Goal: Task Accomplishment & Management: Manage account settings

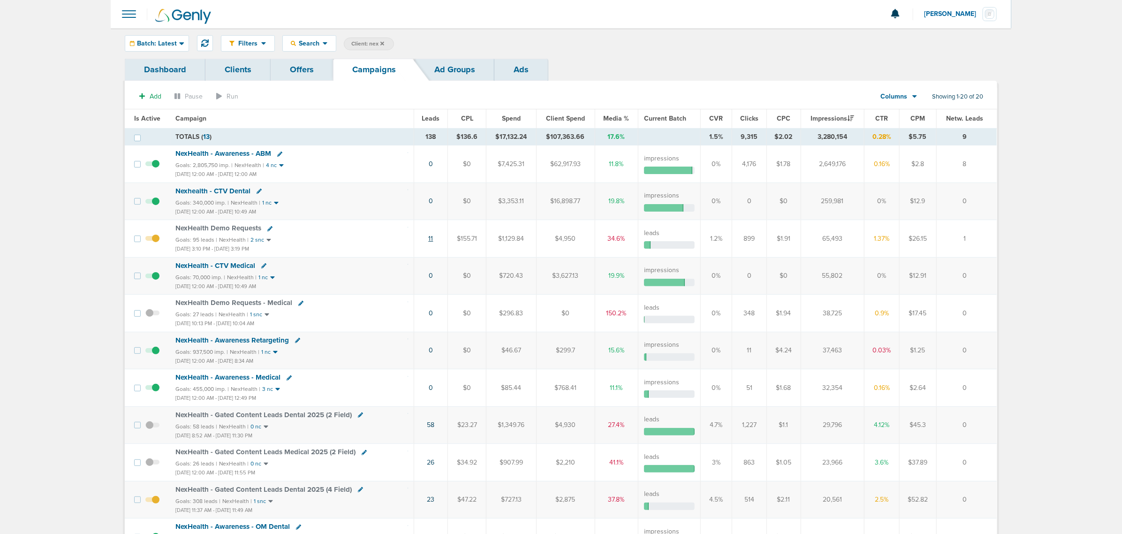
click at [429, 238] on link "11" at bounding box center [430, 238] width 5 height 8
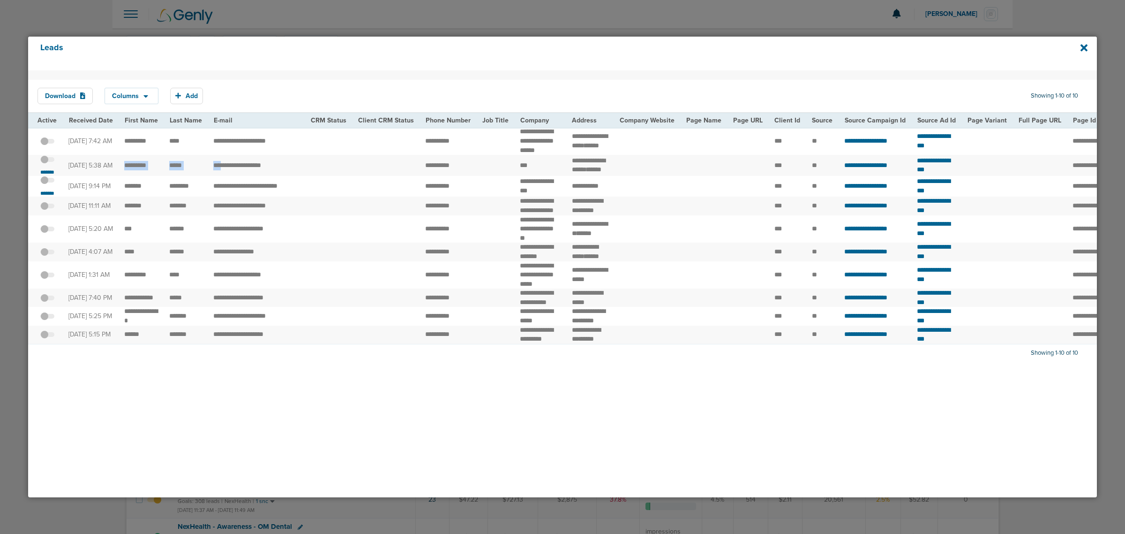
drag, startPoint x: 121, startPoint y: 176, endPoint x: 218, endPoint y: 185, distance: 98.0
click at [218, 176] on tr "**********" at bounding box center [976, 165] width 1896 height 21
click at [102, 176] on td "[DATE] 5:38 AM" at bounding box center [91, 165] width 56 height 21
click at [50, 164] on span at bounding box center [47, 164] width 14 height 0
click at [47, 161] on input "checkbox" at bounding box center [47, 161] width 0 height 0
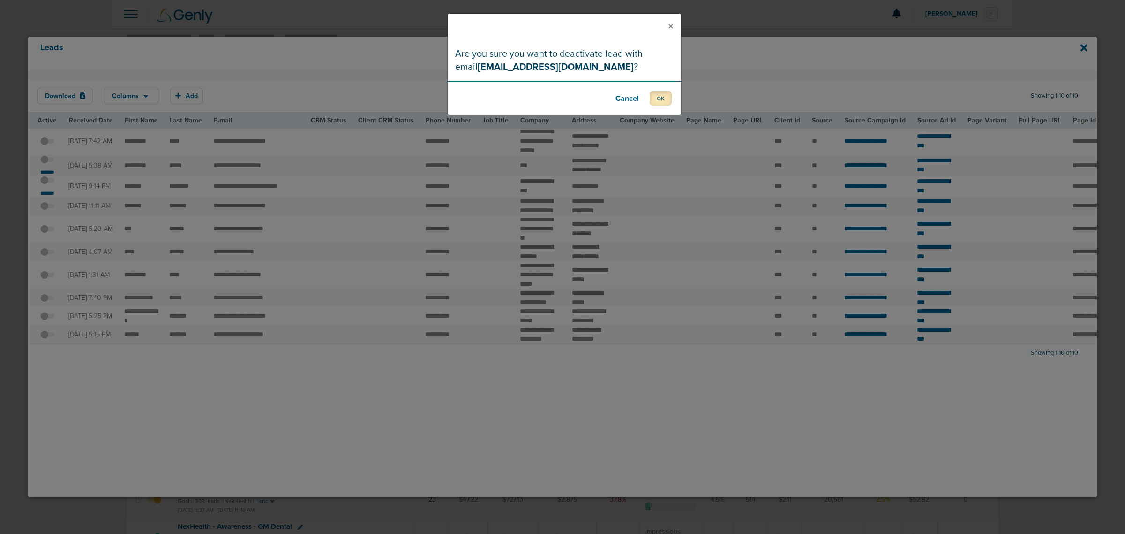
click at [658, 102] on button "OK" at bounding box center [661, 98] width 22 height 15
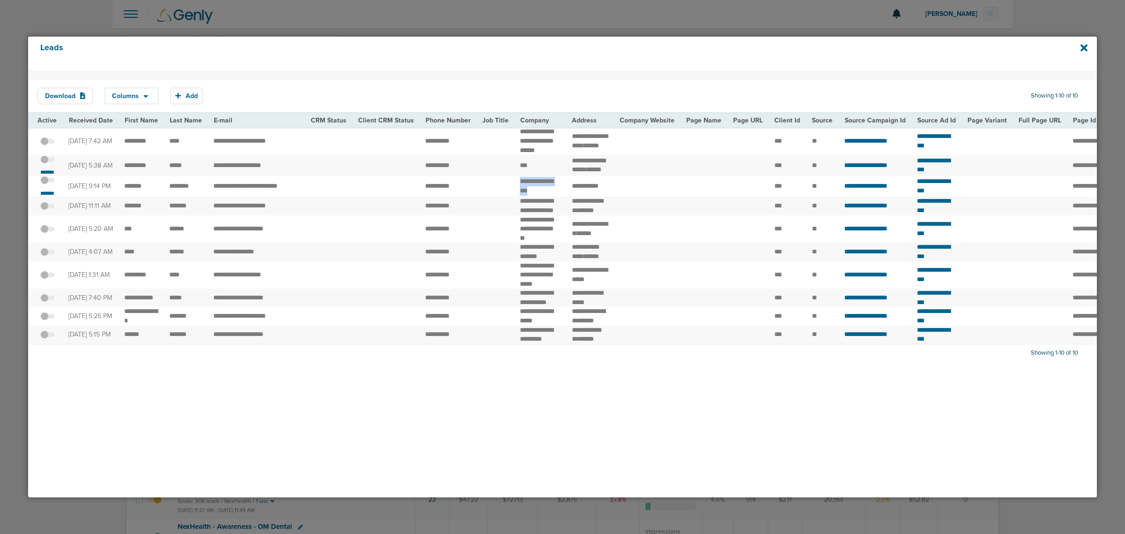
drag, startPoint x: 512, startPoint y: 194, endPoint x: 542, endPoint y: 203, distance: 31.3
click at [542, 197] on td "**********" at bounding box center [540, 186] width 52 height 21
copy td "*******"
click at [47, 197] on small "*******" at bounding box center [48, 193] width 20 height 8
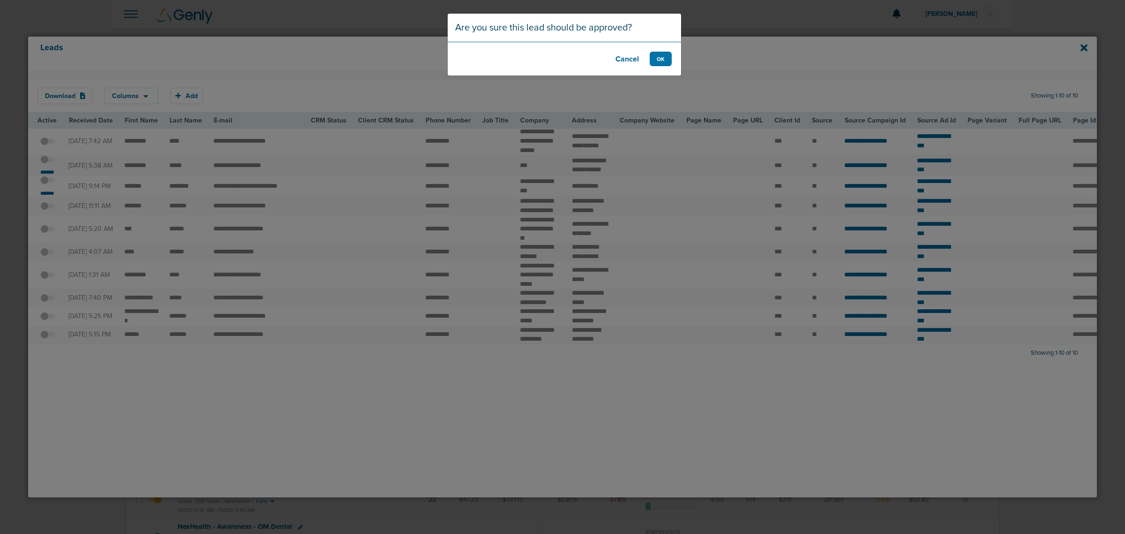
click at [620, 56] on button "Cancel" at bounding box center [628, 59] width 38 height 15
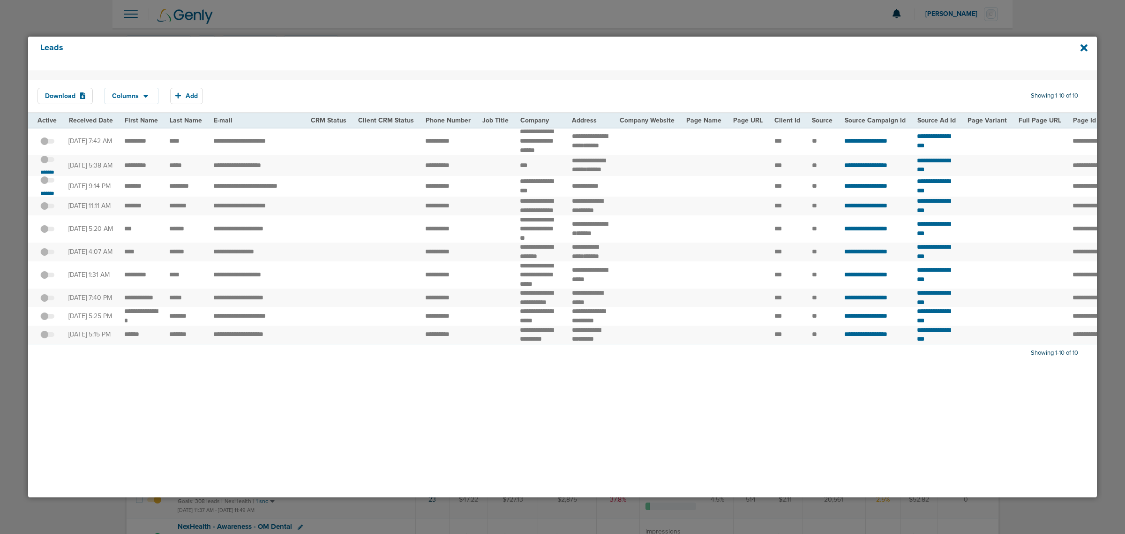
click at [50, 185] on span at bounding box center [47, 185] width 14 height 0
click at [47, 182] on input "checkbox" at bounding box center [47, 182] width 0 height 0
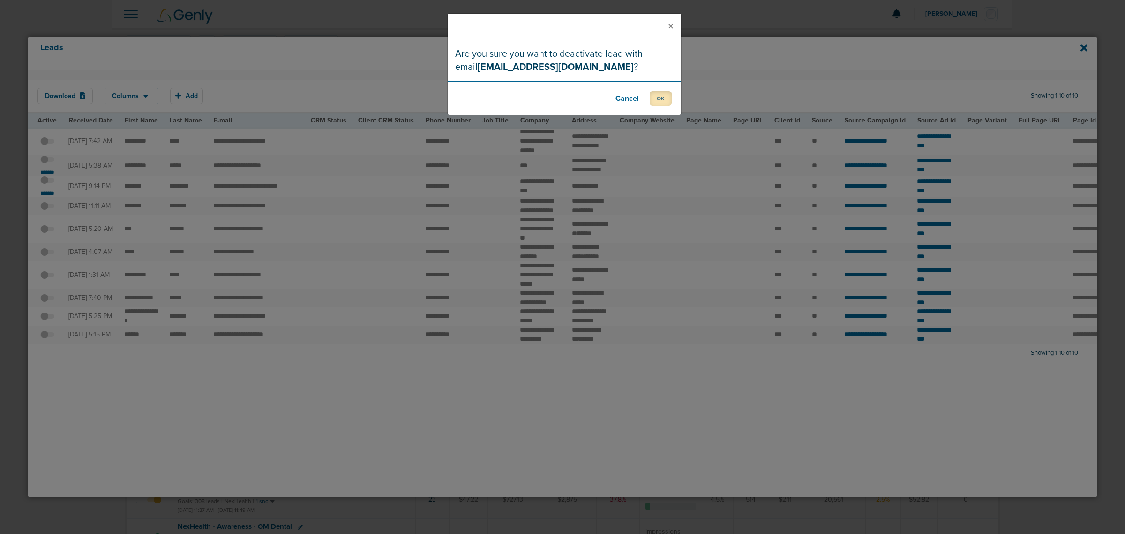
click at [664, 97] on button "OK" at bounding box center [661, 98] width 22 height 15
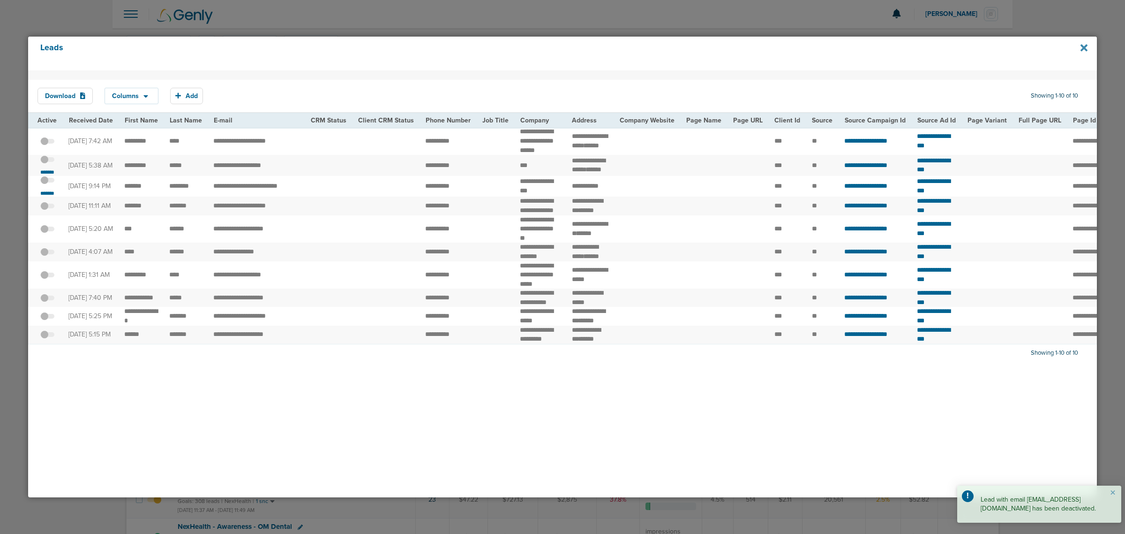
click at [1081, 48] on icon at bounding box center [1084, 48] width 7 height 10
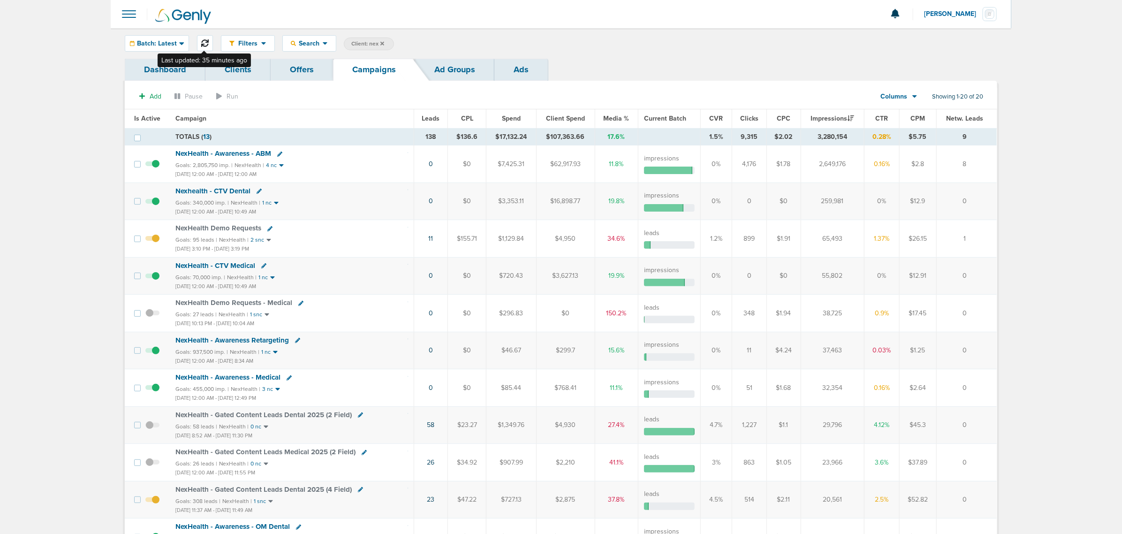
click at [207, 38] on button at bounding box center [205, 43] width 16 height 16
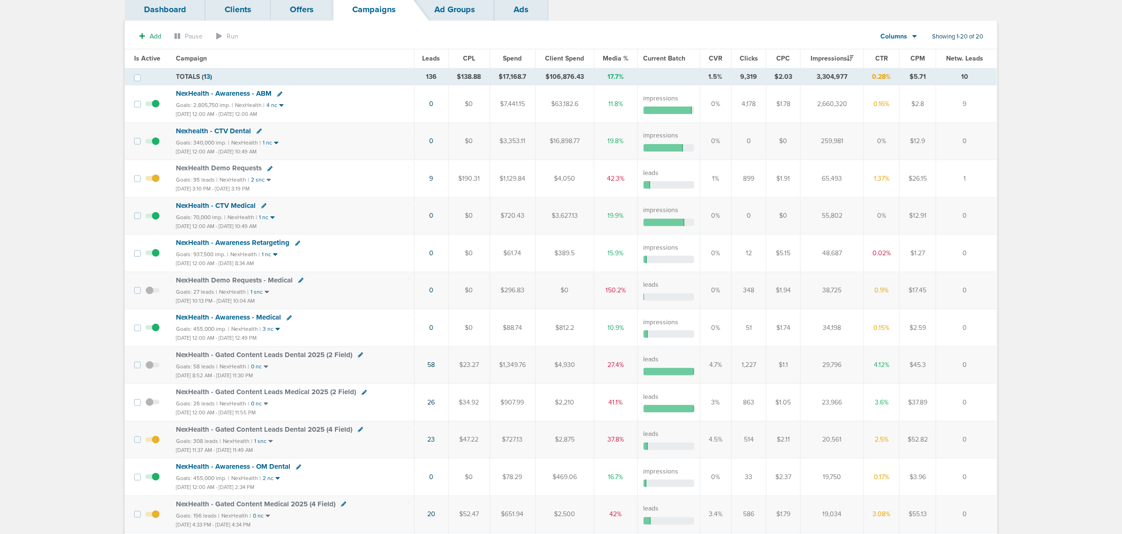
scroll to position [59, 0]
drag, startPoint x: 840, startPoint y: 326, endPoint x: 812, endPoint y: 329, distance: 27.8
click at [812, 329] on td "34,198" at bounding box center [831, 328] width 63 height 37
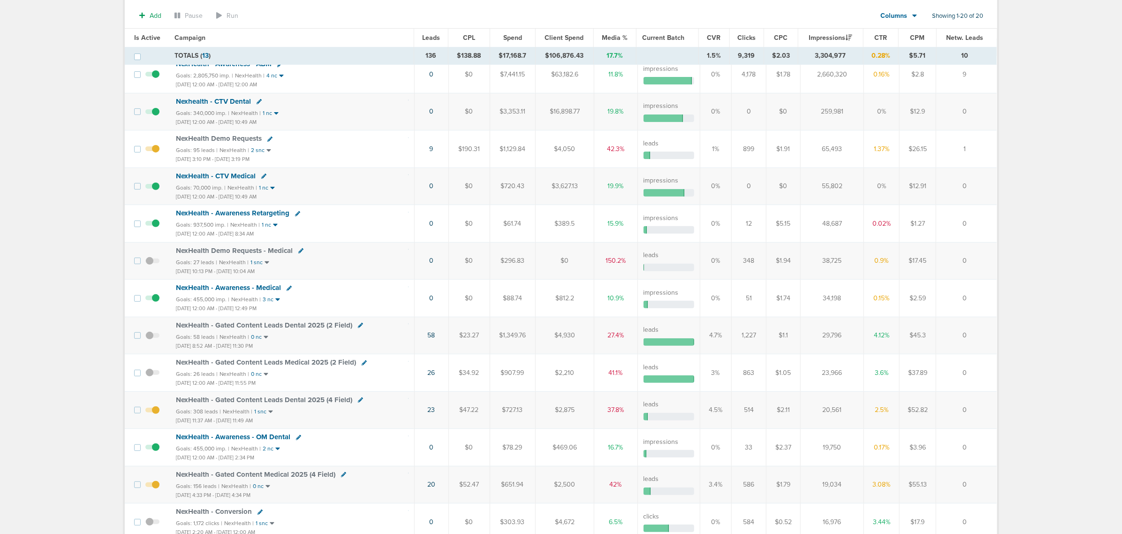
scroll to position [0, 0]
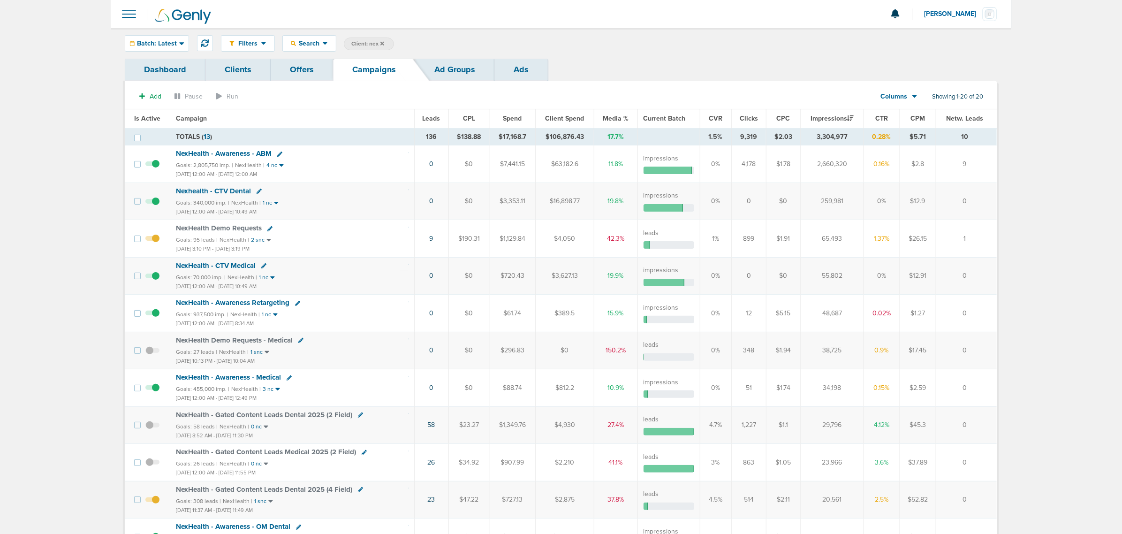
click at [363, 45] on span "Client: nex" at bounding box center [367, 44] width 33 height 8
drag, startPoint x: 448, startPoint y: 40, endPoint x: 407, endPoint y: 36, distance: 41.1
click at [407, 36] on div "Filters Active Only Settings Status Active Inactive Objectives MQL SQL Traffic …" at bounding box center [609, 43] width 776 height 16
type input "accept"
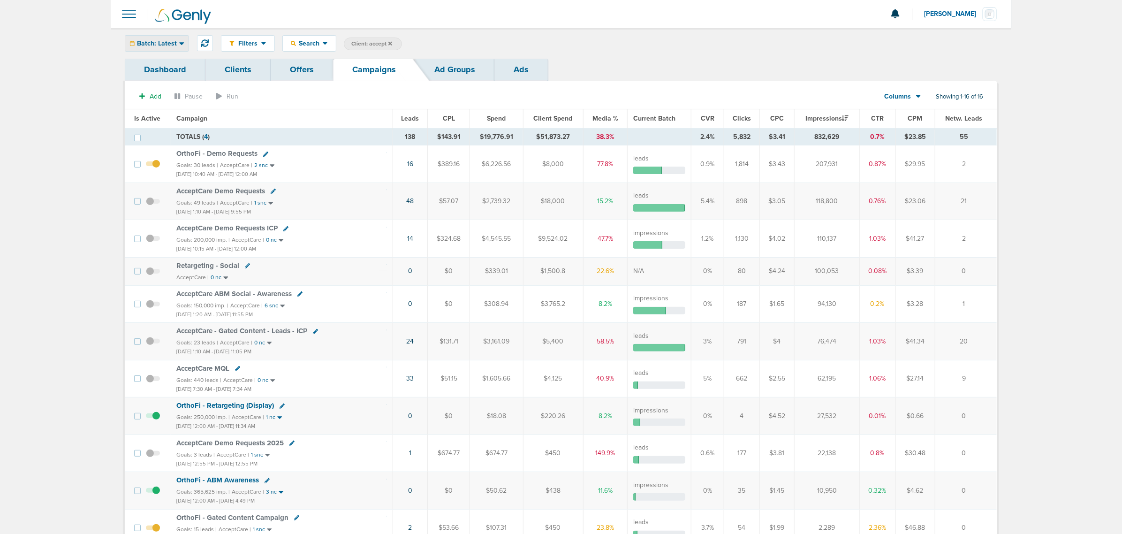
click at [158, 43] on span "Batch: Latest" at bounding box center [157, 43] width 40 height 7
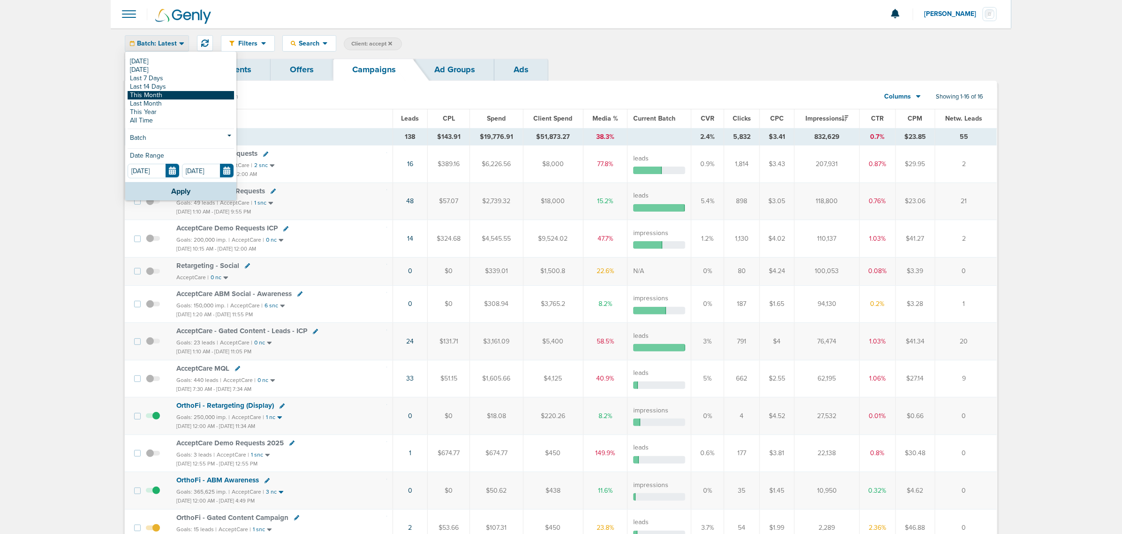
click at [163, 96] on link "This Month" at bounding box center [181, 95] width 106 height 8
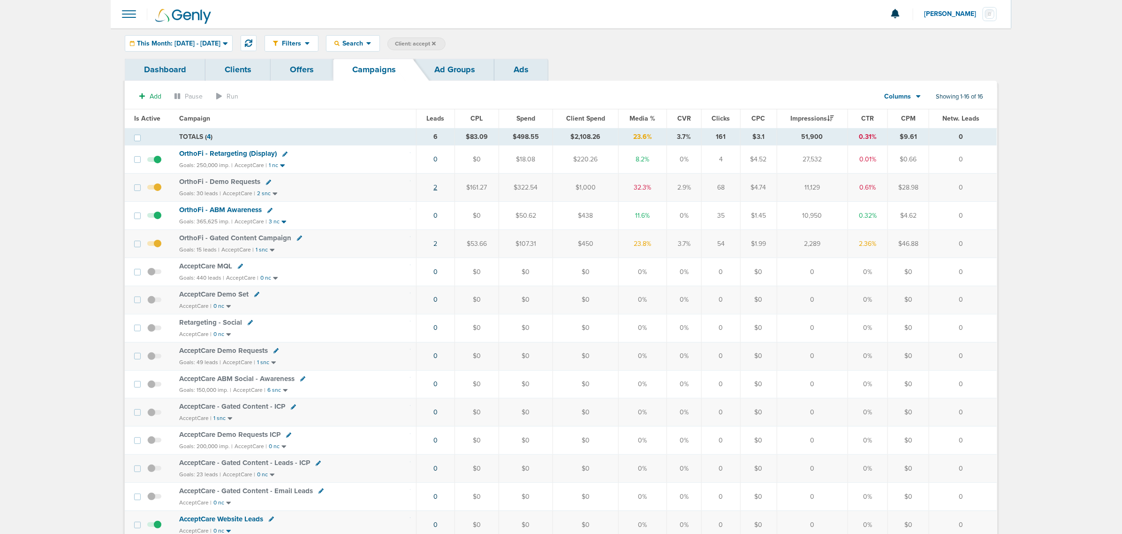
click at [434, 190] on link "2" at bounding box center [435, 187] width 4 height 8
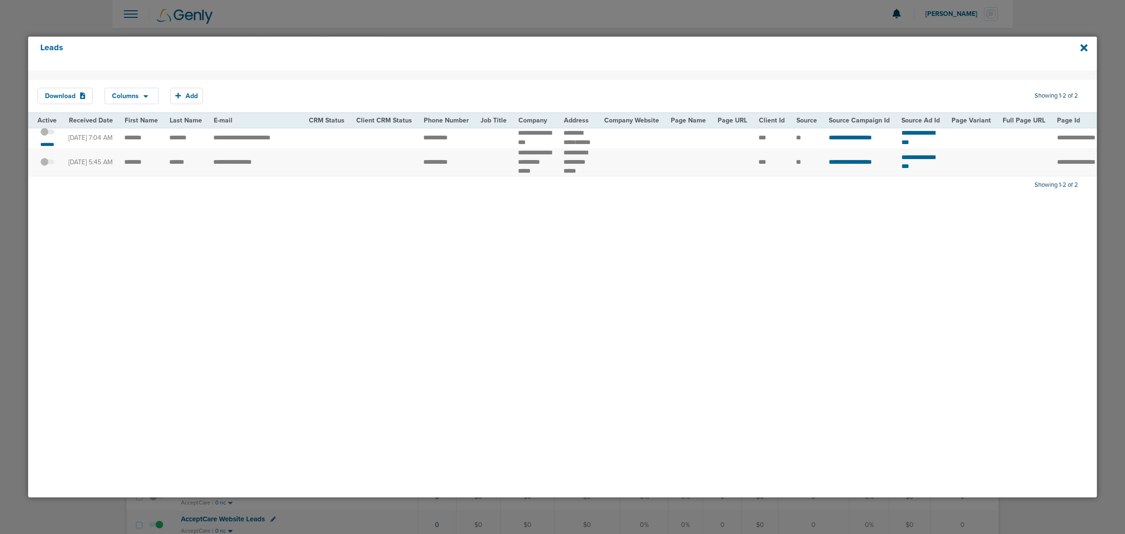
click at [49, 136] on span at bounding box center [47, 136] width 14 height 0
click at [47, 133] on input "checkbox" at bounding box center [47, 133] width 0 height 0
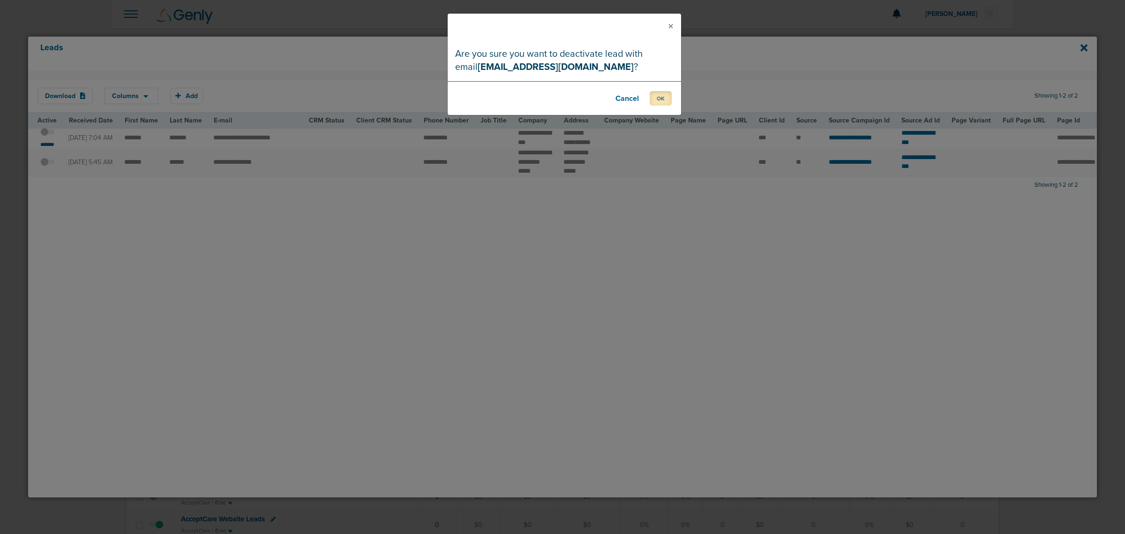
click at [665, 96] on button "OK" at bounding box center [661, 98] width 22 height 15
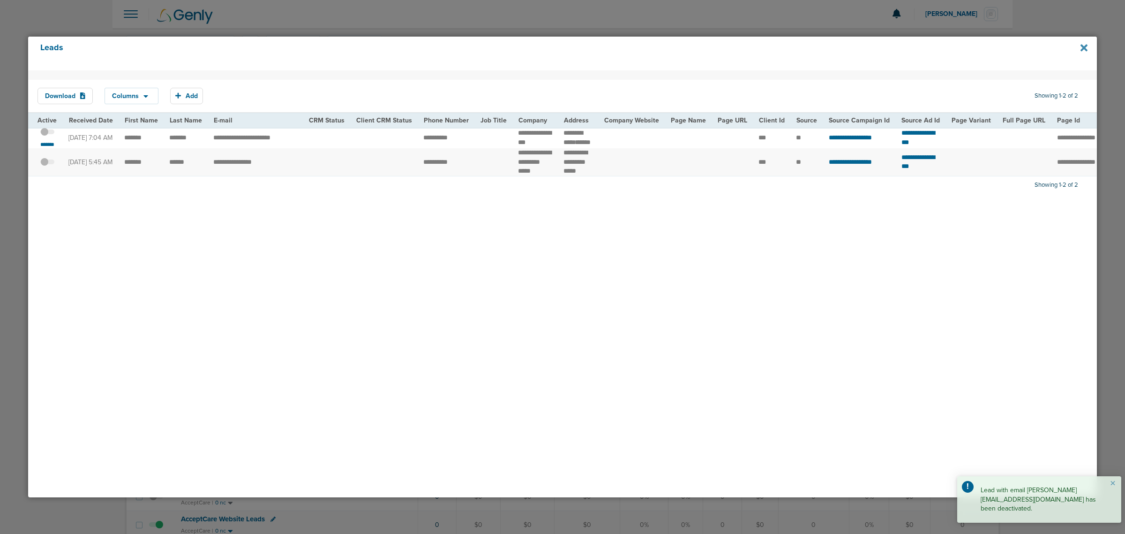
click at [1084, 44] on icon at bounding box center [1084, 48] width 7 height 10
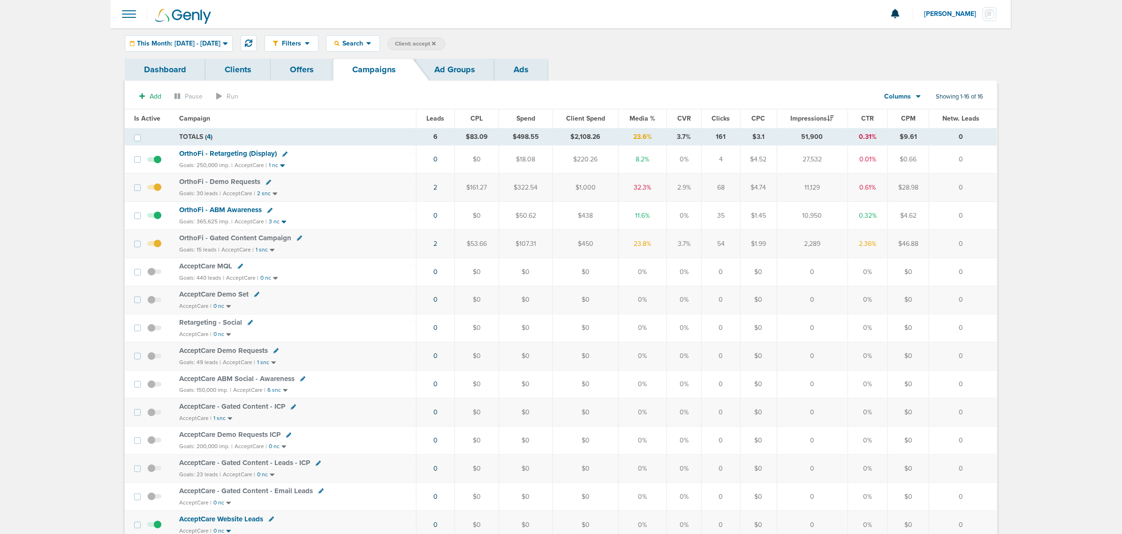
click at [436, 41] on span "Client: accept" at bounding box center [415, 44] width 41 height 8
drag, startPoint x: 521, startPoint y: 46, endPoint x: 448, endPoint y: 35, distance: 73.5
click at [448, 35] on div "Filters Active Only Settings Status Active Inactive Objectives MQL SQL Traffic …" at bounding box center [630, 43] width 732 height 16
type input "law"
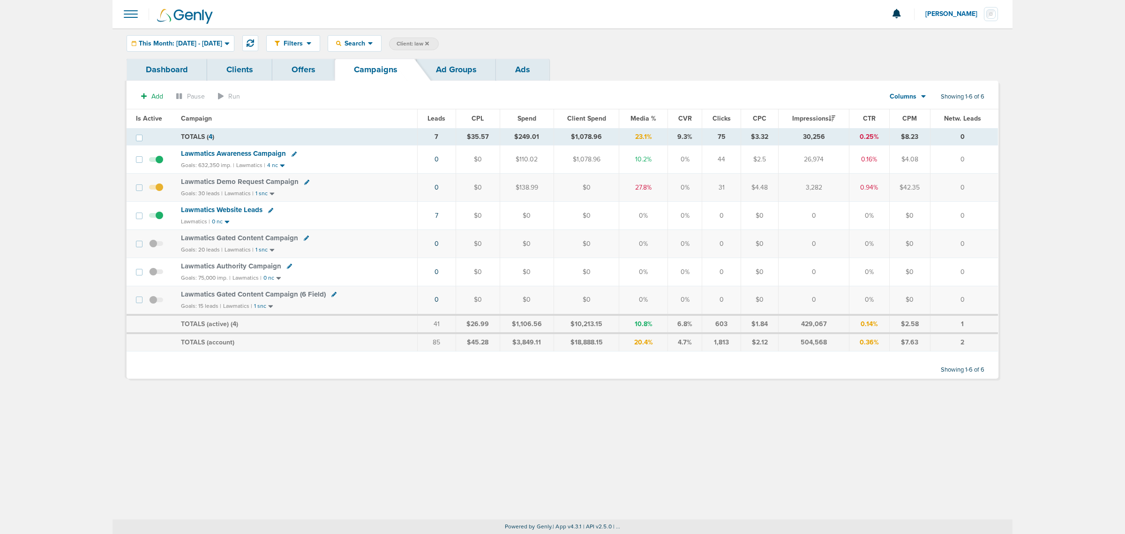
click at [292, 153] on icon at bounding box center [294, 153] width 5 height 5
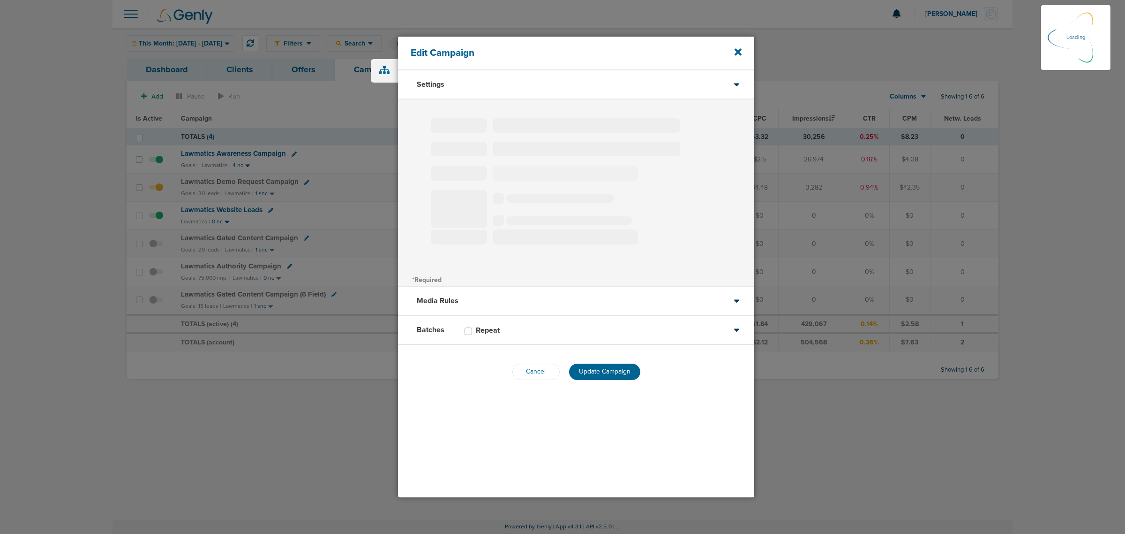
type input "Lawmatics Awareness Campaign"
select select "Awareness"
radio input "true"
select select "readWrite"
checkbox input "true"
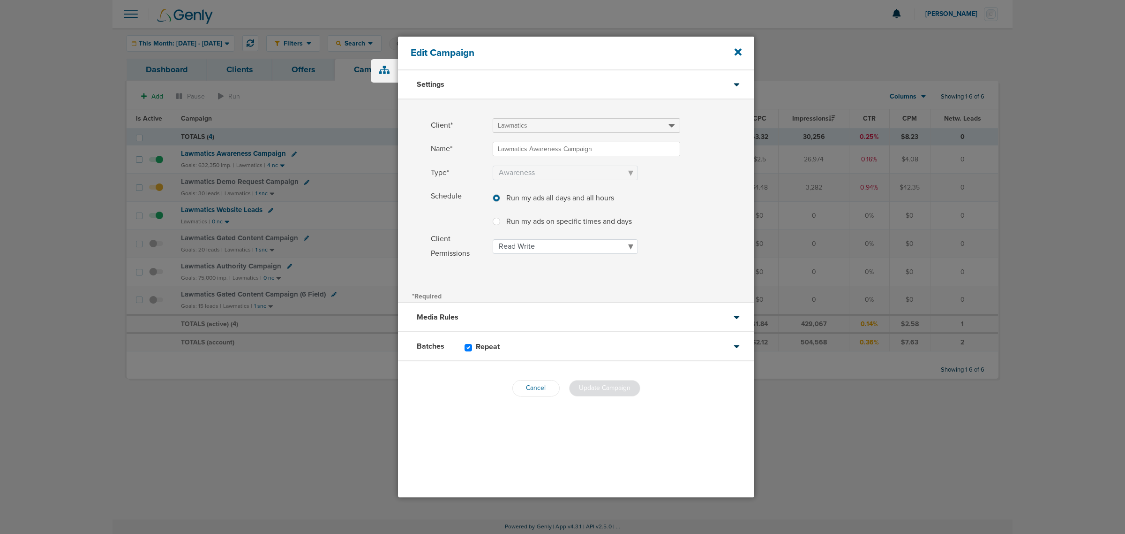
click at [731, 348] on div "Batches Repeat" at bounding box center [576, 346] width 356 height 29
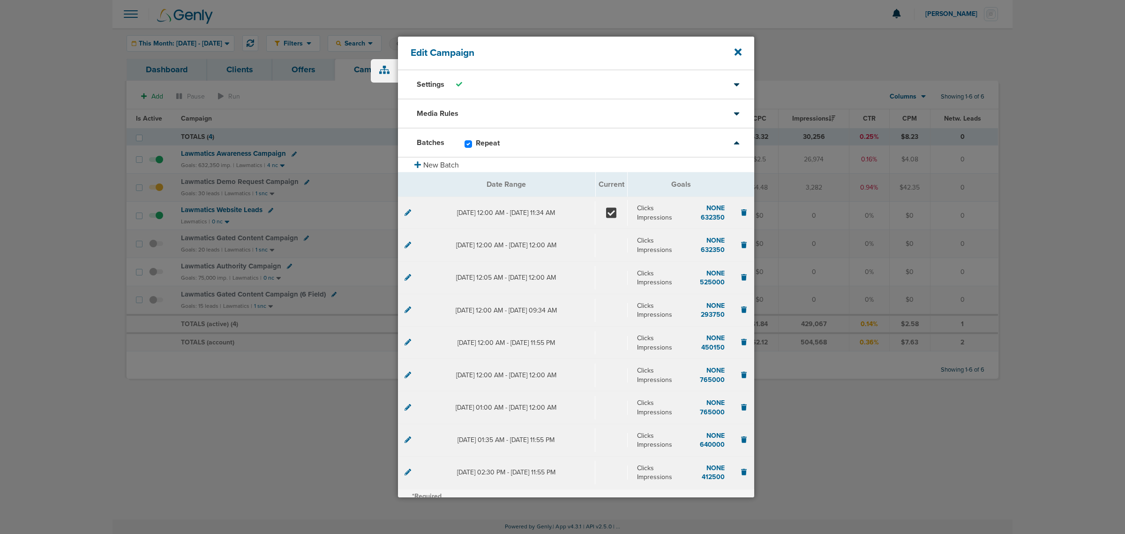
click at [410, 210] on icon at bounding box center [408, 212] width 7 height 7
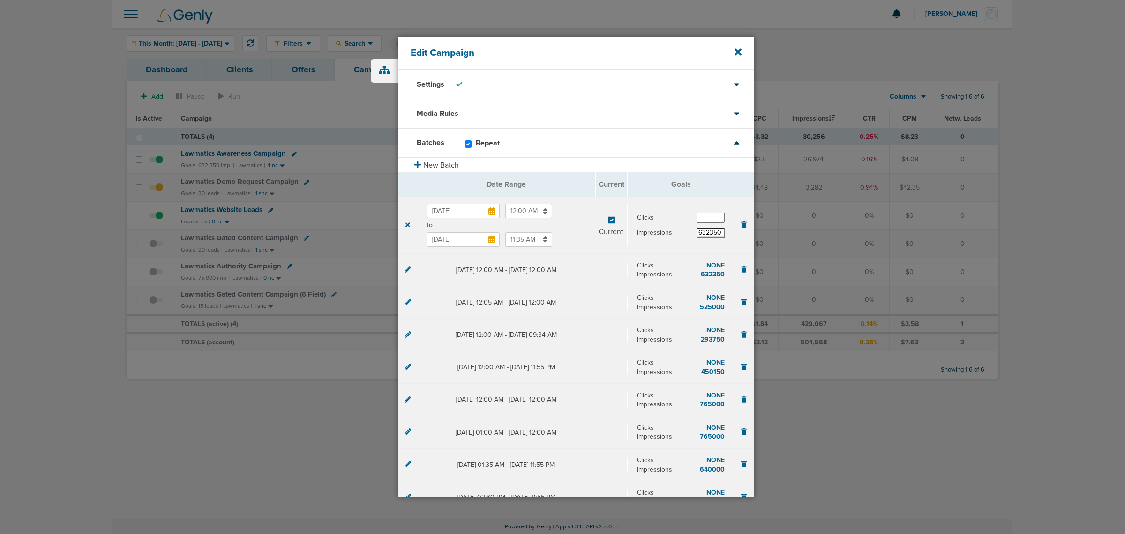
drag, startPoint x: 716, startPoint y: 233, endPoint x: 678, endPoint y: 224, distance: 39.6
click at [678, 224] on div "Clicks Impressions 632350" at bounding box center [681, 224] width 88 height 25
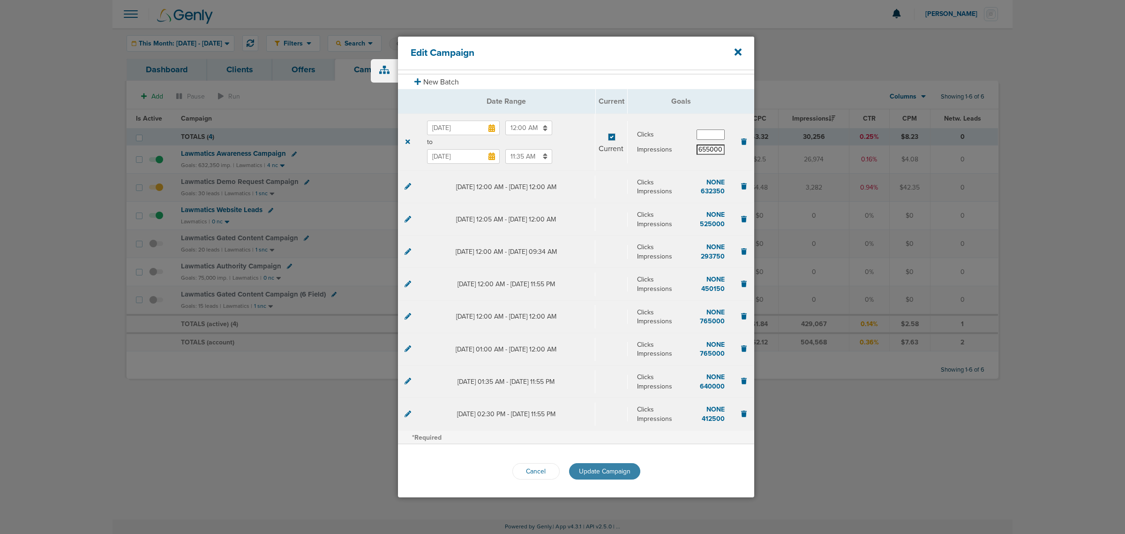
type input "655000"
click at [603, 471] on span "Update Campaign" at bounding box center [605, 471] width 52 height 8
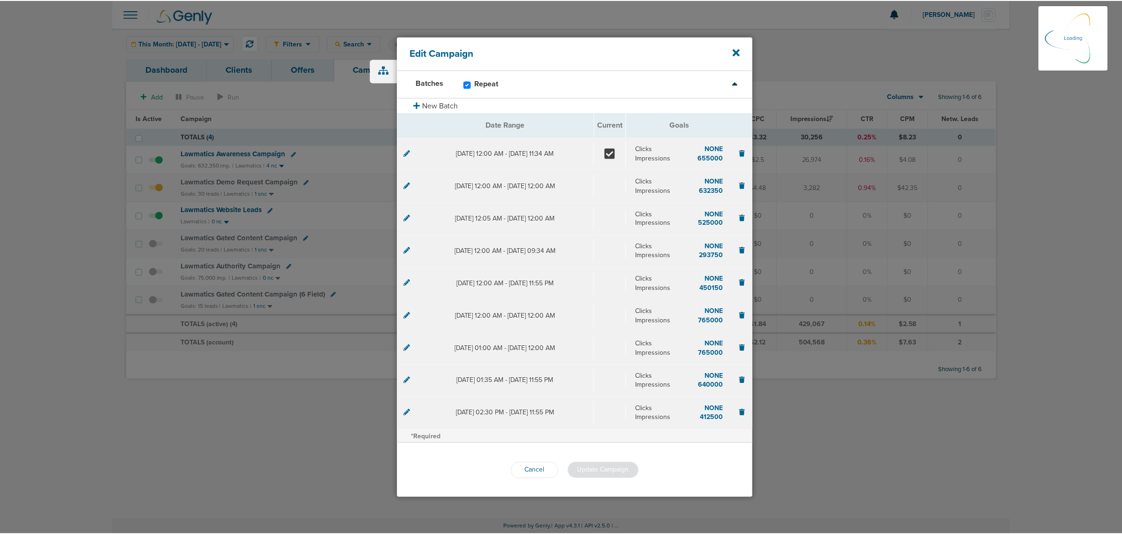
scroll to position [59, 0]
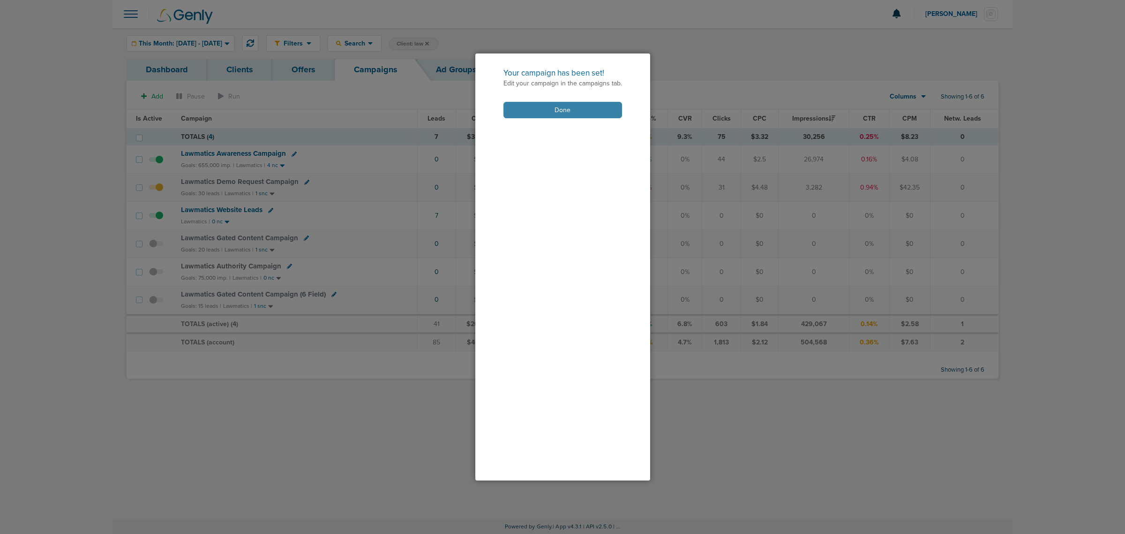
click at [552, 111] on button "Done" at bounding box center [563, 110] width 119 height 16
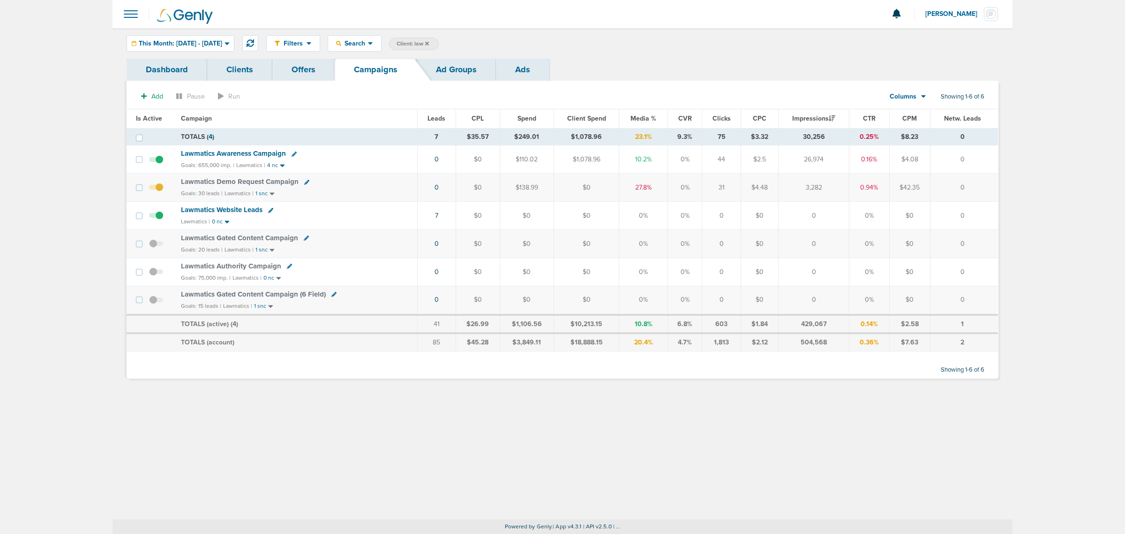
click at [429, 43] on icon at bounding box center [427, 44] width 4 height 6
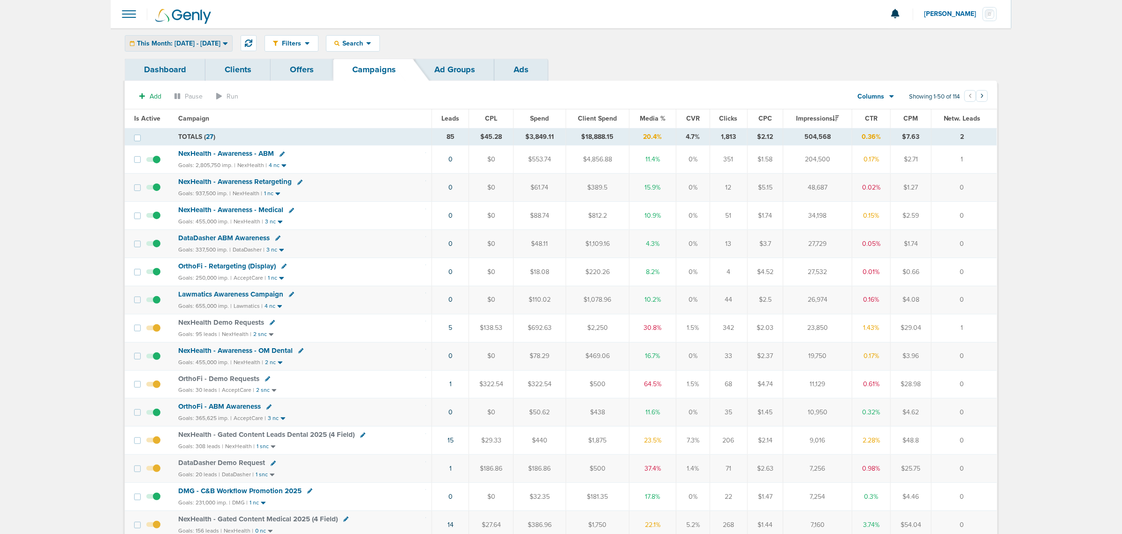
click at [232, 38] on div "This Month: [DATE] - [DATE]" at bounding box center [178, 43] width 107 height 15
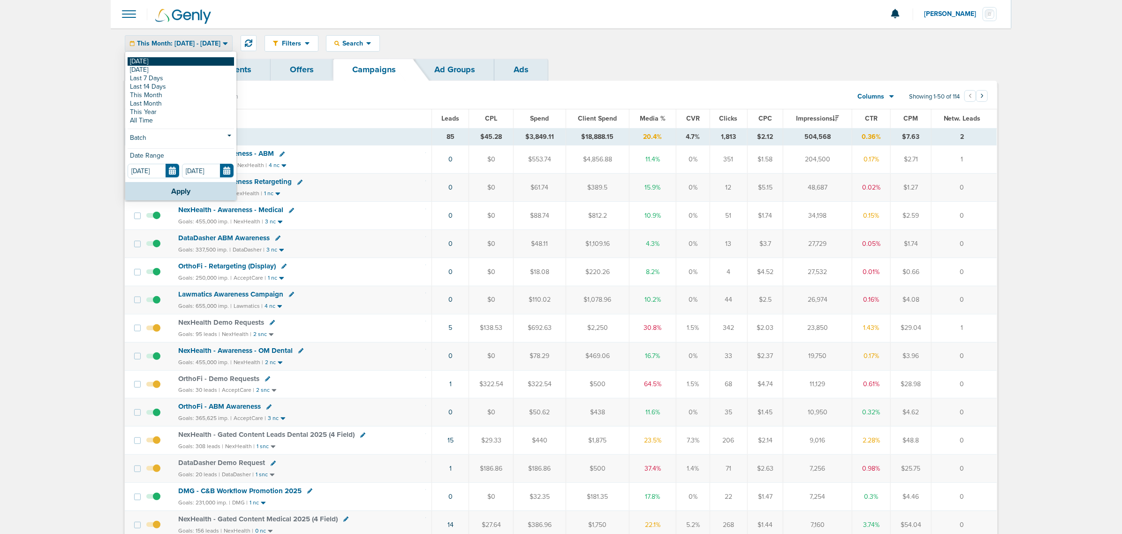
click at [154, 62] on link "[DATE]" at bounding box center [181, 61] width 106 height 8
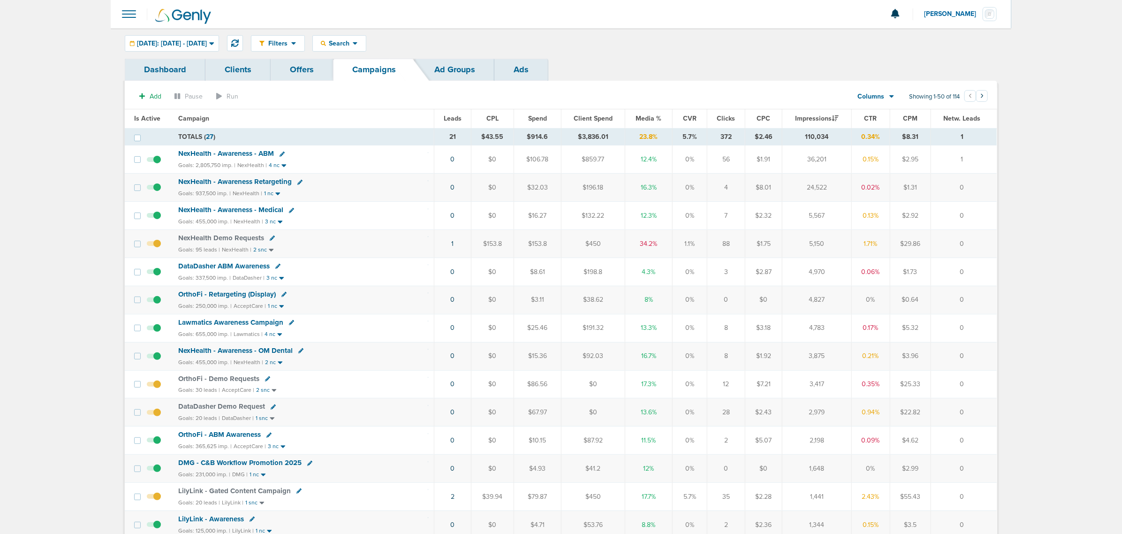
click at [652, 119] on span "Media %" at bounding box center [648, 118] width 26 height 8
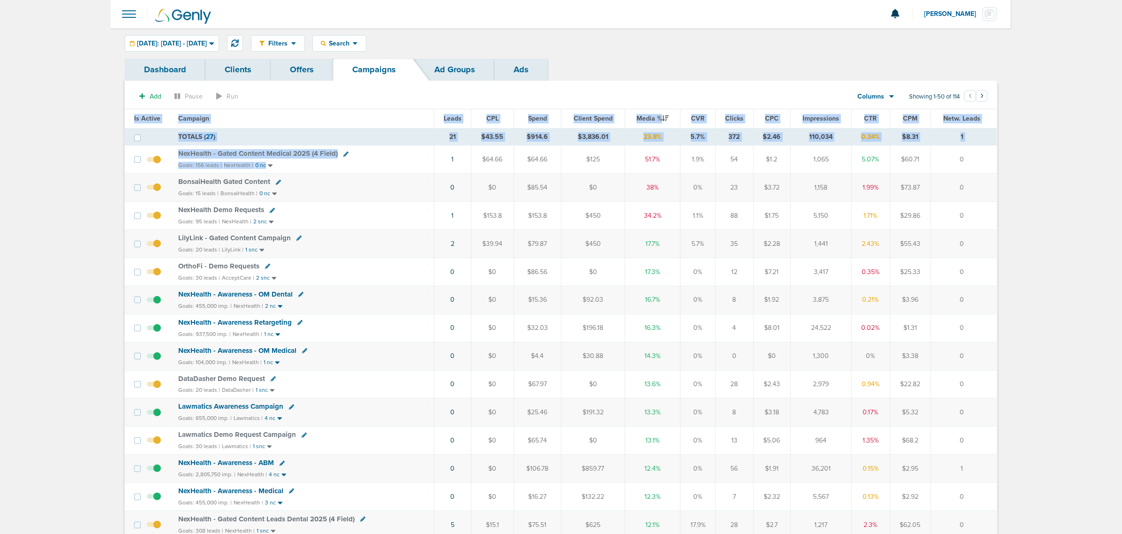
drag, startPoint x: 354, startPoint y: 163, endPoint x: 1030, endPoint y: 151, distance: 675.3
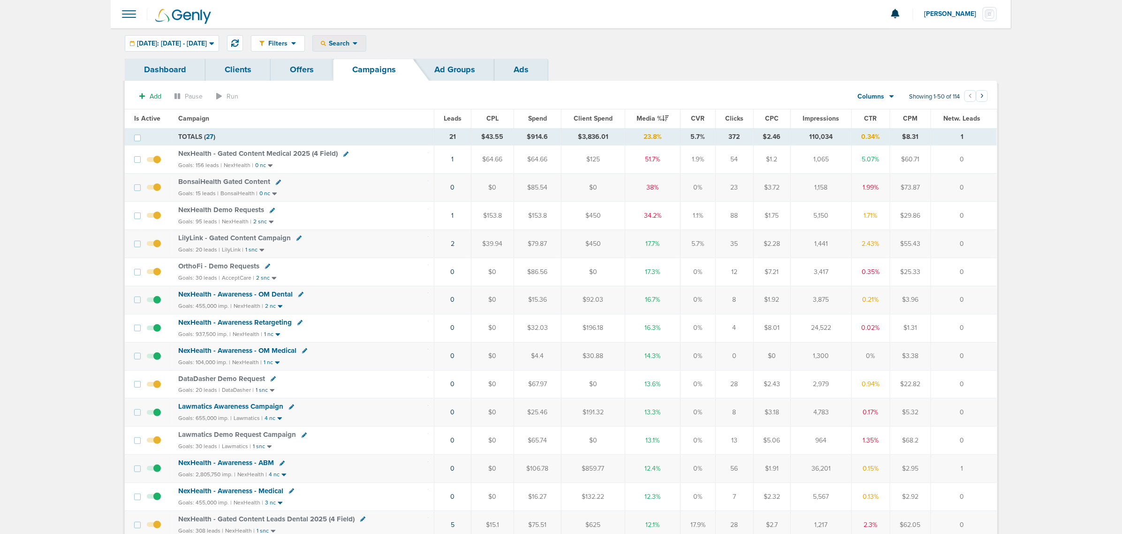
click at [366, 47] on div "Search" at bounding box center [339, 43] width 53 height 15
click at [378, 71] on link "Client" at bounding box center [361, 74] width 97 height 12
type input "lily"
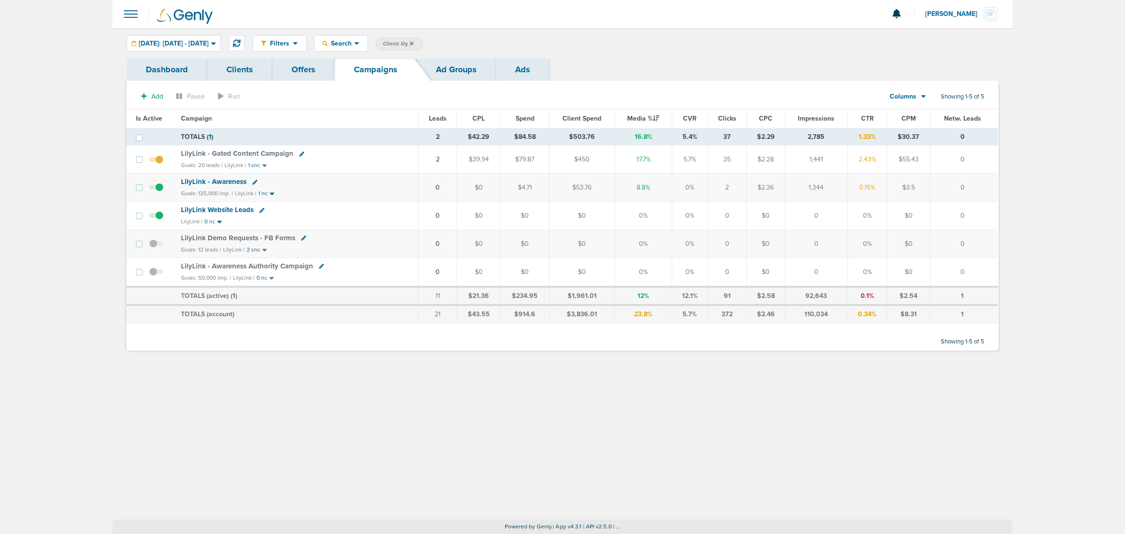
click at [414, 42] on span "Client: lily" at bounding box center [398, 44] width 30 height 8
drag, startPoint x: 497, startPoint y: 42, endPoint x: 460, endPoint y: 34, distance: 38.4
click at [460, 34] on div "Filters Active Only Settings Status Active Inactive Objectives MQL SQL Traffic …" at bounding box center [563, 43] width 900 height 30
type input "a"
type input "data"
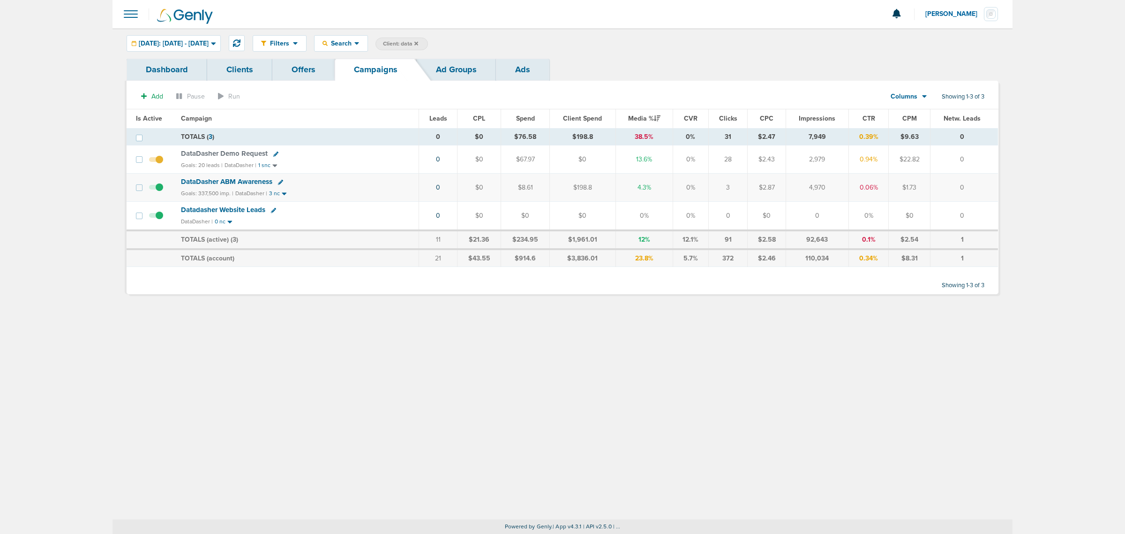
click at [418, 41] on icon at bounding box center [416, 44] width 4 height 6
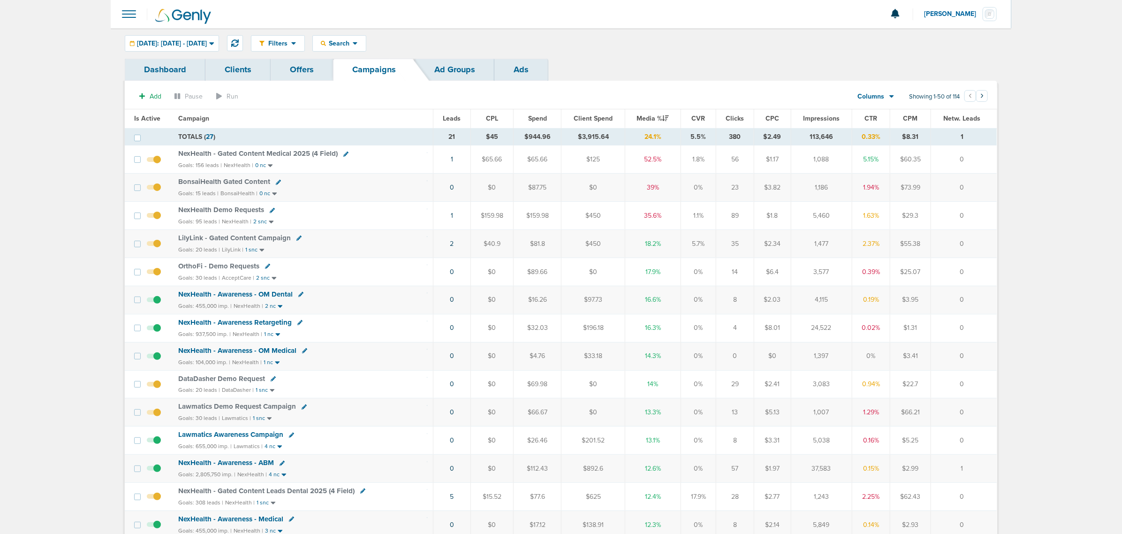
drag, startPoint x: 357, startPoint y: 218, endPoint x: 992, endPoint y: 212, distance: 635.4
click at [992, 212] on tr "NexHealth Demo Requests Goals: 95 leads | NexHealth | 2 snc 1 $159.98 $159.98 $…" at bounding box center [561, 216] width 872 height 28
click at [992, 212] on td "0" at bounding box center [964, 216] width 66 height 28
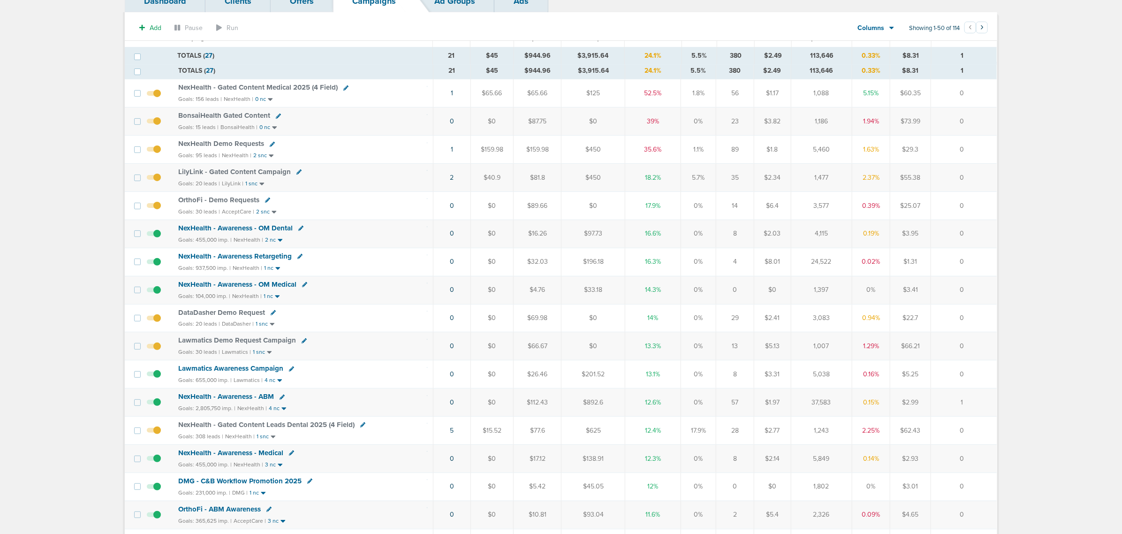
scroll to position [176, 0]
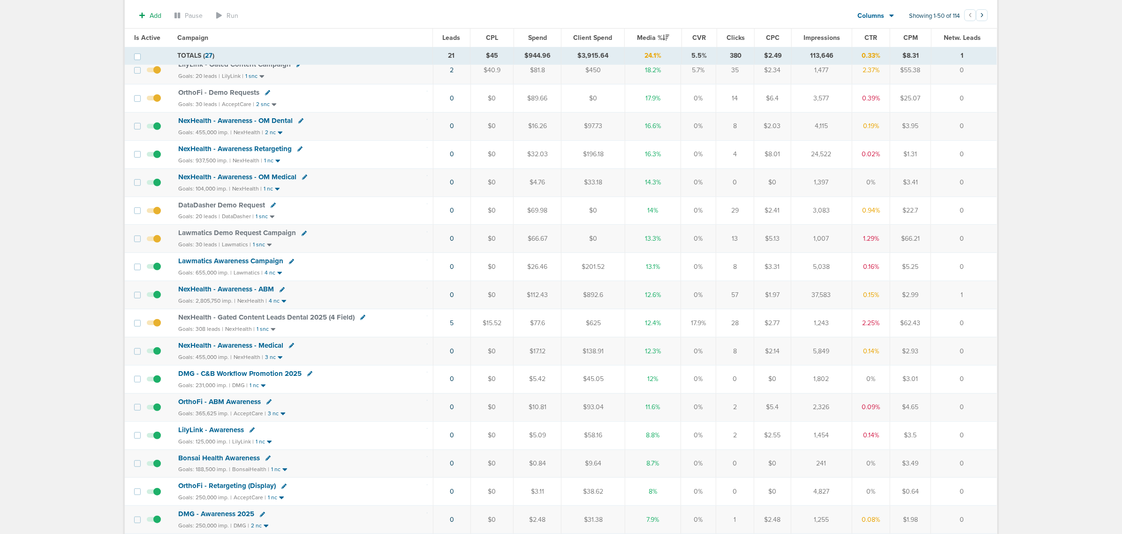
click at [280, 321] on span "NexHealth - Gated Content Leads Dental 2025 (4 Field)" at bounding box center [266, 317] width 176 height 8
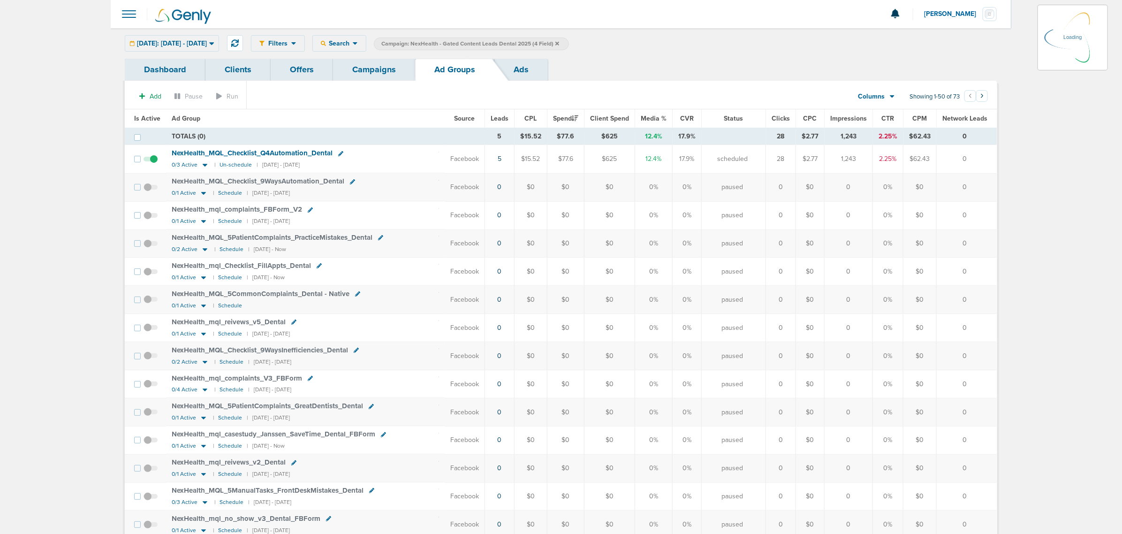
click at [383, 66] on link "Campaigns" at bounding box center [374, 70] width 82 height 22
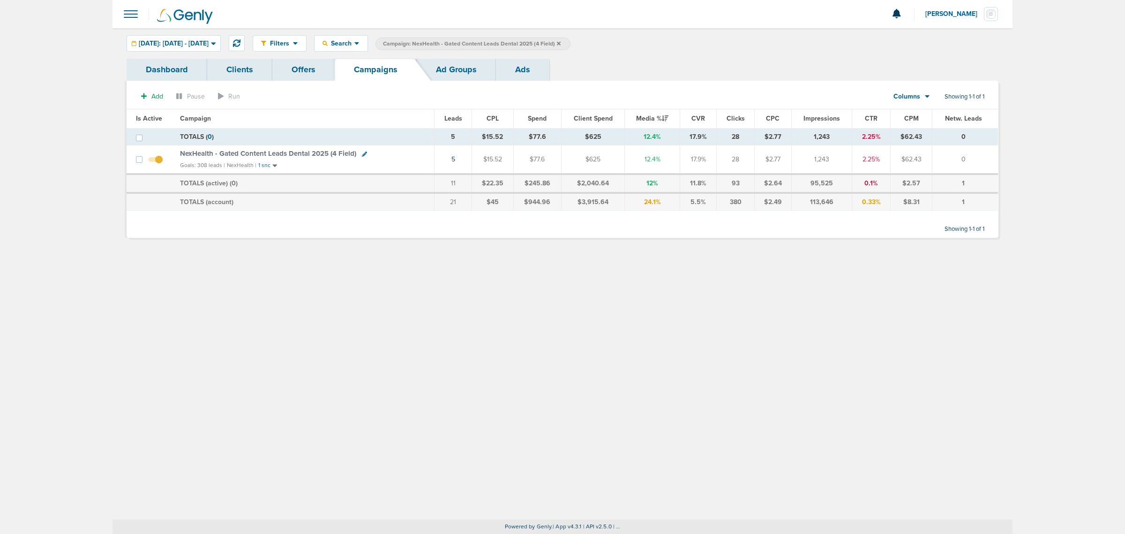
drag, startPoint x: 980, startPoint y: 200, endPoint x: 66, endPoint y: 77, distance: 923.0
click at [66, 77] on main "Notifications You have no unread notifications [PERSON_NAME] Profile Sign Out C…" at bounding box center [562, 267] width 1125 height 534
click at [571, 43] on label "Campaign: NexHealth - Gated Content Leads Dental 2025 (4 Field)" at bounding box center [473, 44] width 195 height 13
click at [561, 41] on icon at bounding box center [559, 43] width 4 height 4
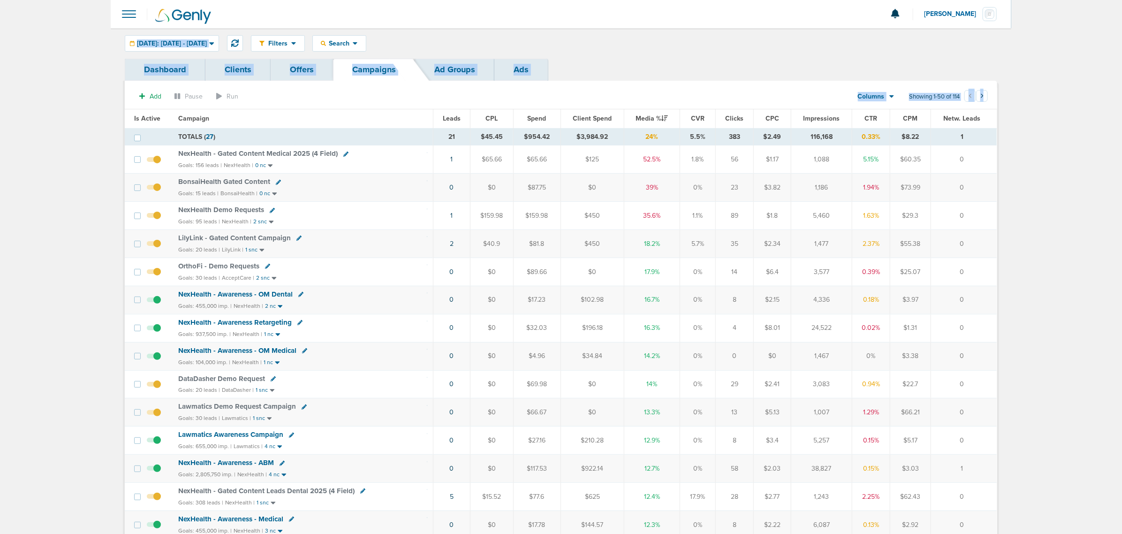
drag, startPoint x: 101, startPoint y: 42, endPoint x: 1062, endPoint y: 239, distance: 981.6
drag, startPoint x: 420, startPoint y: 155, endPoint x: 978, endPoint y: 163, distance: 558.5
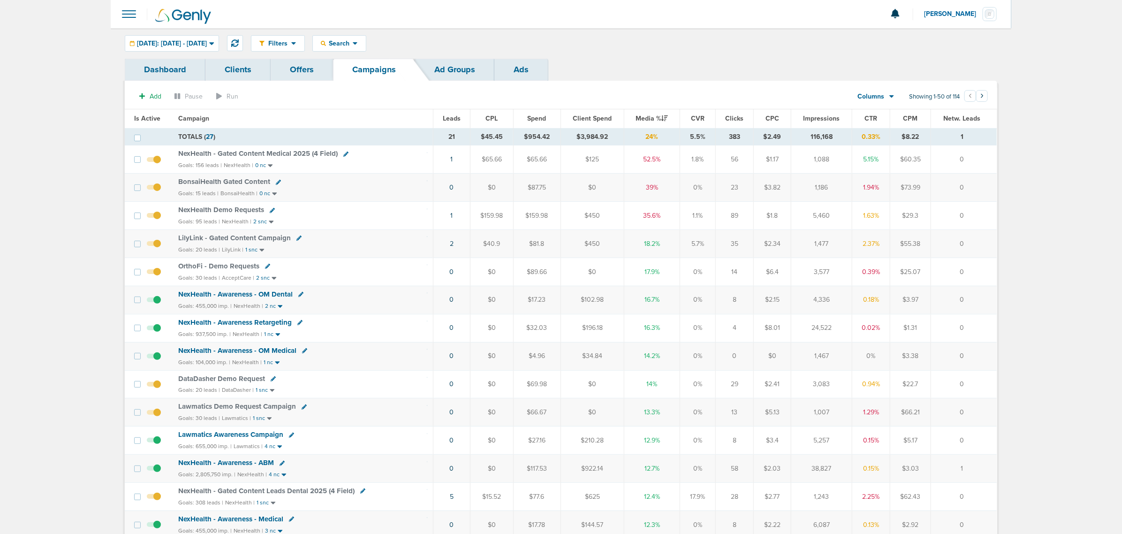
click at [979, 163] on td "0" at bounding box center [964, 159] width 66 height 28
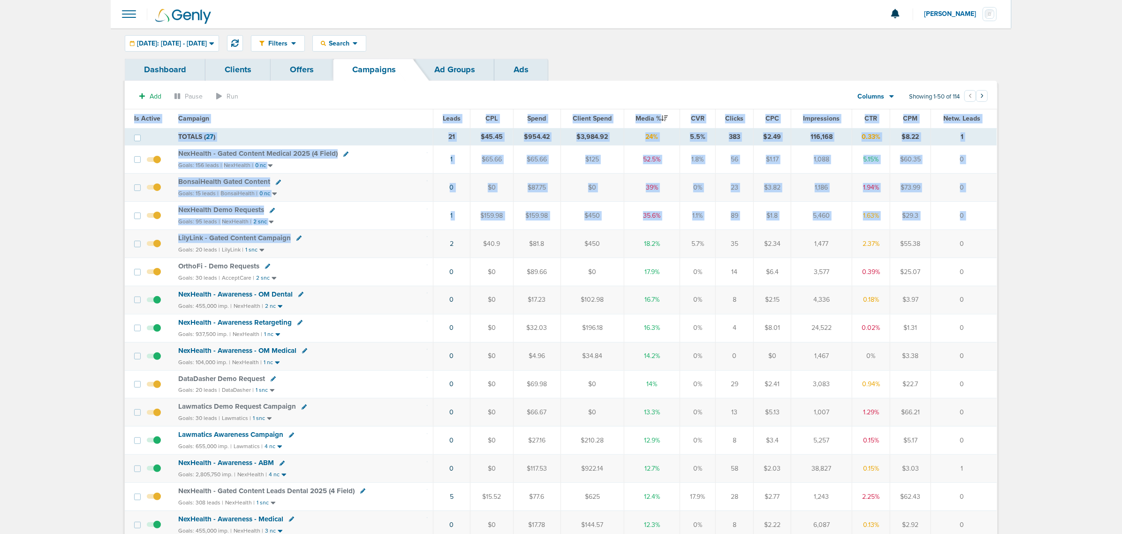
drag, startPoint x: 387, startPoint y: 244, endPoint x: 1006, endPoint y: 240, distance: 619.4
click at [975, 245] on td "0" at bounding box center [964, 244] width 66 height 28
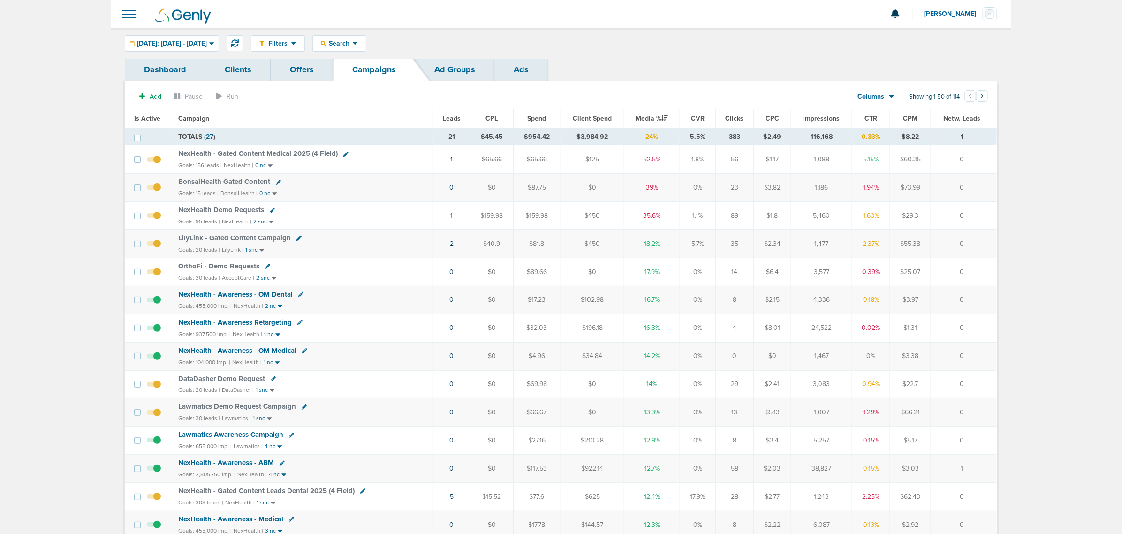
drag, startPoint x: 113, startPoint y: 141, endPoint x: 1079, endPoint y: 209, distance: 968.8
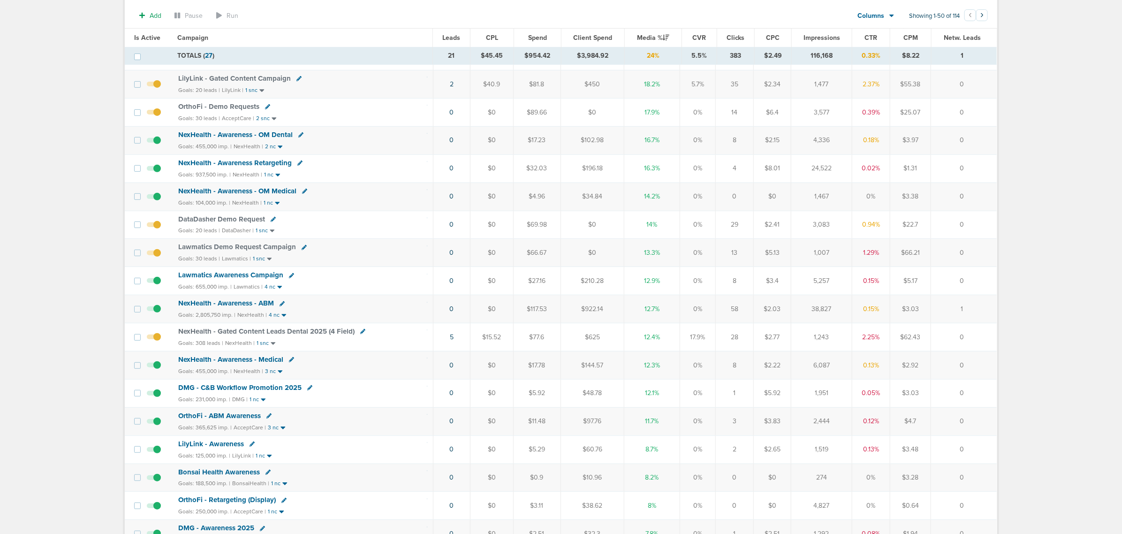
scroll to position [176, 0]
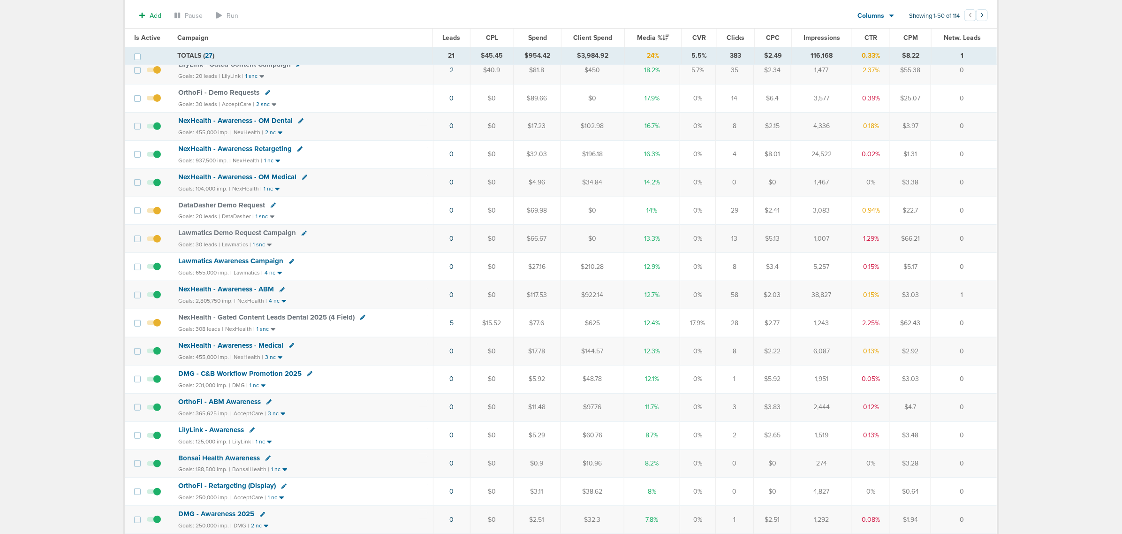
drag, startPoint x: 974, startPoint y: 390, endPoint x: 436, endPoint y: 385, distance: 537.8
click at [437, 385] on tr "DMG - C&B Workflow Promotion 2025 Goals: 231,000 imp. | DMG | 1 nc 0 $0 $5.92 $…" at bounding box center [561, 379] width 872 height 28
click at [275, 377] on span "DMG - C&B Workflow Promotion 2025" at bounding box center [239, 373] width 123 height 8
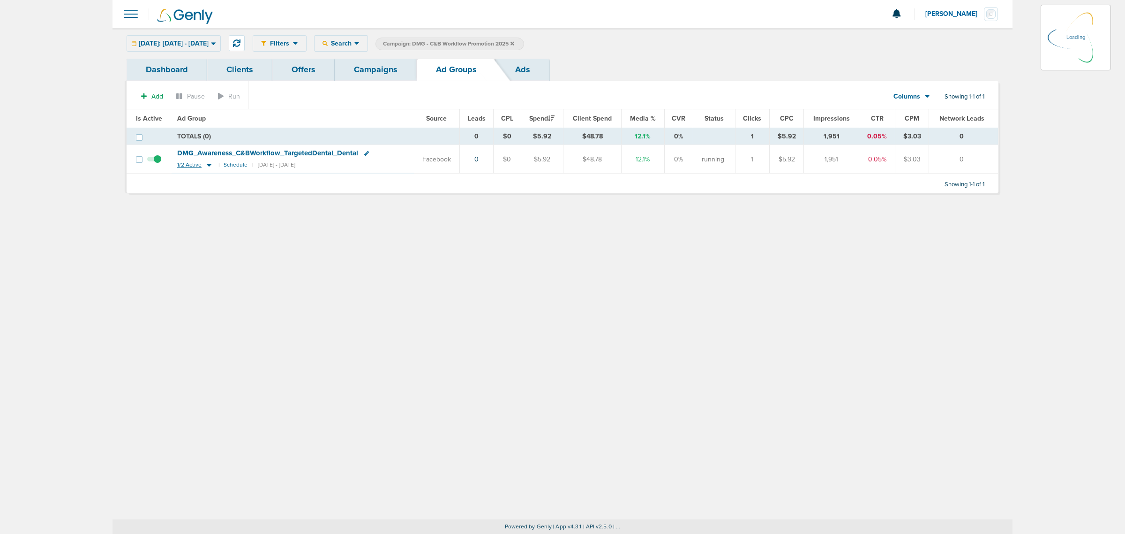
click at [208, 168] on icon at bounding box center [208, 165] width 9 height 8
click at [208, 166] on icon at bounding box center [210, 165] width 5 height 3
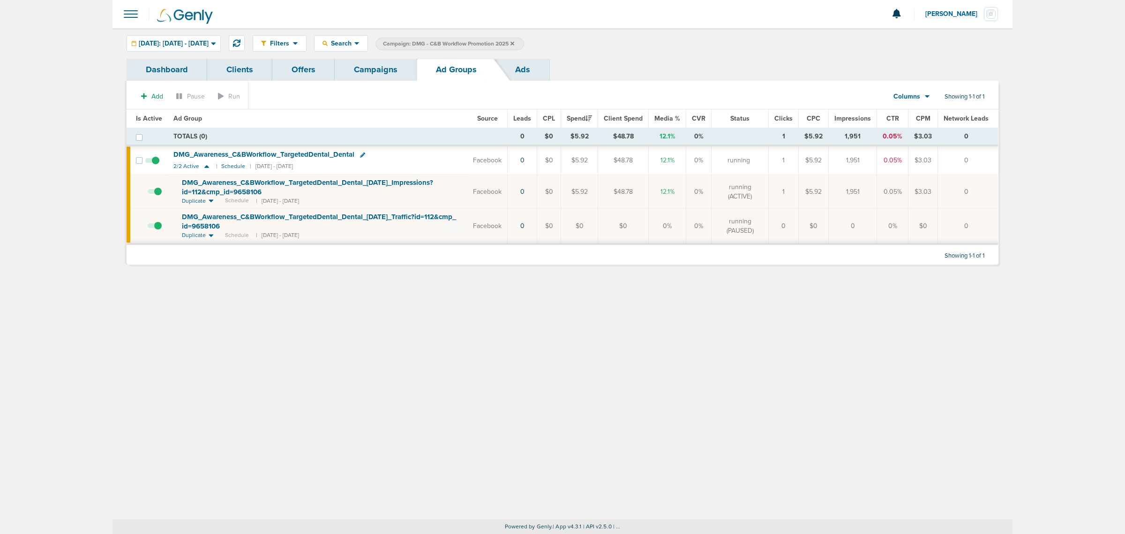
click at [376, 62] on link "Campaigns" at bounding box center [376, 70] width 82 height 22
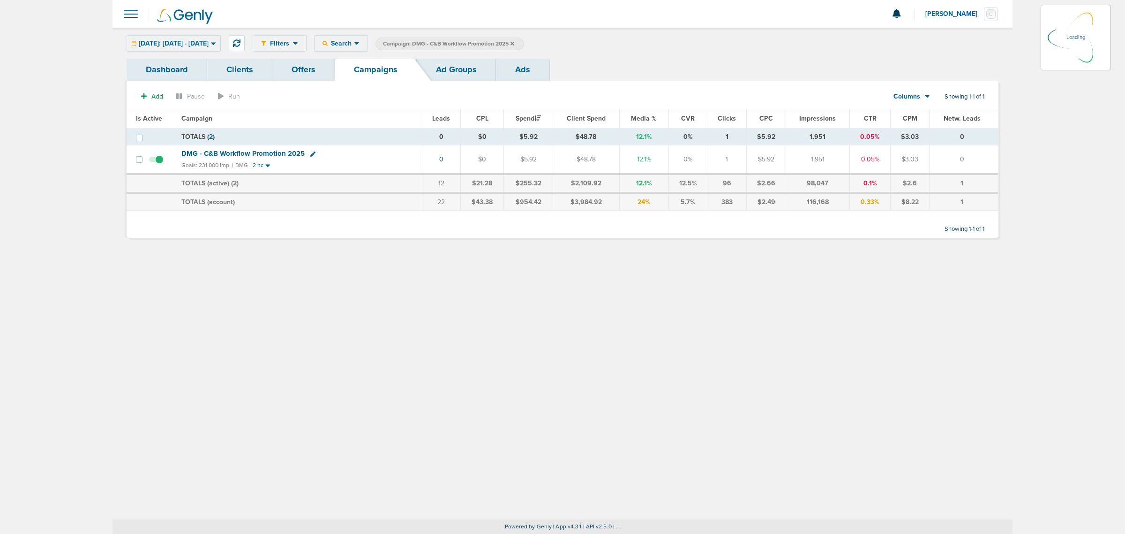
click at [514, 45] on icon at bounding box center [513, 43] width 4 height 4
click at [514, 43] on icon at bounding box center [513, 44] width 4 height 6
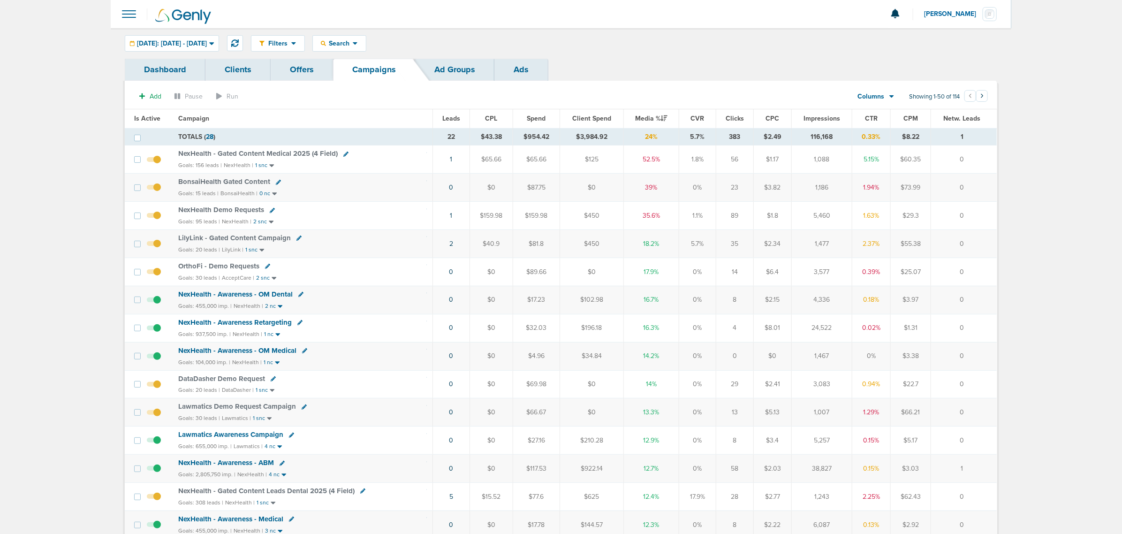
click at [345, 152] on icon at bounding box center [345, 153] width 5 height 5
select select
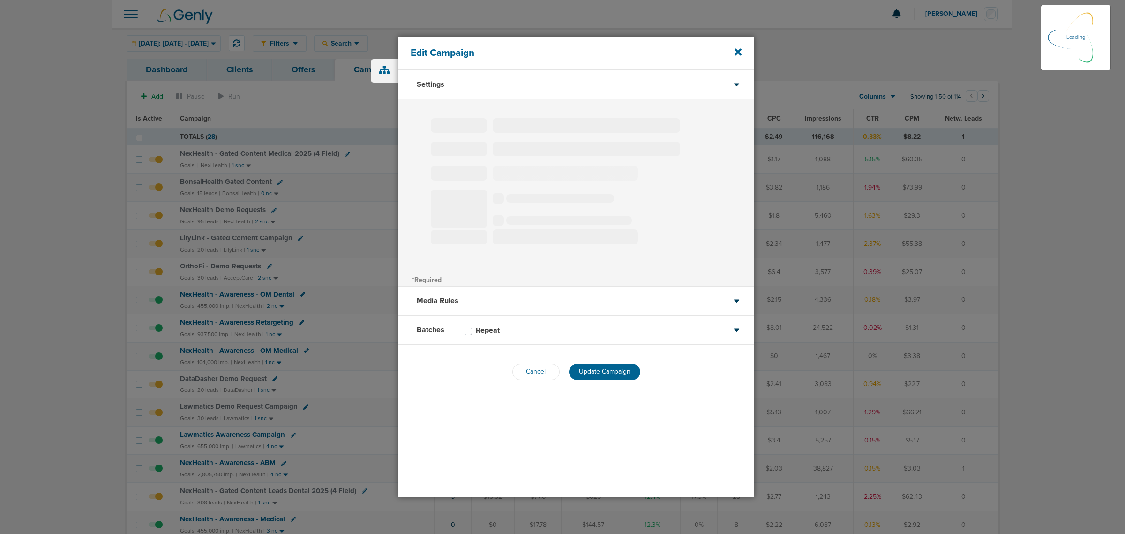
select select "1"
select select "2"
select select "3"
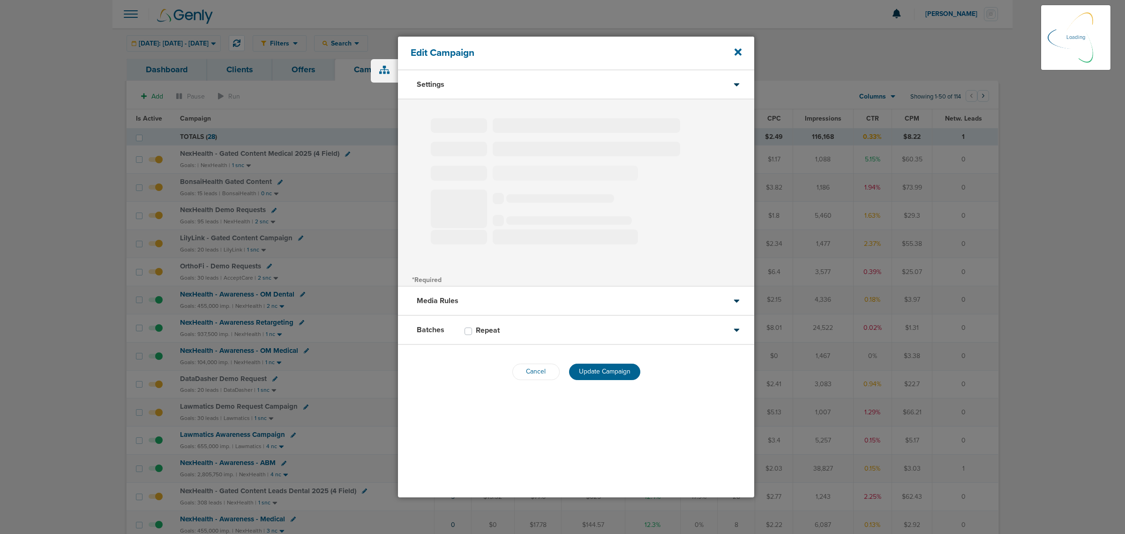
select select "4"
select select "6"
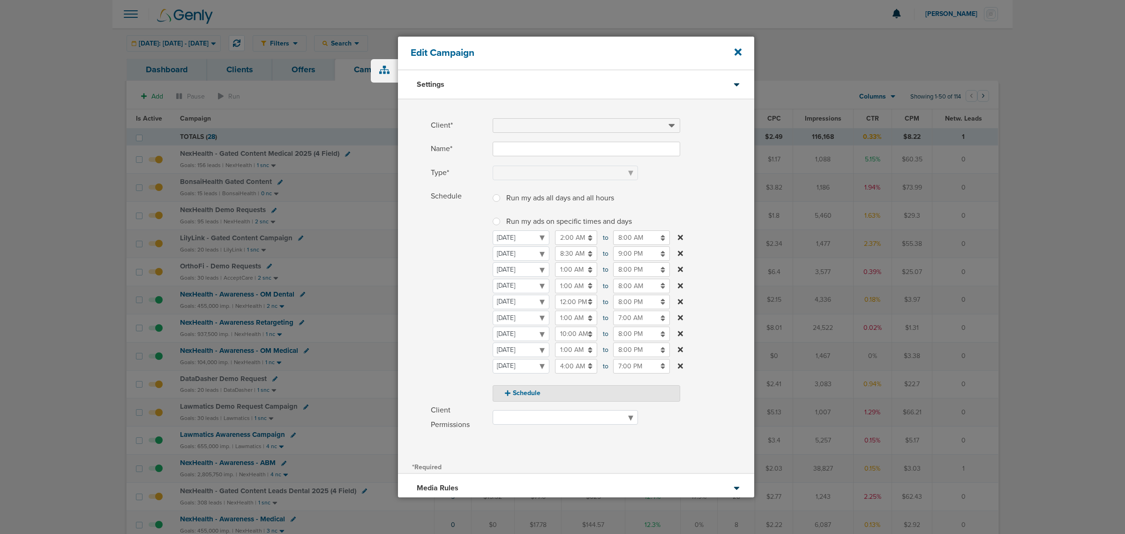
type input "NexHealth - Gated Content Medical 2025 (4 Field)"
select select "Leads"
radio input "true"
select select "readWrite"
checkbox input "true"
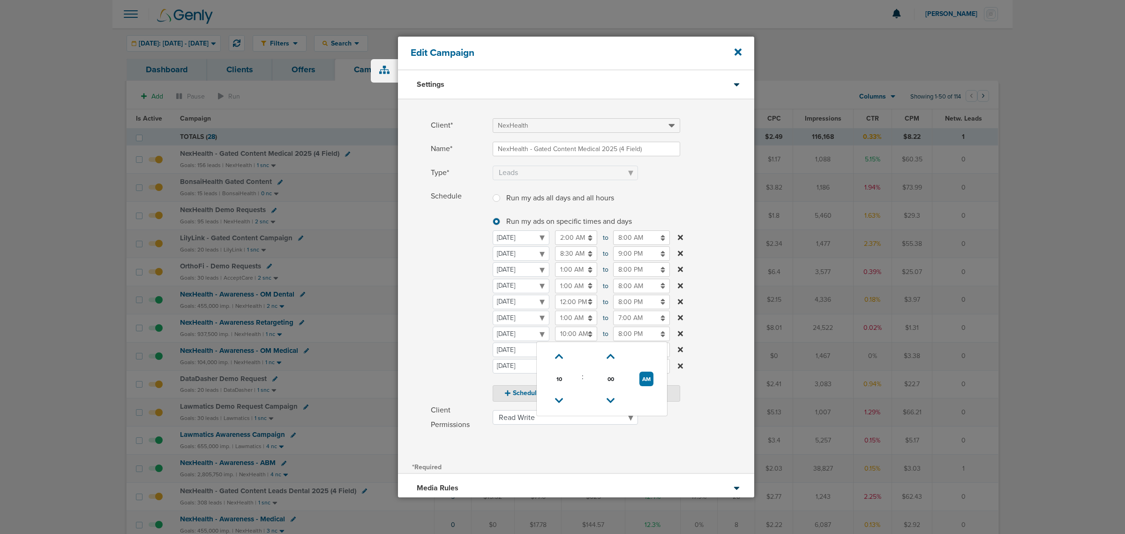
click at [569, 338] on input "10:00 AM" at bounding box center [576, 333] width 42 height 15
click at [557, 358] on icon at bounding box center [559, 357] width 8 height 6
type input "12:00 PM"
click at [736, 239] on label "Schedule Run my ads all days and all hours Run my ads all days and all hours Ru…" at bounding box center [593, 295] width 324 height 212
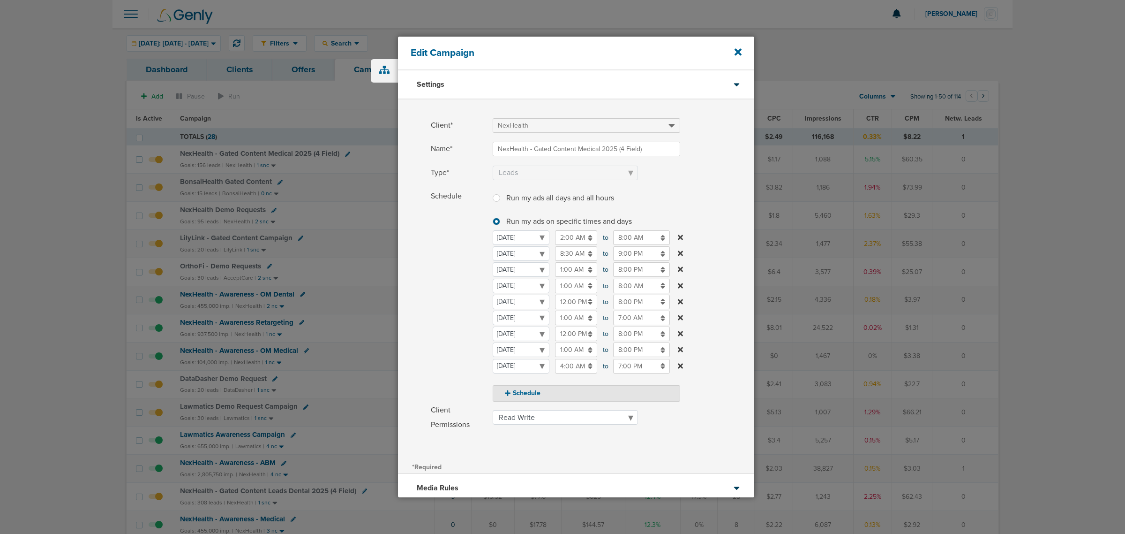
scroll to position [88, 0]
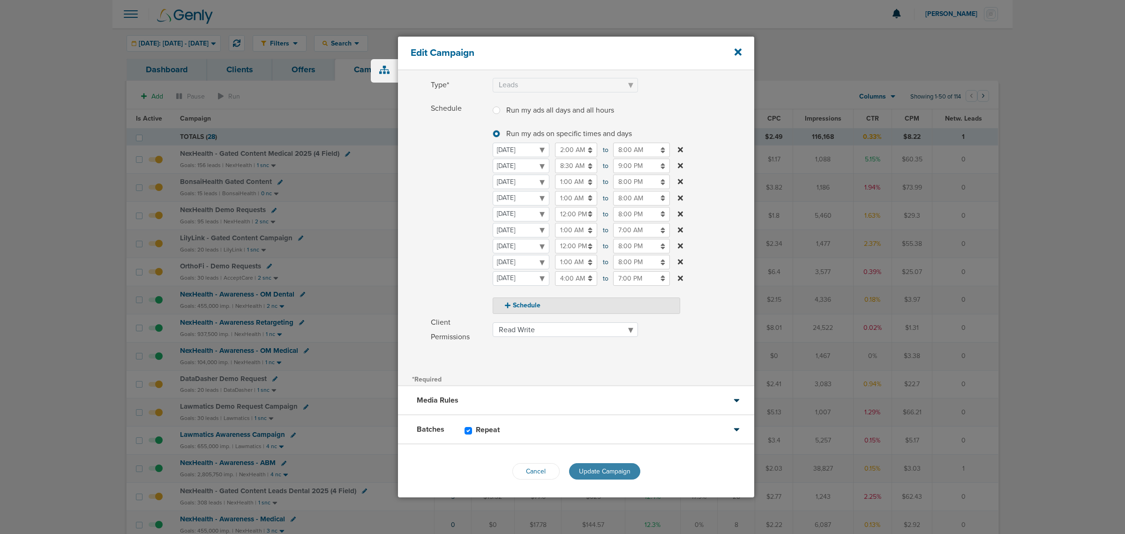
click at [598, 467] on span "Update Campaign" at bounding box center [605, 471] width 52 height 8
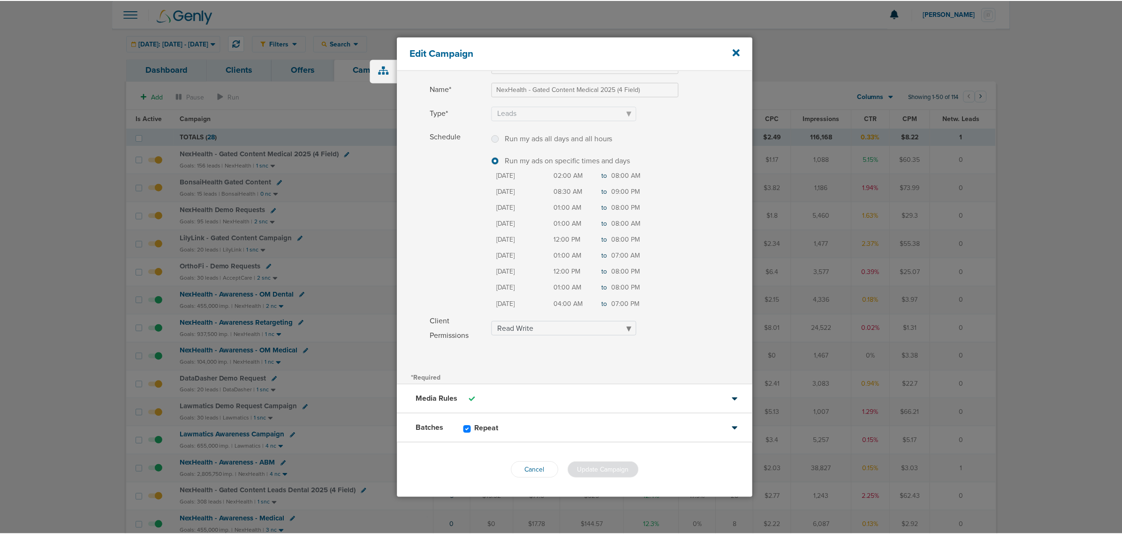
scroll to position [58, 0]
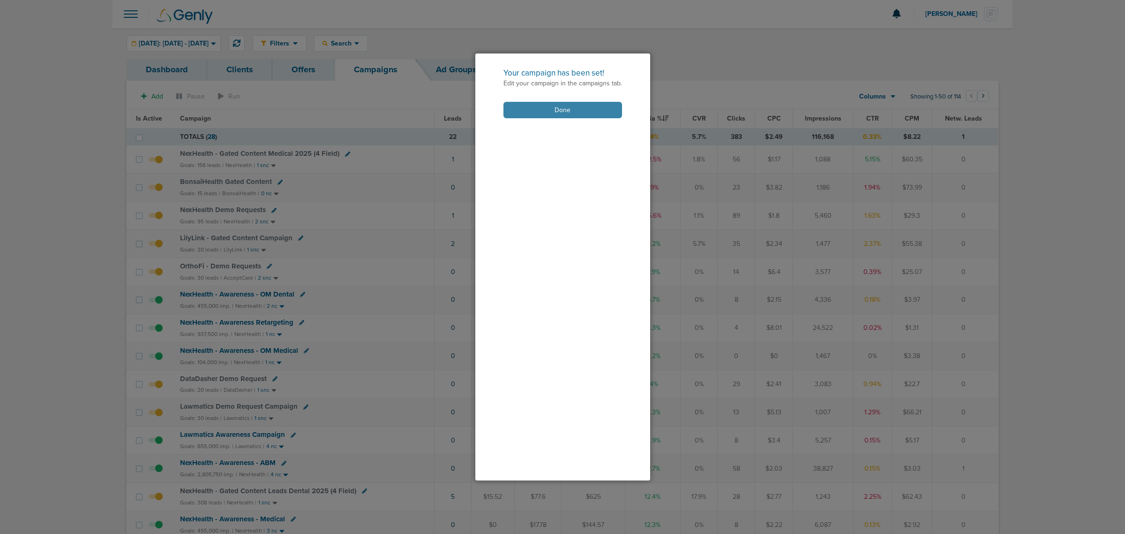
click at [577, 108] on button "Done" at bounding box center [563, 110] width 119 height 16
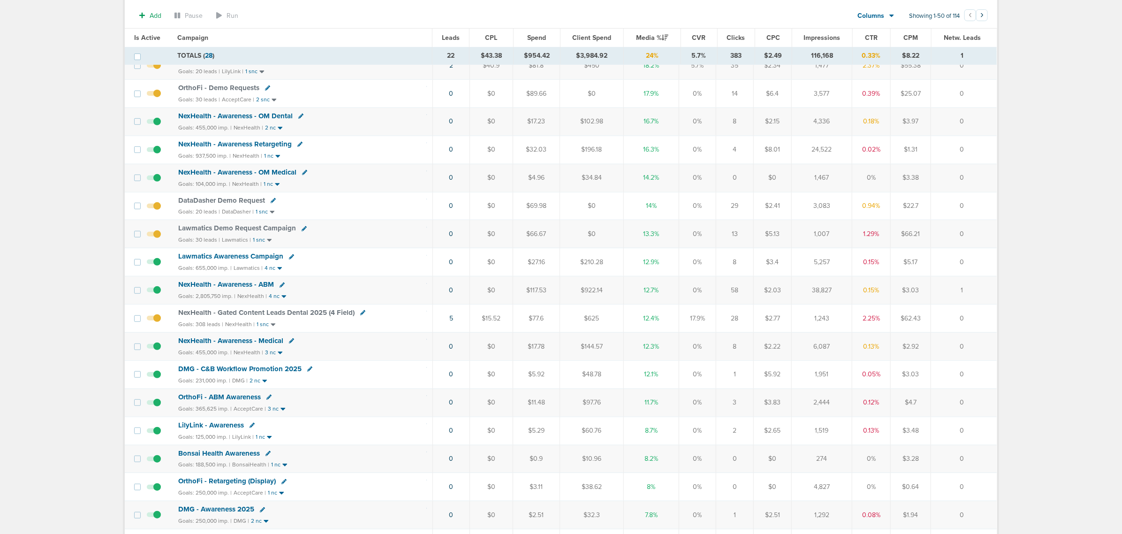
scroll to position [176, 0]
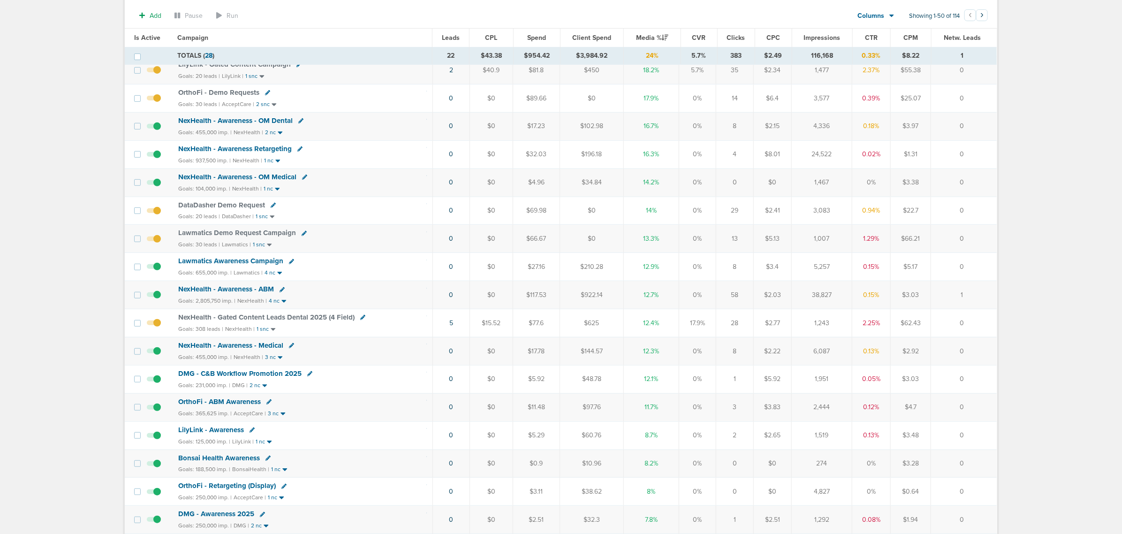
click at [221, 208] on span "DataDasher Demo Request" at bounding box center [221, 205] width 87 height 8
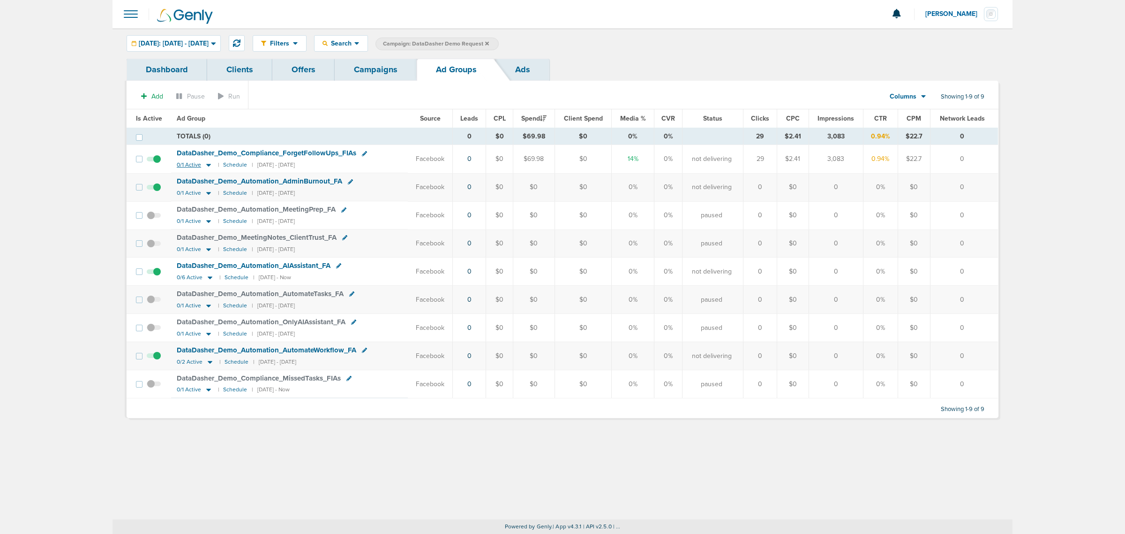
click at [208, 165] on icon at bounding box center [208, 165] width 5 height 3
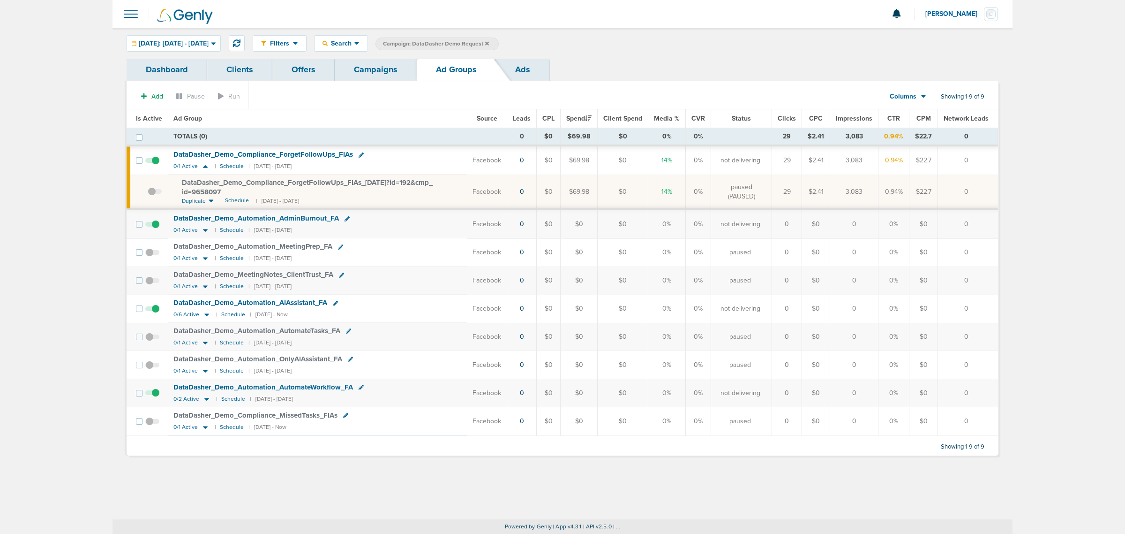
click at [256, 181] on span "DataDasher_ Demo_ Compliance_ ForgetFollowUps_ FIAs_ [DATE]?id=192&cmp_ id=9658…" at bounding box center [307, 187] width 251 height 18
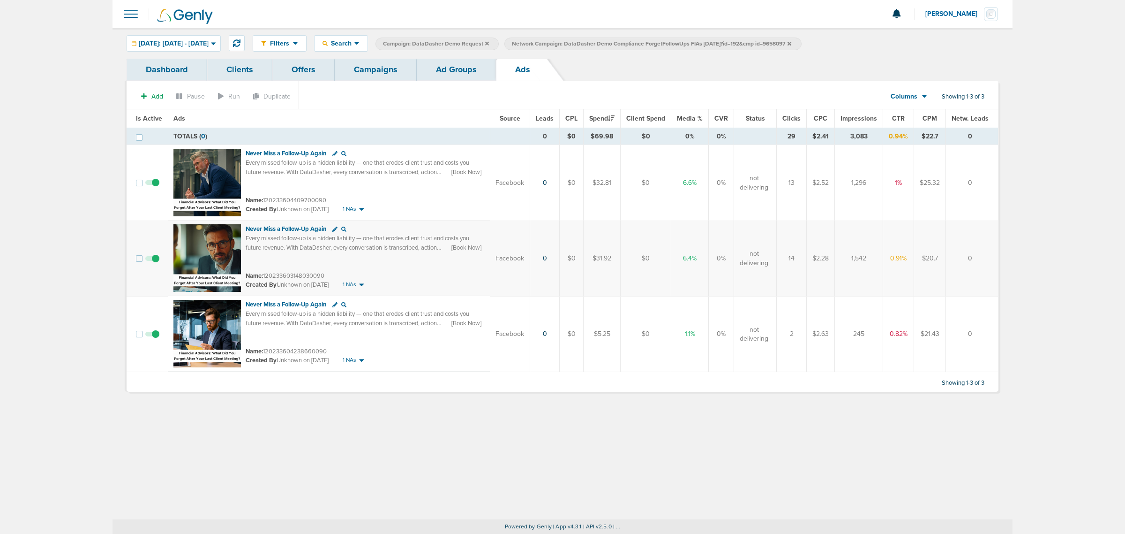
click at [465, 73] on link "Ad Groups" at bounding box center [456, 70] width 79 height 22
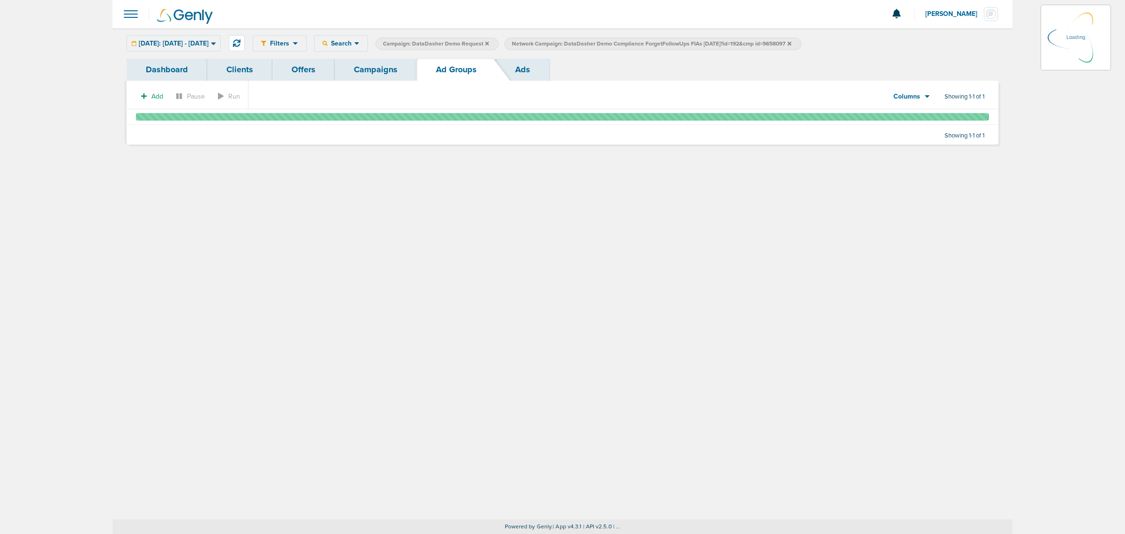
click at [386, 73] on link "Campaigns" at bounding box center [376, 70] width 82 height 22
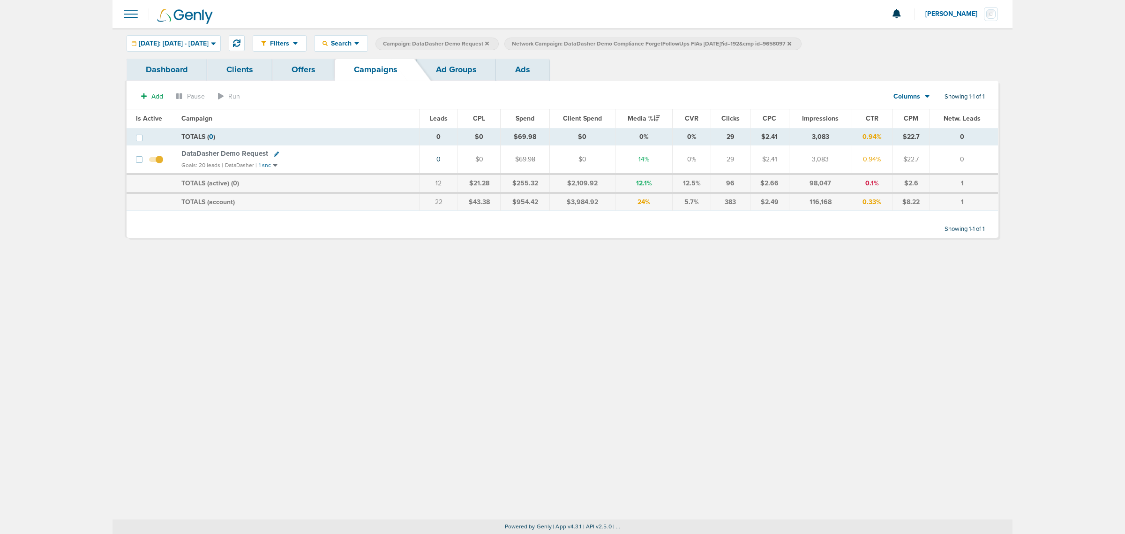
click at [791, 44] on icon at bounding box center [790, 44] width 4 height 6
click at [489, 43] on icon at bounding box center [487, 44] width 4 height 6
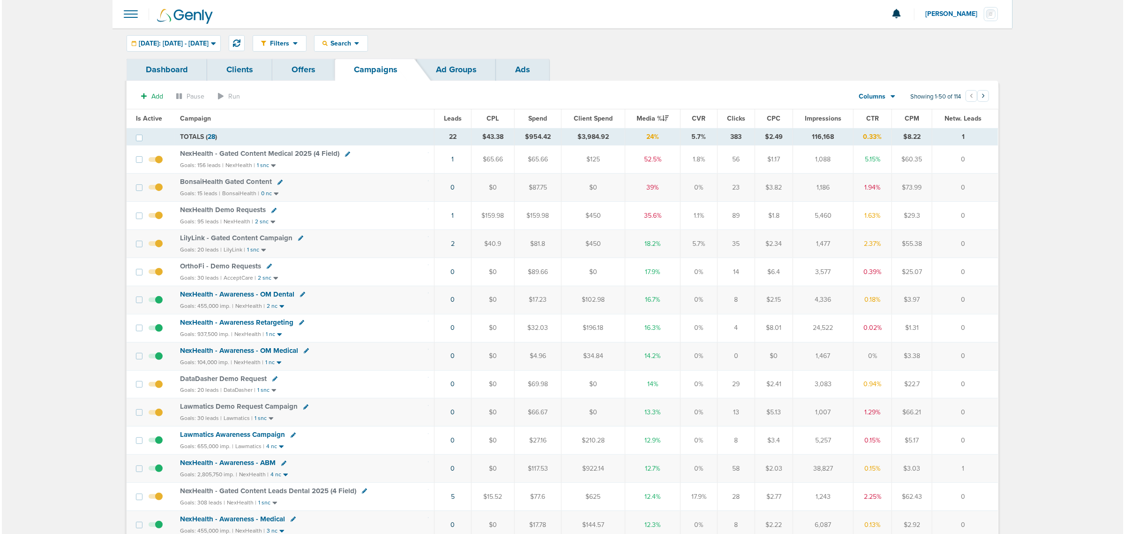
scroll to position [117, 0]
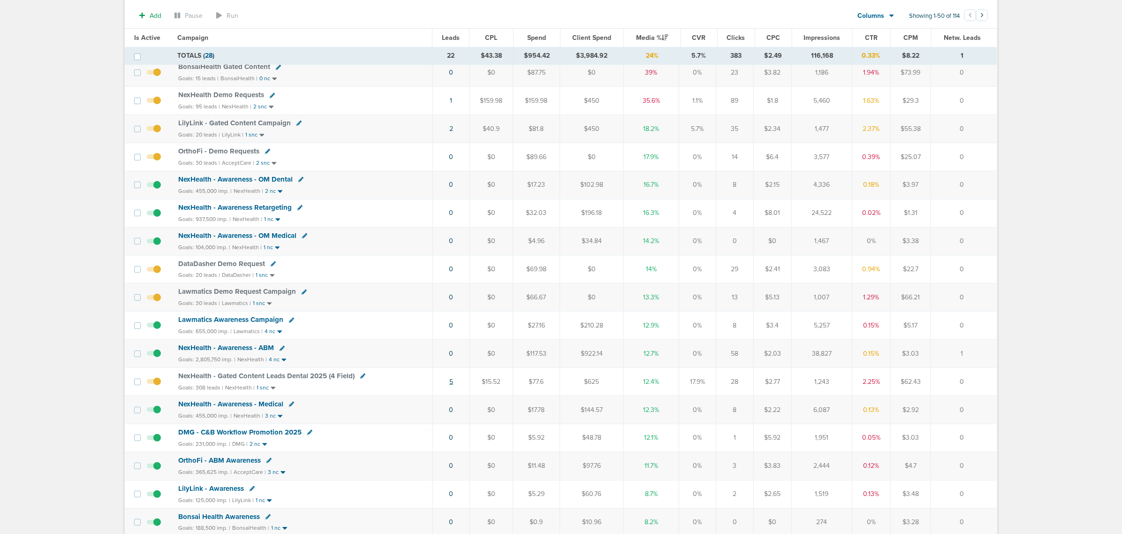
click at [449, 385] on link "5" at bounding box center [451, 381] width 4 height 8
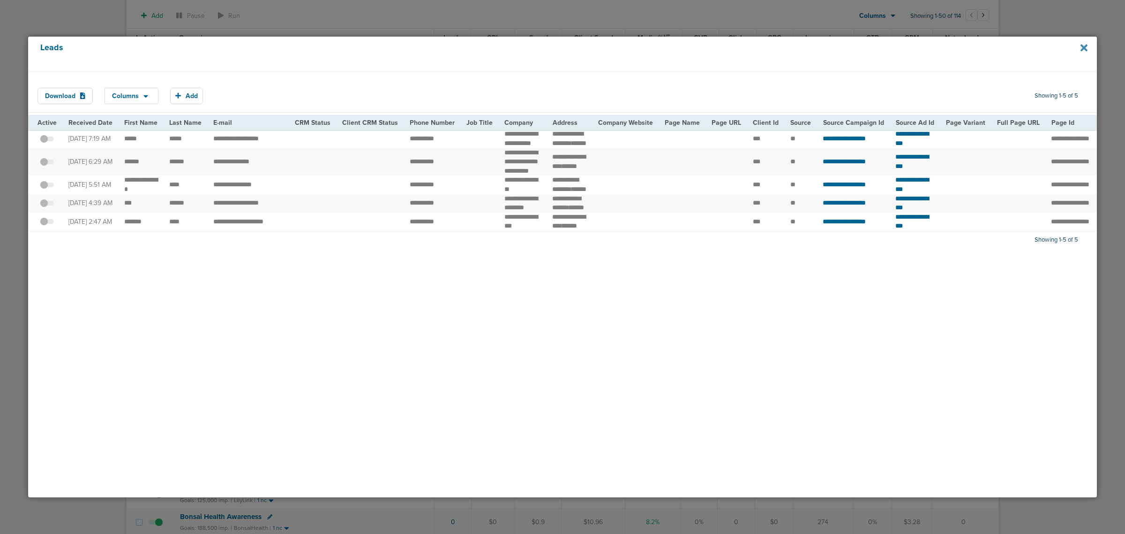
click at [1084, 50] on icon at bounding box center [1084, 48] width 7 height 10
click at [1085, 52] on icon at bounding box center [1084, 48] width 7 height 10
click at [1085, 47] on icon at bounding box center [1084, 47] width 7 height 7
click at [1083, 45] on icon at bounding box center [1084, 48] width 7 height 10
drag, startPoint x: 317, startPoint y: 24, endPoint x: 302, endPoint y: 24, distance: 15.0
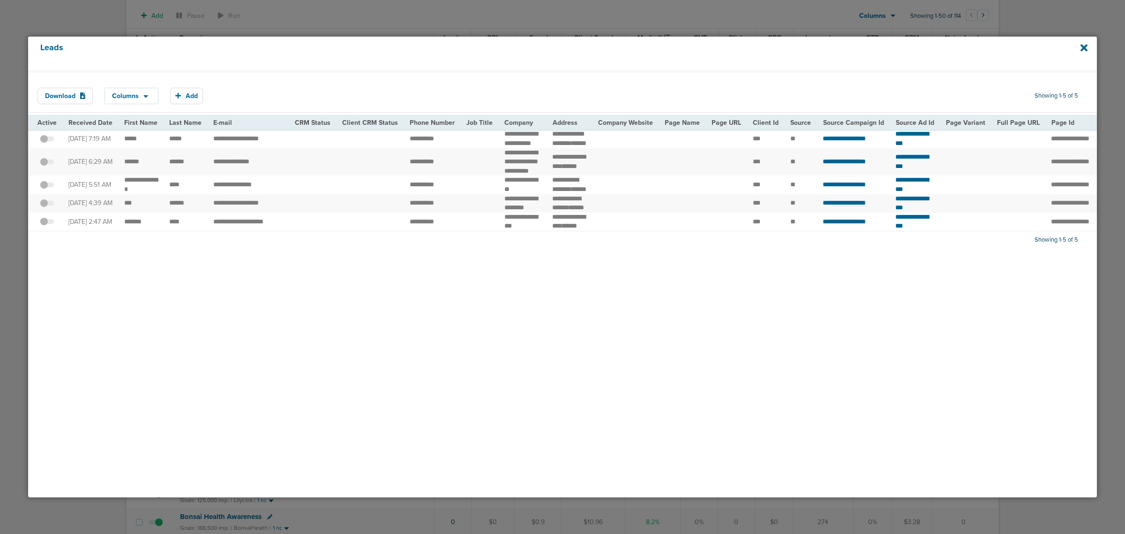
click at [302, 24] on div at bounding box center [562, 267] width 1125 height 534
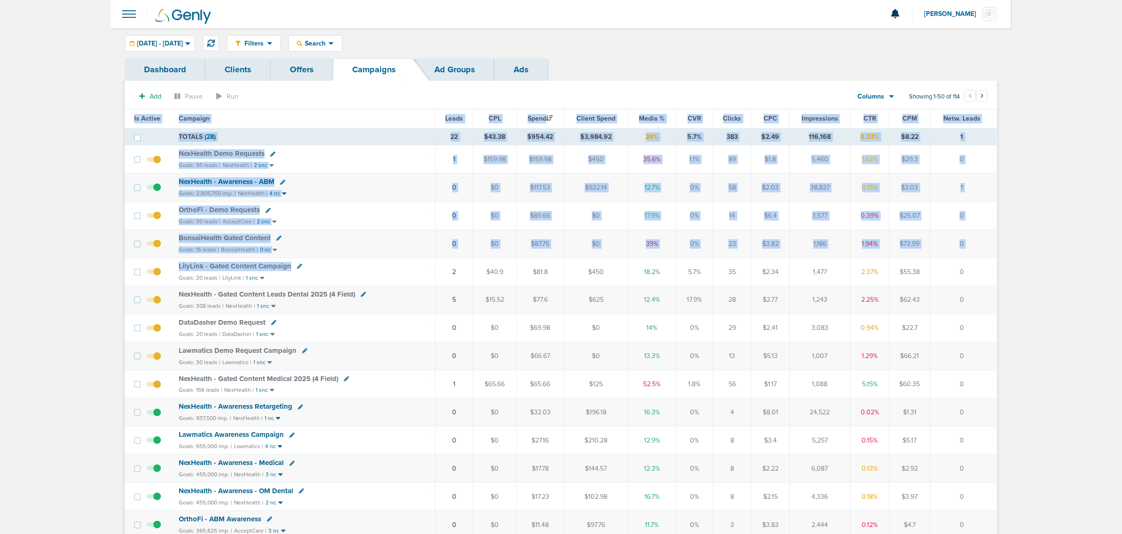
drag, startPoint x: 443, startPoint y: 270, endPoint x: 1013, endPoint y: 280, distance: 569.8
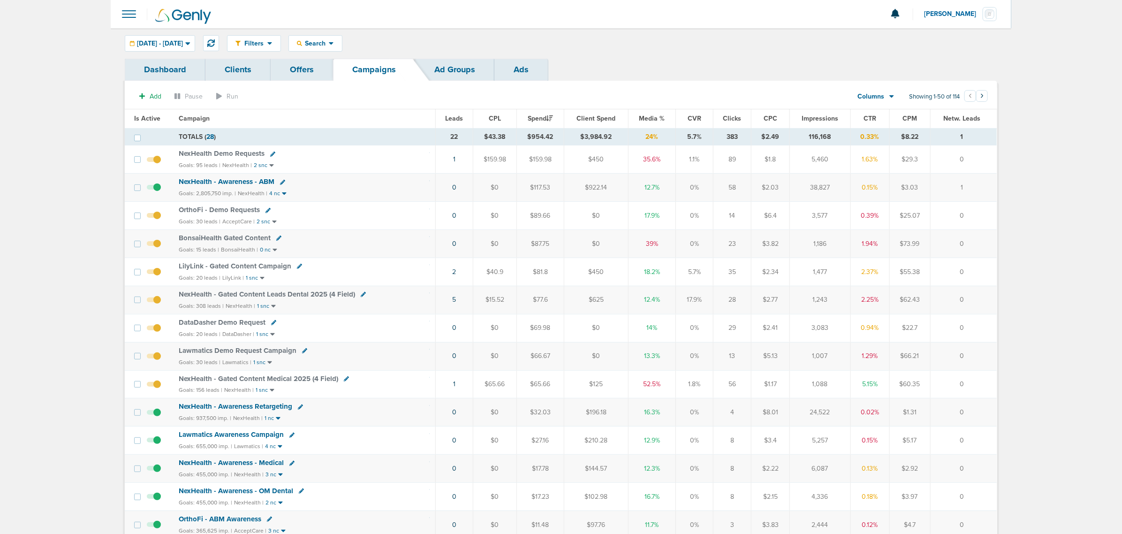
drag, startPoint x: 399, startPoint y: 297, endPoint x: 470, endPoint y: 298, distance: 71.3
click at [470, 298] on tr "NexHealth - Gated Content Leads Dental 2025 (4 Field) Goals: 308 leads | NexHea…" at bounding box center [561, 300] width 872 height 28
drag, startPoint x: 692, startPoint y: 66, endPoint x: 585, endPoint y: 52, distance: 107.3
click at [690, 64] on div "Dashboard Clients Offers Campaigns Ad Groups Ads" at bounding box center [561, 70] width 872 height 22
click at [215, 42] on icon at bounding box center [211, 43] width 8 height 8
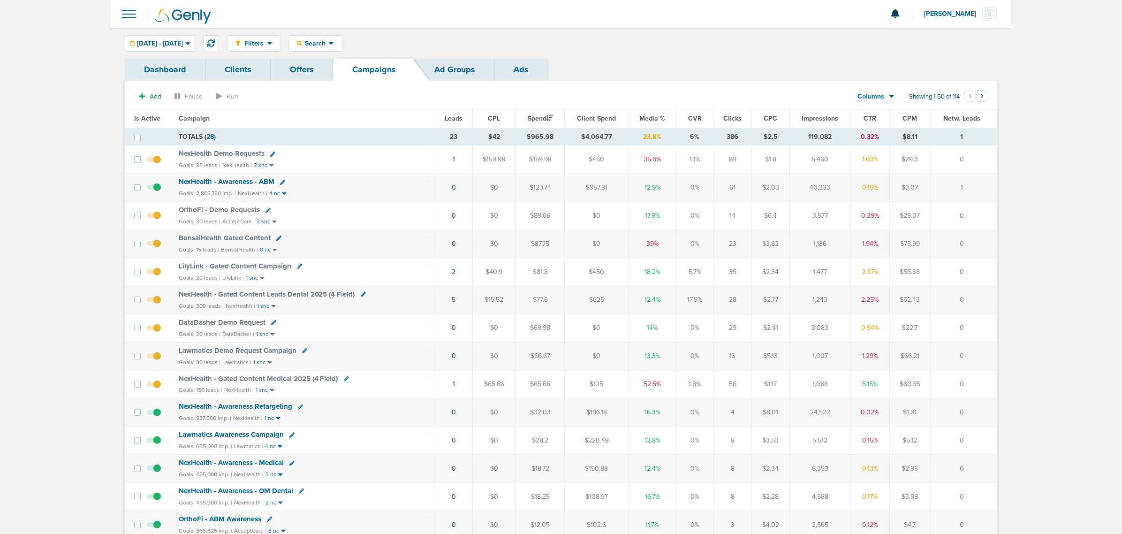
click at [645, 119] on span "Media %" at bounding box center [653, 118] width 26 height 8
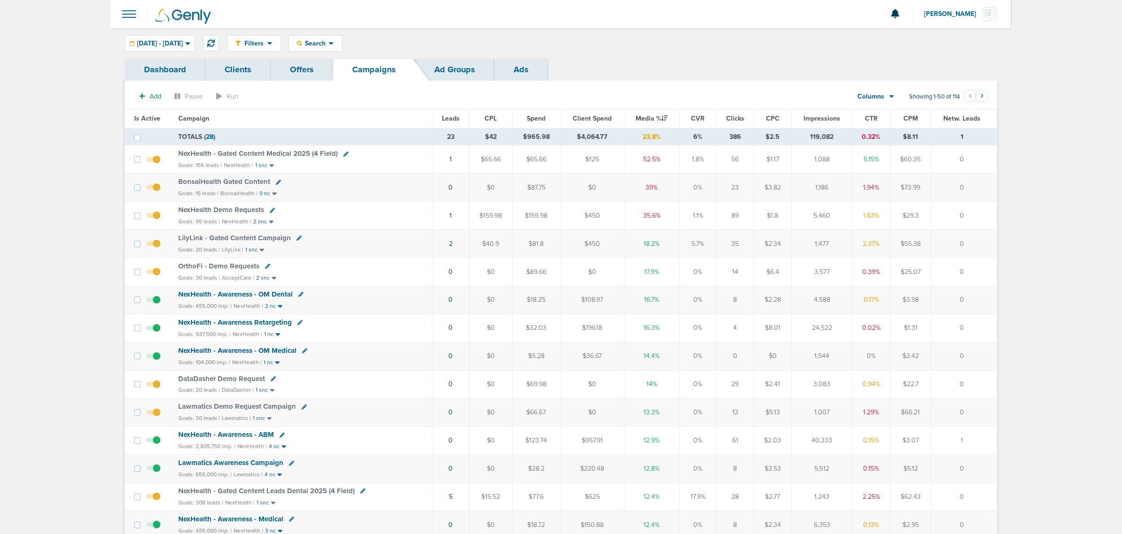
drag, startPoint x: 624, startPoint y: 166, endPoint x: 1067, endPoint y: 265, distance: 454.7
drag, startPoint x: 1066, startPoint y: 263, endPoint x: 802, endPoint y: 137, distance: 291.7
click at [467, 35] on div "Filters Active Only Settings Status Active Inactive Objectives MQL SQL Traffic …" at bounding box center [612, 43] width 770 height 16
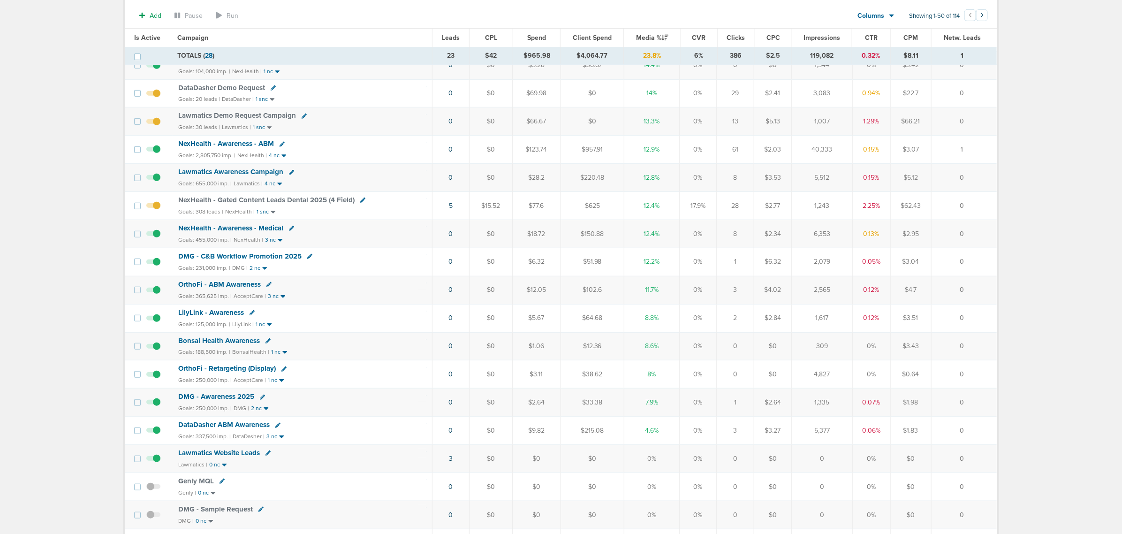
scroll to position [59, 0]
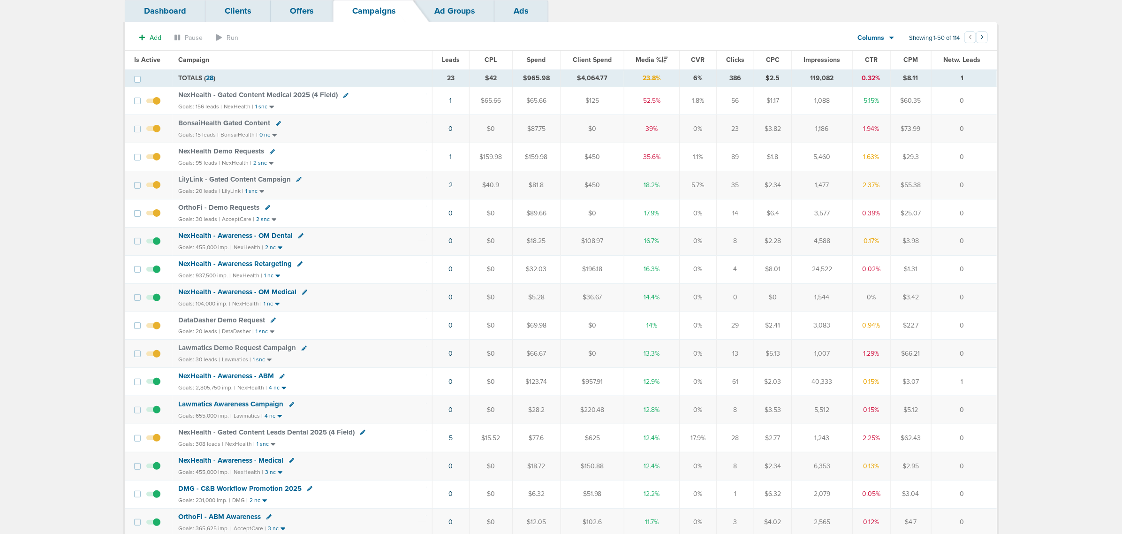
click at [210, 208] on span "OrthoFi - Demo Requests" at bounding box center [218, 207] width 81 height 8
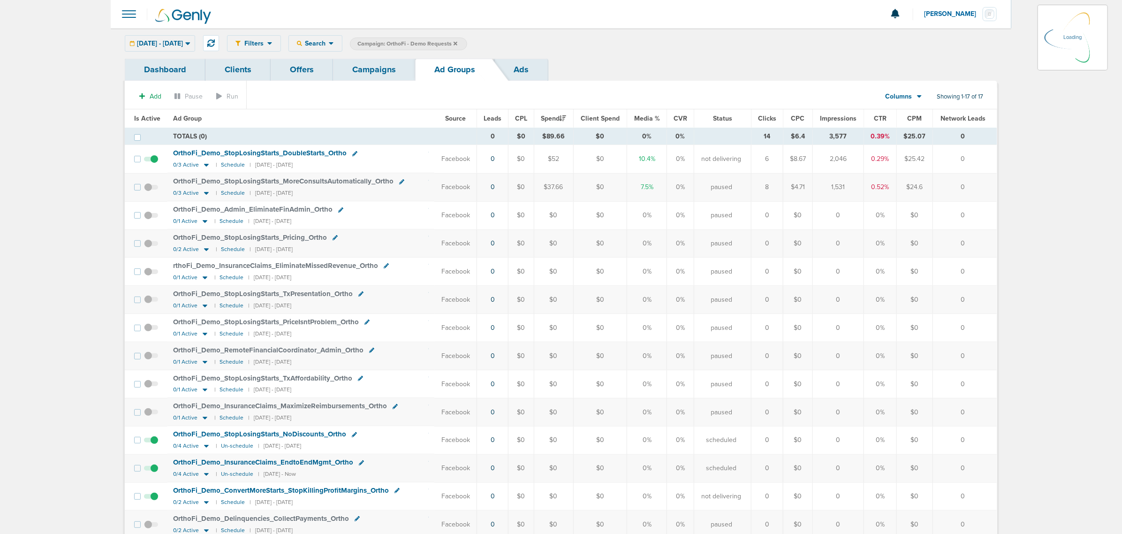
click at [190, 41] on icon at bounding box center [187, 43] width 5 height 8
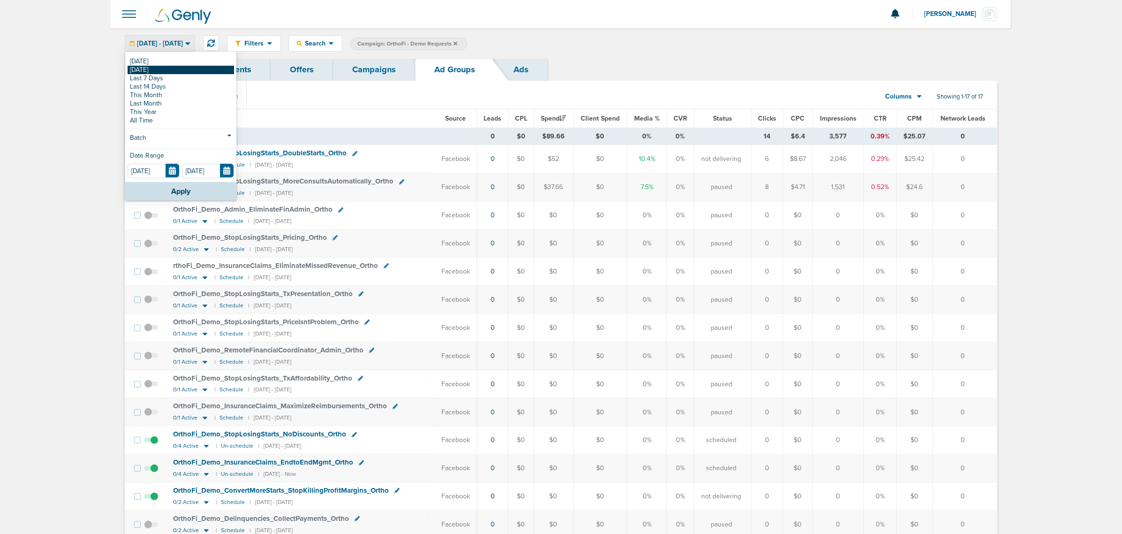
click at [167, 68] on link "[DATE]" at bounding box center [181, 70] width 106 height 8
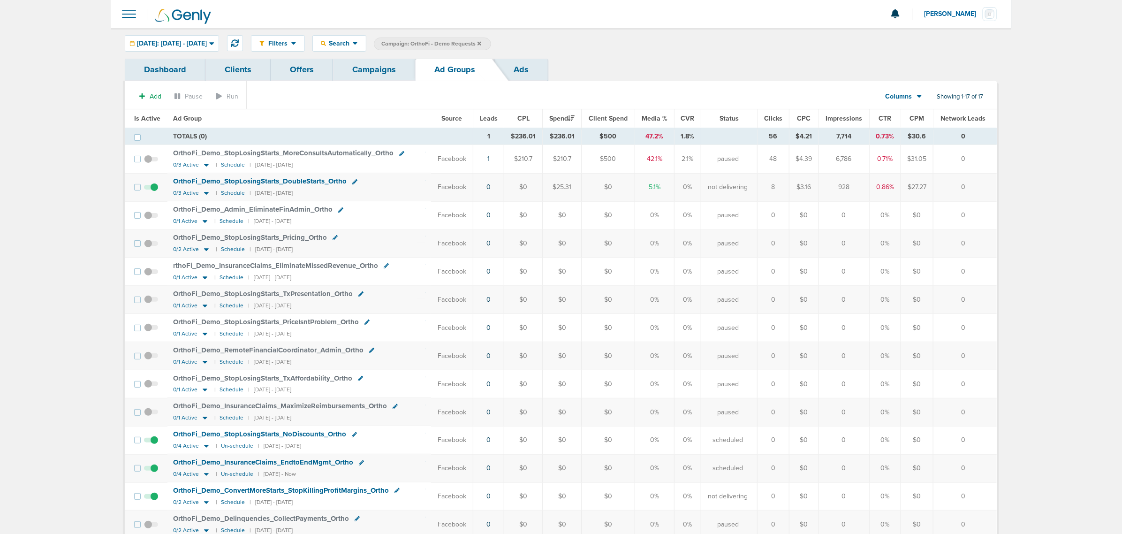
drag, startPoint x: 169, startPoint y: 146, endPoint x: 994, endPoint y: 166, distance: 825.0
click at [994, 166] on tr "OrthoFi_ Demo_ StopLosingStarts_ MoreConsultsAutomatically_ Ortho 0/3 Active | …" at bounding box center [561, 159] width 872 height 28
click at [994, 166] on td "0" at bounding box center [964, 159] width 63 height 28
drag, startPoint x: 967, startPoint y: 191, endPoint x: 61, endPoint y: 121, distance: 908.6
click at [61, 121] on main "Notifications You have no unread notifications [PERSON_NAME] Profile Sign Out C…" at bounding box center [561, 333] width 1122 height 667
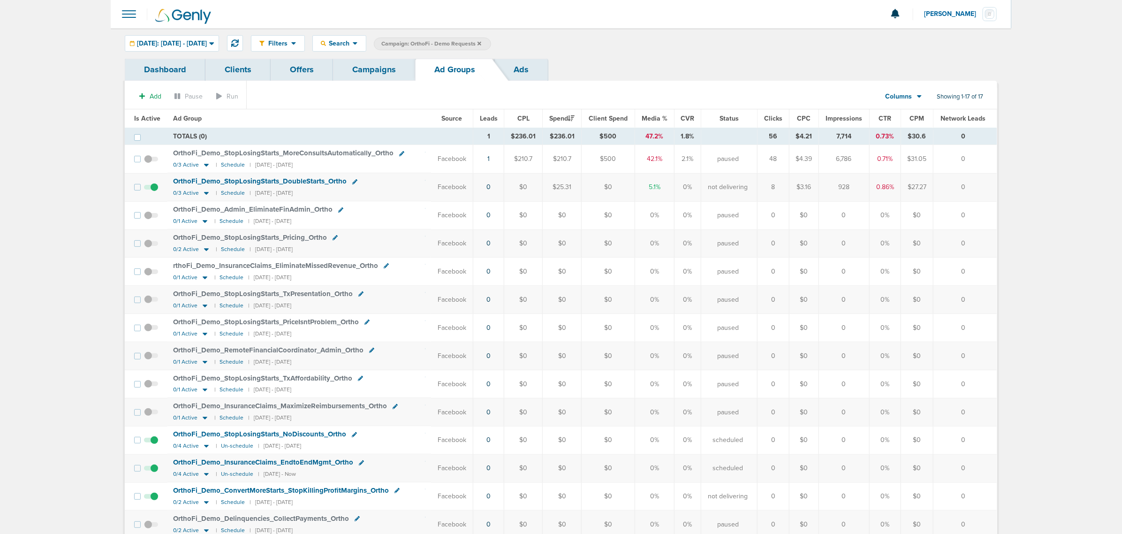
click at [79, 99] on main "Notifications You have no unread notifications [PERSON_NAME] Profile Sign Out C…" at bounding box center [561, 333] width 1122 height 667
click at [373, 68] on link "Campaigns" at bounding box center [374, 70] width 82 height 22
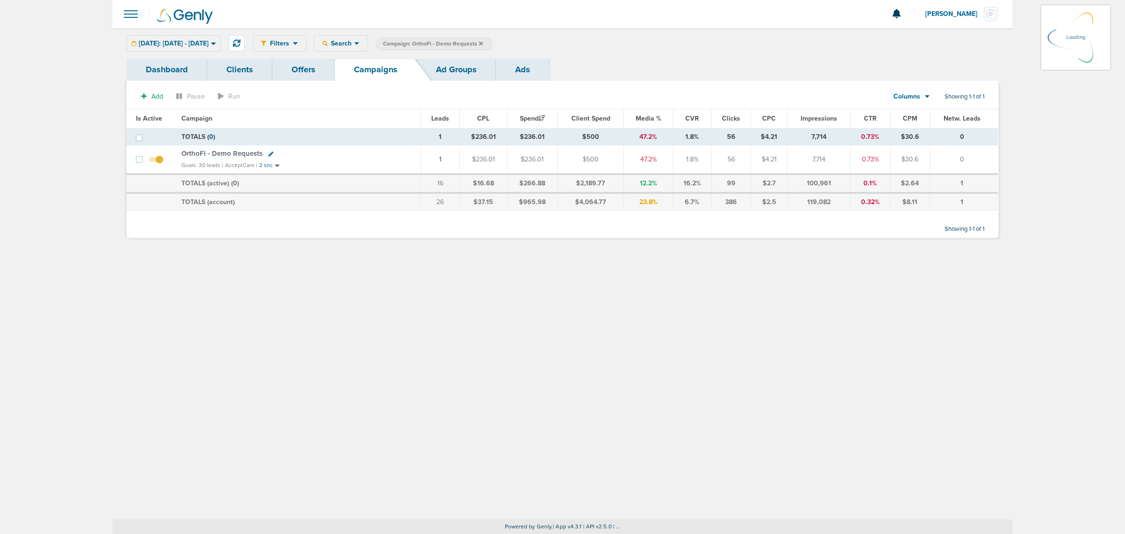
click at [483, 43] on icon at bounding box center [481, 43] width 4 height 4
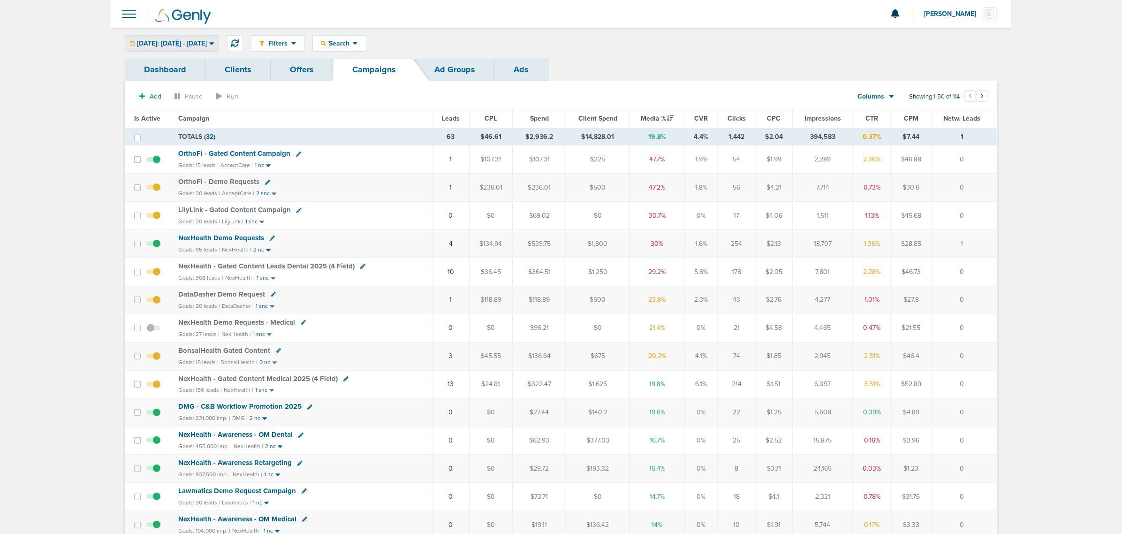
click at [174, 42] on span "Yesterday: 10.01.2025 - 10.01.2025" at bounding box center [172, 43] width 70 height 7
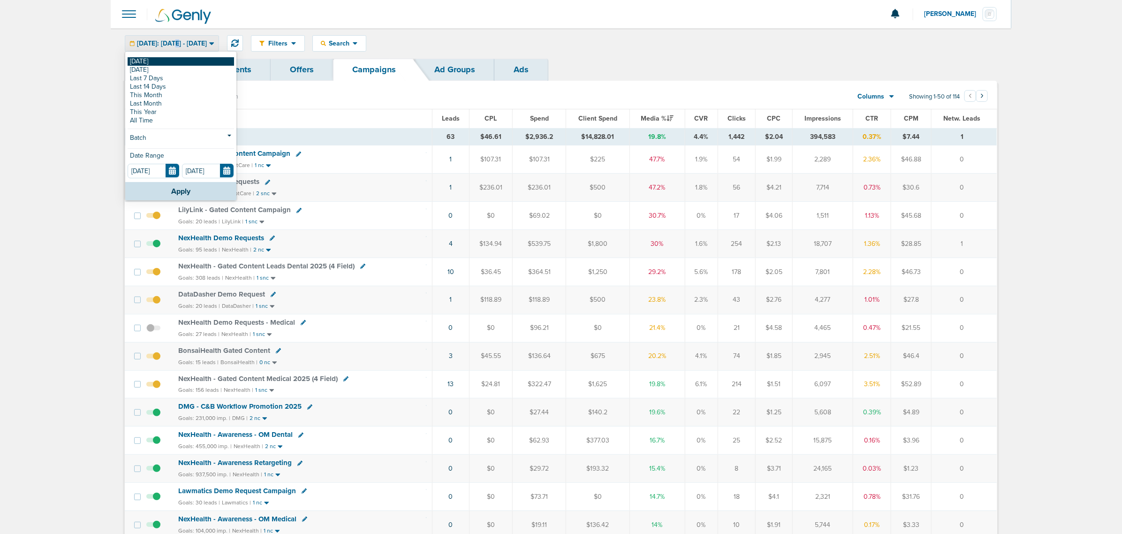
click at [142, 62] on link "[DATE]" at bounding box center [181, 61] width 106 height 8
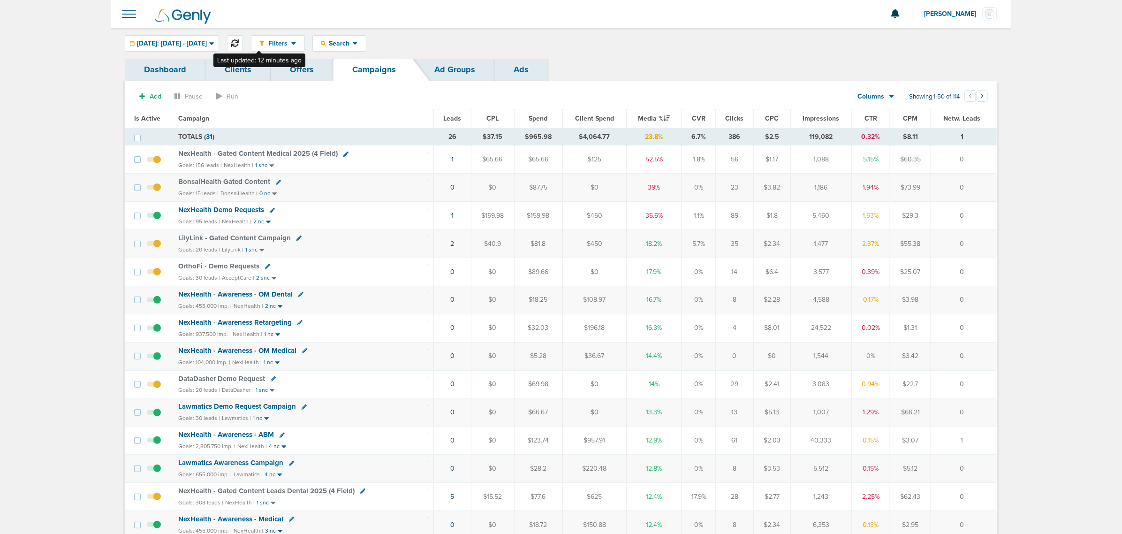
click at [243, 45] on button at bounding box center [235, 43] width 16 height 16
click at [239, 43] on icon at bounding box center [235, 43] width 8 height 8
click at [456, 115] on span "Leads" at bounding box center [453, 118] width 18 height 8
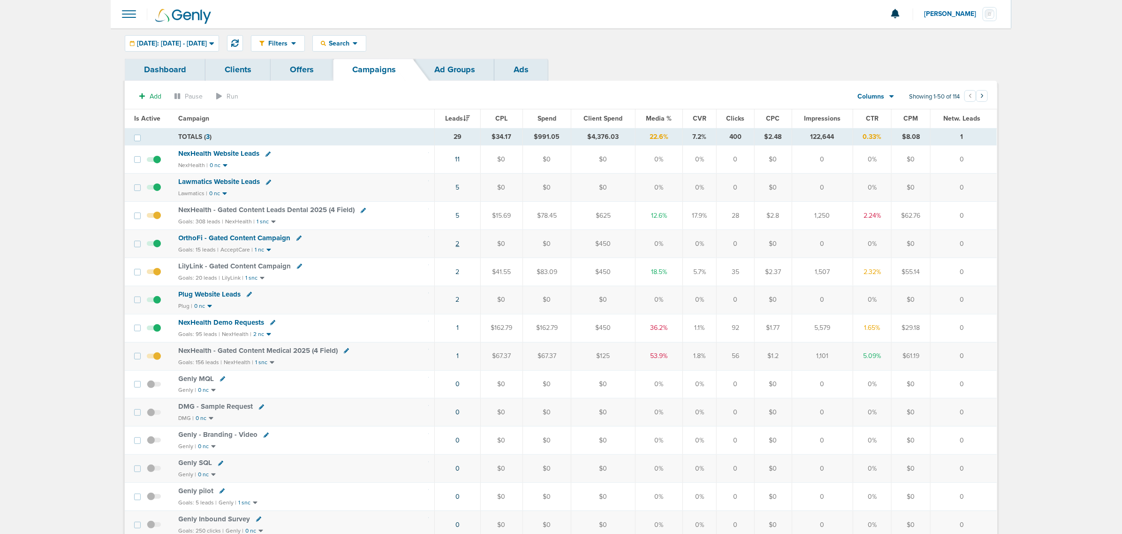
click at [457, 243] on link "2" at bounding box center [458, 244] width 4 height 8
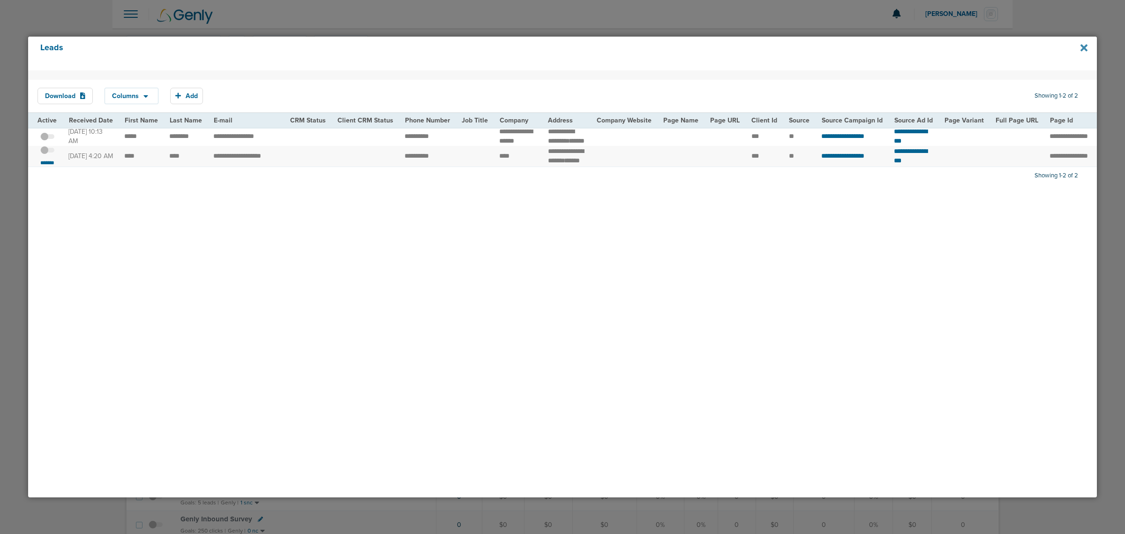
click at [1082, 47] on icon at bounding box center [1084, 47] width 7 height 7
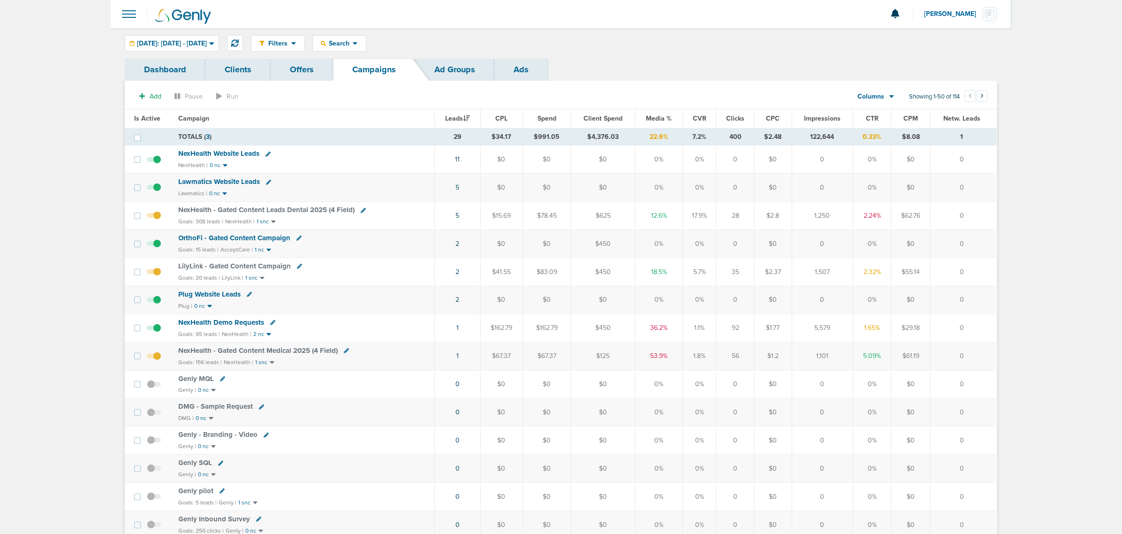
drag, startPoint x: 980, startPoint y: 357, endPoint x: 97, endPoint y: 68, distance: 929.8
drag, startPoint x: 81, startPoint y: 29, endPoint x: 1043, endPoint y: 357, distance: 1016.9
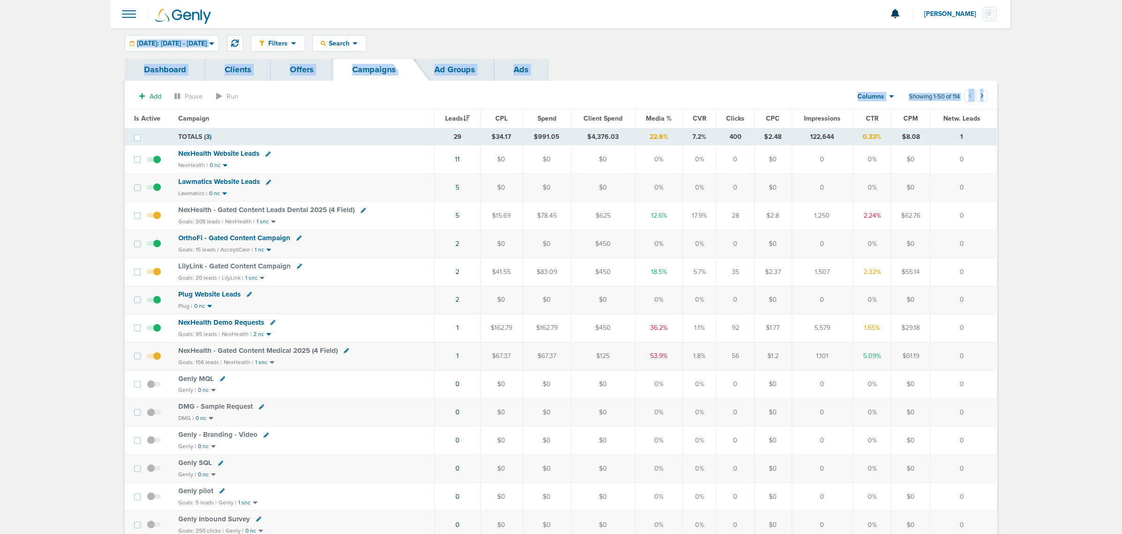
click at [432, 103] on section "Add Pause Run Columns Media Stats Sales Performance Custom Showing 1-50 of 114 …" at bounding box center [561, 99] width 872 height 22
drag, startPoint x: 430, startPoint y: 99, endPoint x: 1017, endPoint y: 296, distance: 619.6
click at [366, 38] on div "Search" at bounding box center [339, 43] width 53 height 15
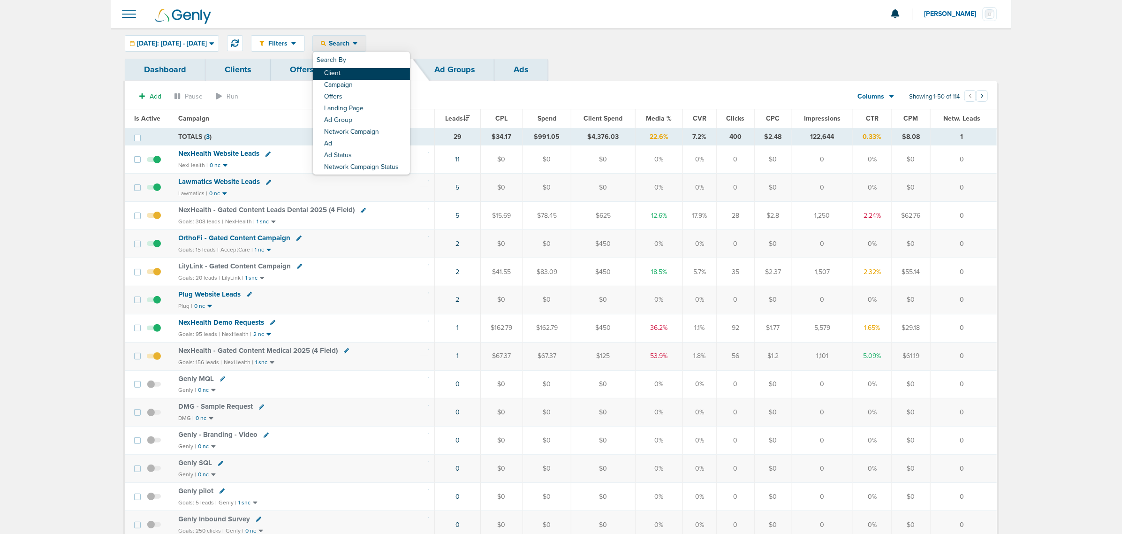
click at [369, 73] on link "Client" at bounding box center [361, 74] width 97 height 12
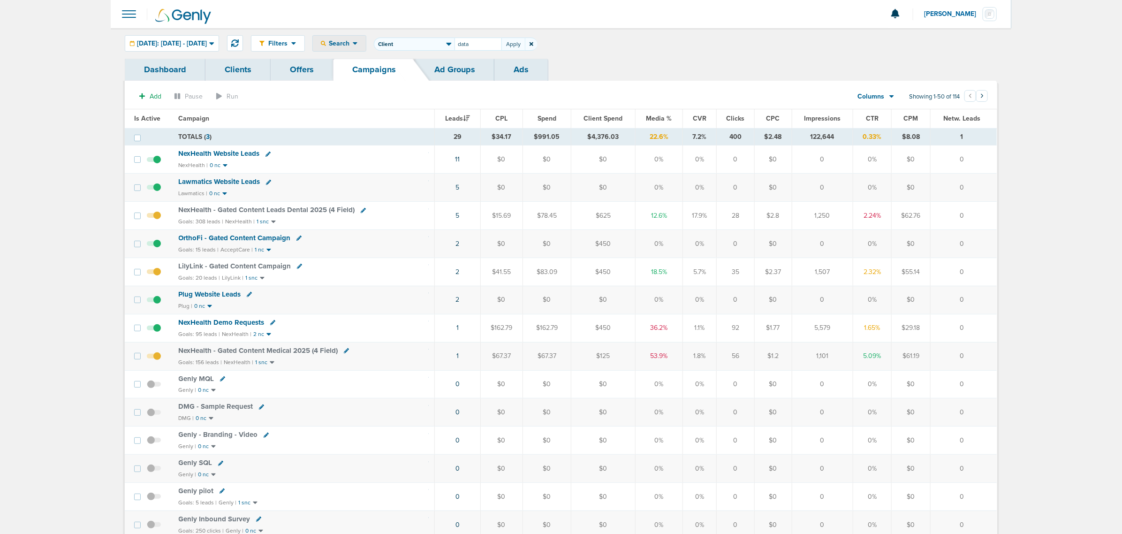
type input "data"
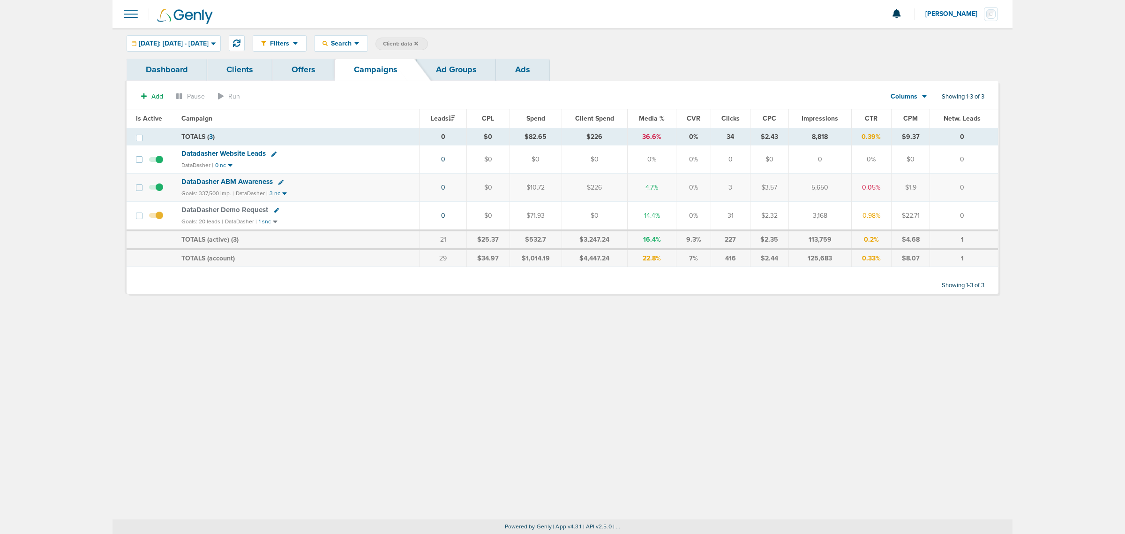
click at [242, 210] on span "DataDasher Demo Request" at bounding box center [224, 209] width 87 height 8
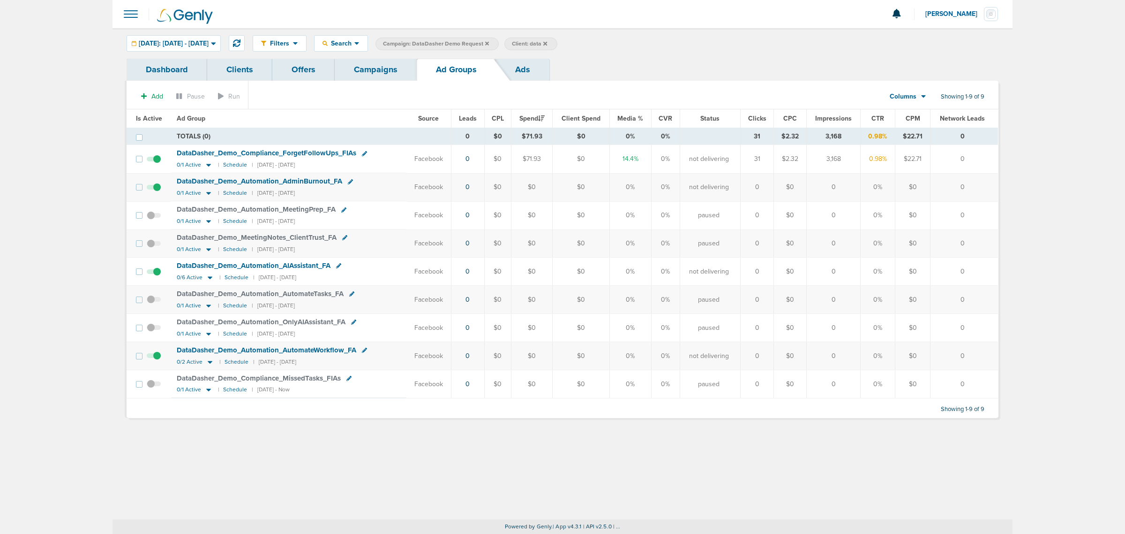
click at [520, 69] on link "Ads" at bounding box center [522, 70] width 53 height 22
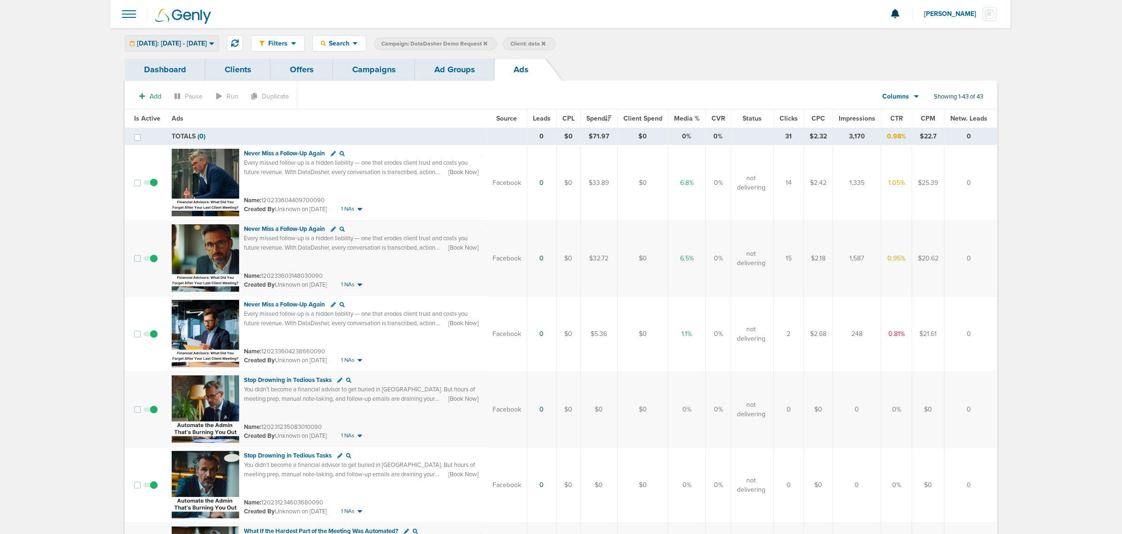
click at [214, 41] on icon at bounding box center [211, 43] width 5 height 8
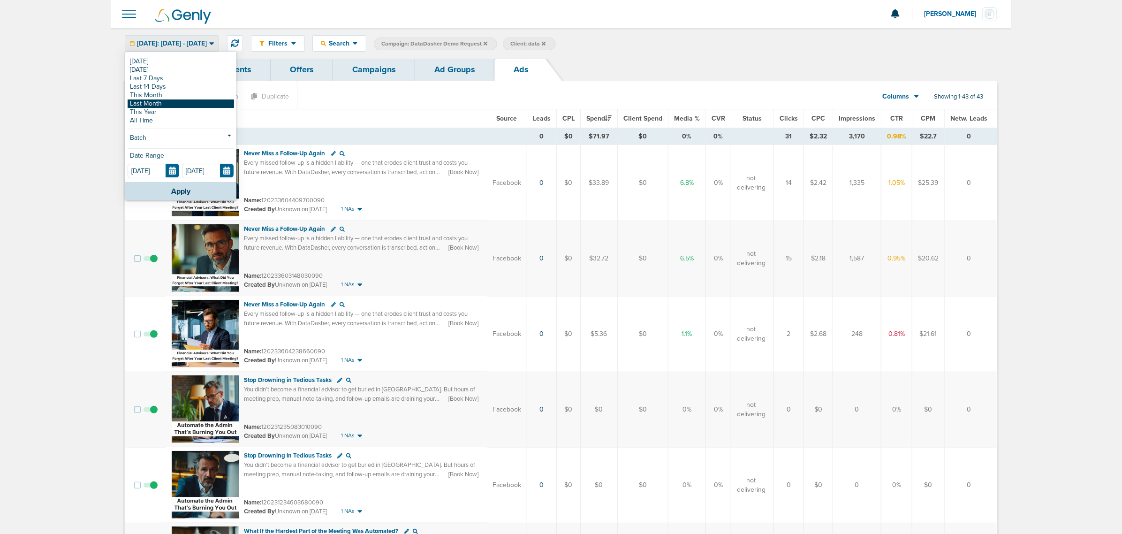
click at [162, 99] on link "Last Month" at bounding box center [181, 103] width 106 height 8
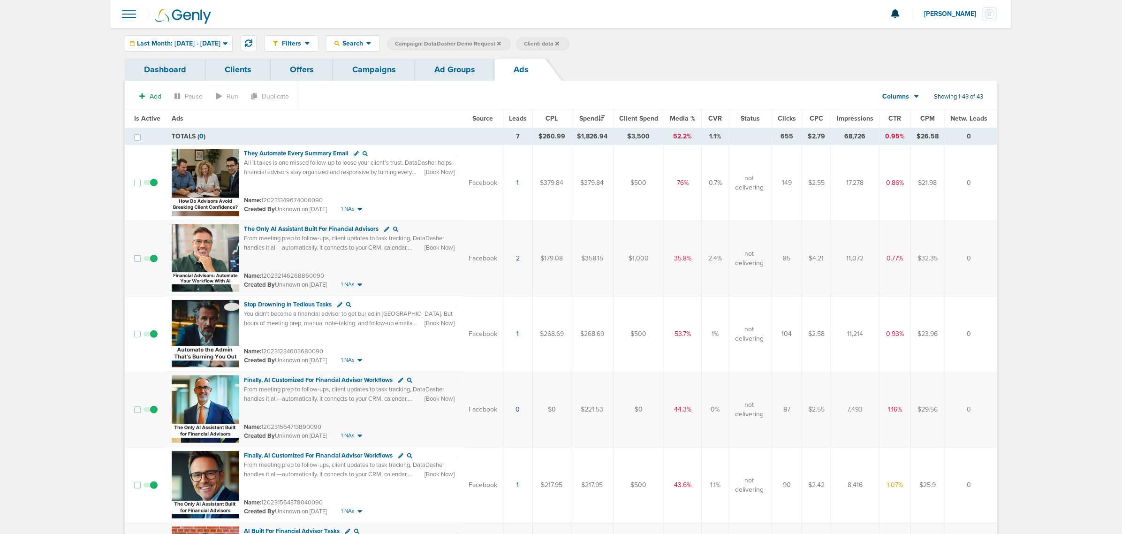
click at [458, 62] on link "Ad Groups" at bounding box center [454, 70] width 79 height 22
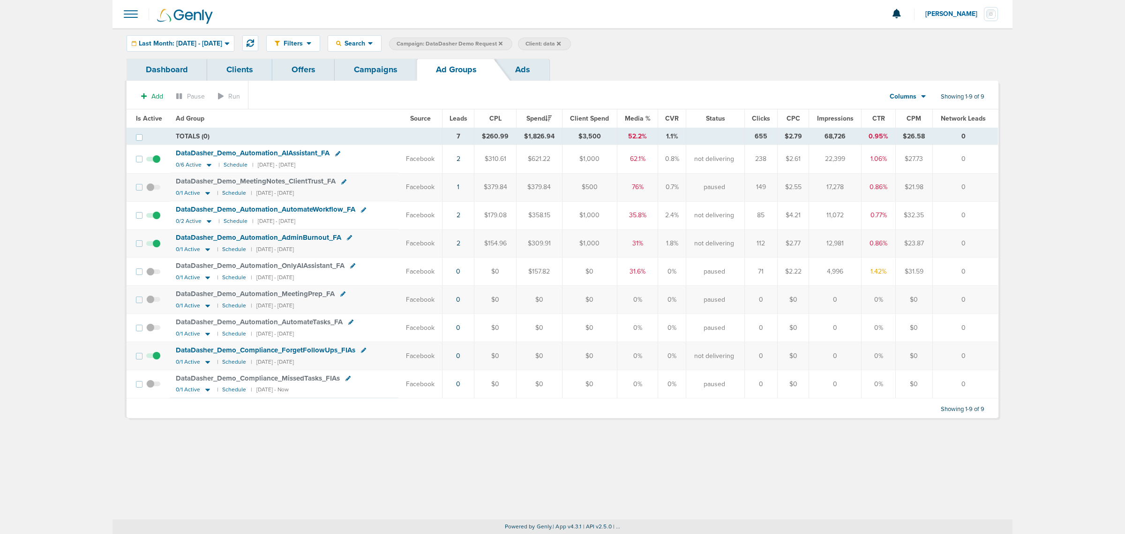
click at [503, 44] on icon at bounding box center [501, 43] width 4 height 4
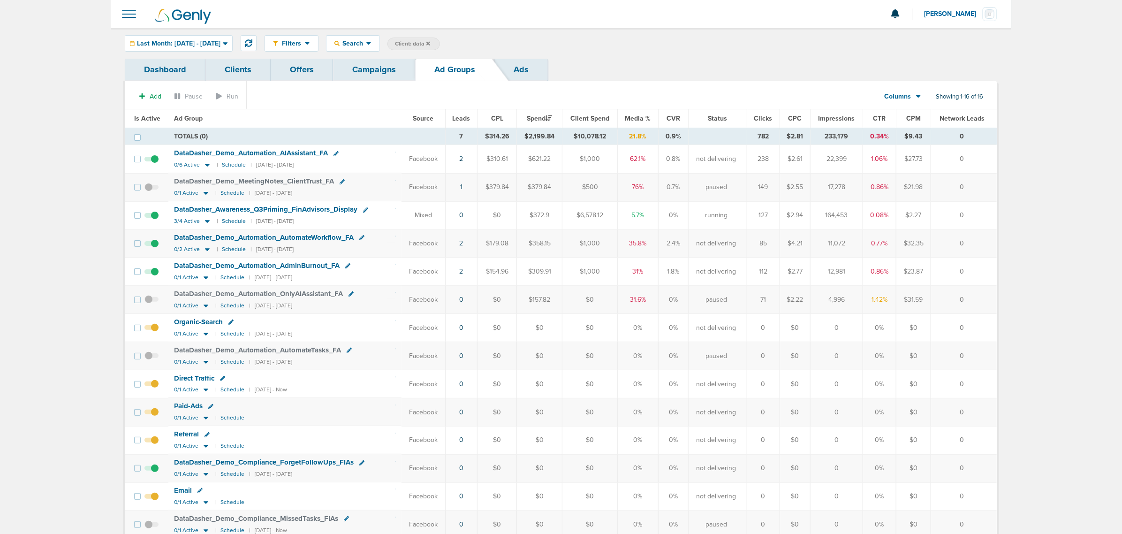
click at [354, 75] on link "Campaigns" at bounding box center [374, 70] width 82 height 22
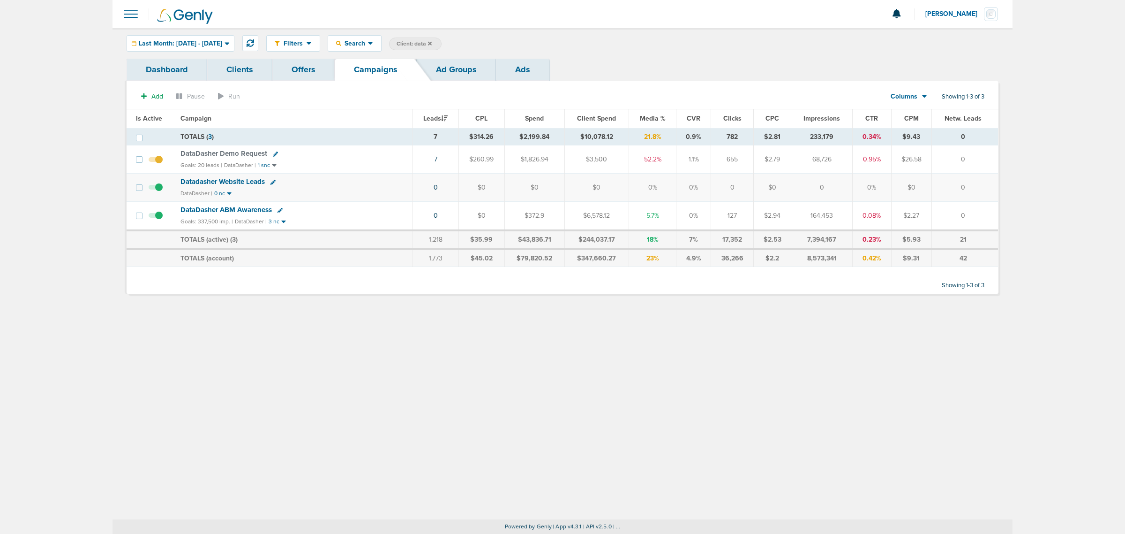
click at [243, 209] on span "DataDasher ABM Awareness" at bounding box center [226, 209] width 91 height 8
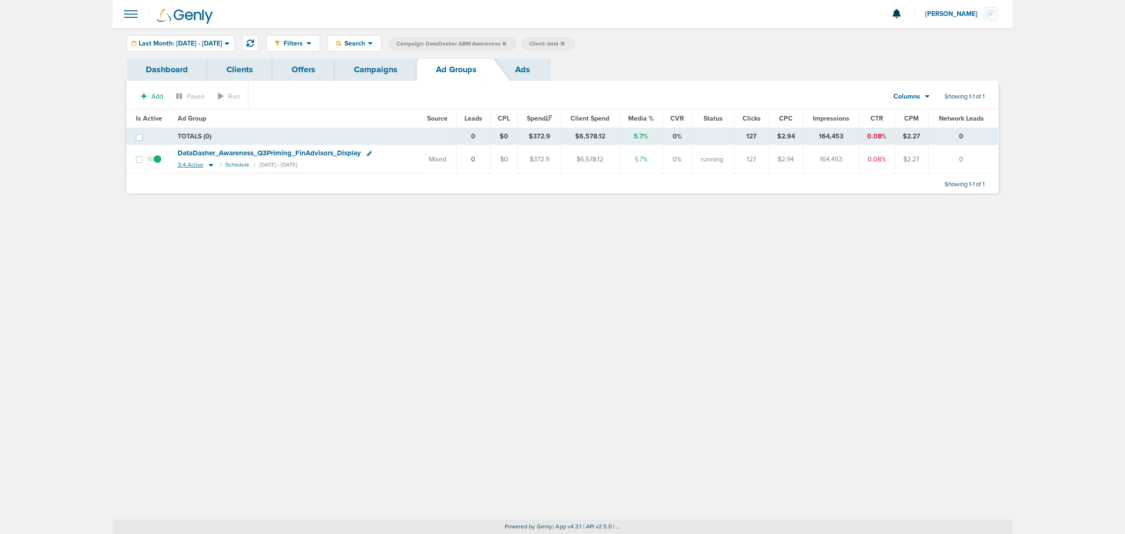
click at [206, 168] on icon at bounding box center [210, 165] width 9 height 8
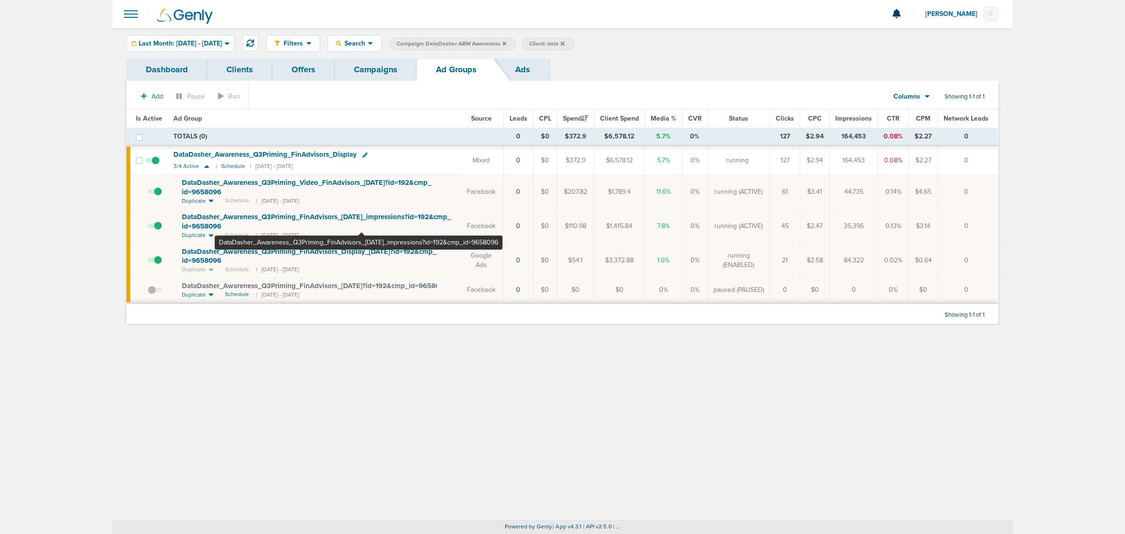
click at [362, 216] on span "DataDasher_ Awareness_ Q3Priming_ FinAdvisors_ 08.21.25_ impressions?id=192&cmp…" at bounding box center [316, 221] width 269 height 18
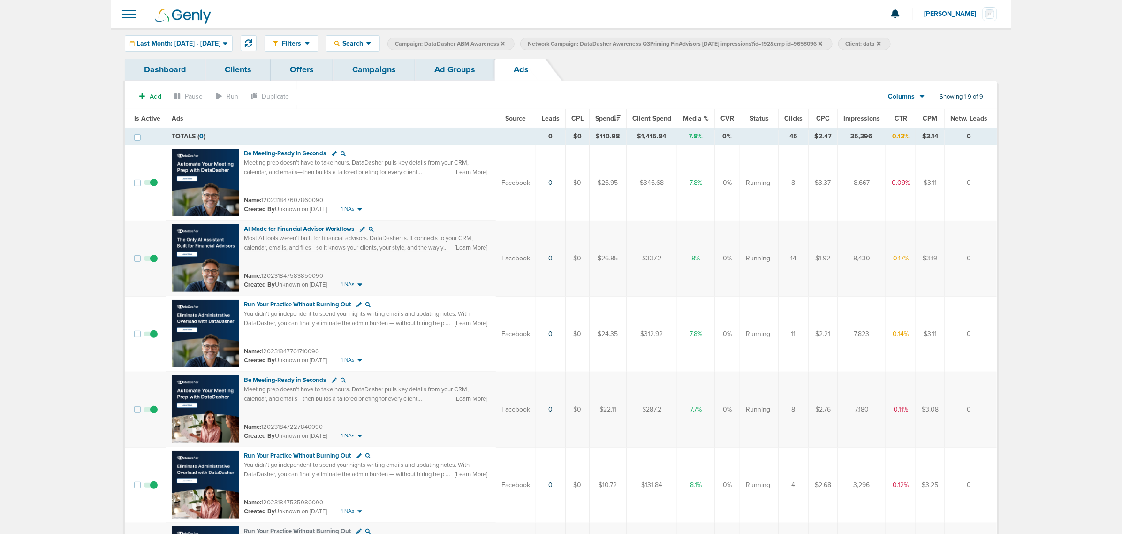
scroll to position [336, 0]
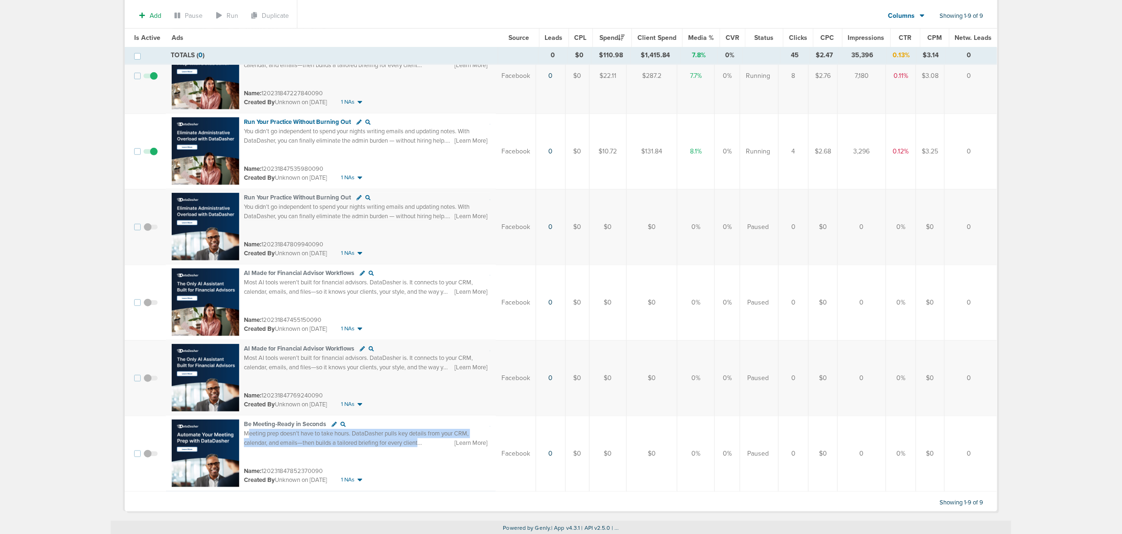
drag, startPoint x: 247, startPoint y: 433, endPoint x: 434, endPoint y: 444, distance: 187.4
click at [434, 444] on div "Meeting prep doesn’t have to take hours. DataDasher pulls key details from your…" at bounding box center [367, 438] width 246 height 18
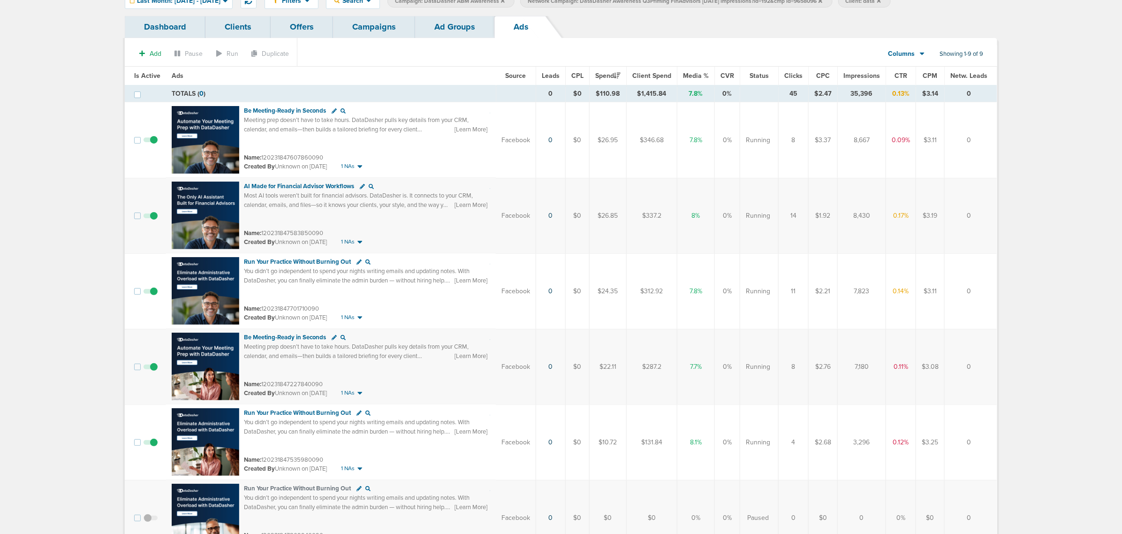
scroll to position [0, 0]
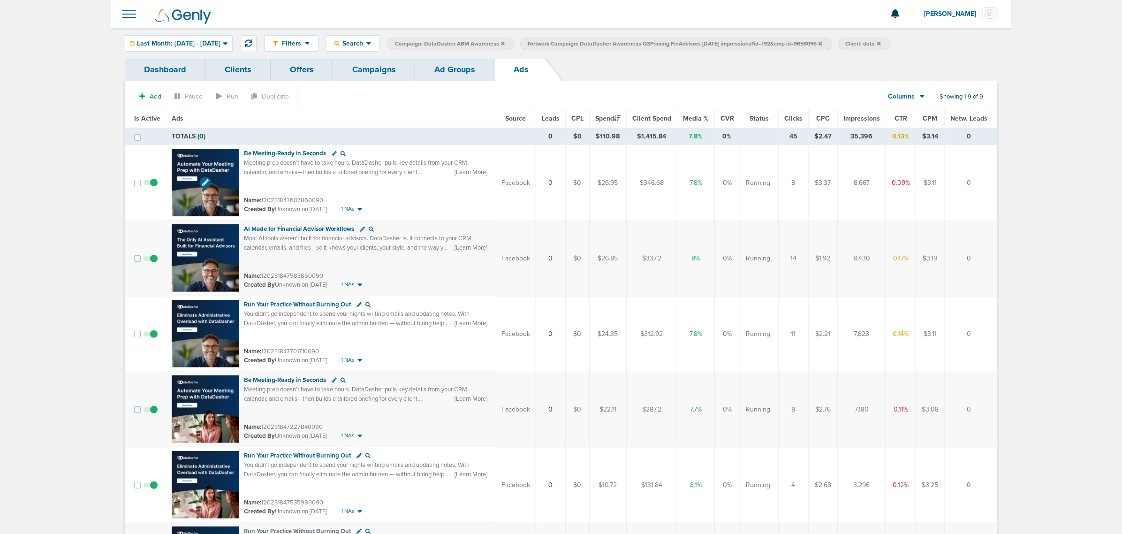
click at [200, 163] on img at bounding box center [206, 183] width 68 height 68
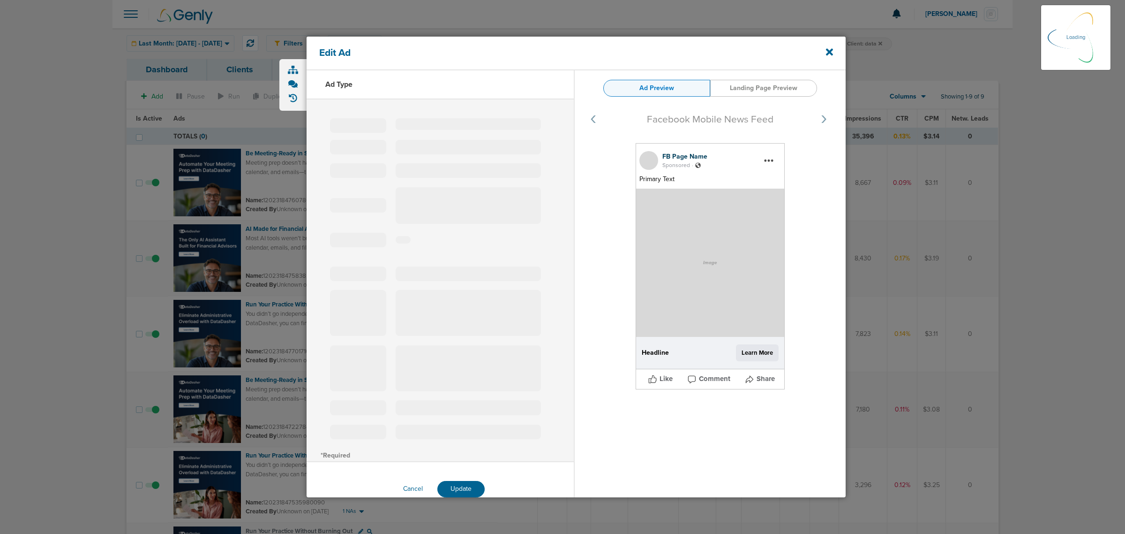
select select "learn_more"
type input "120231847607860090"
type input "Be Meeting-Ready in Seconds"
type textarea "Meeting prep doesn’t have to take hours. DataDasher pulls key details from your…"
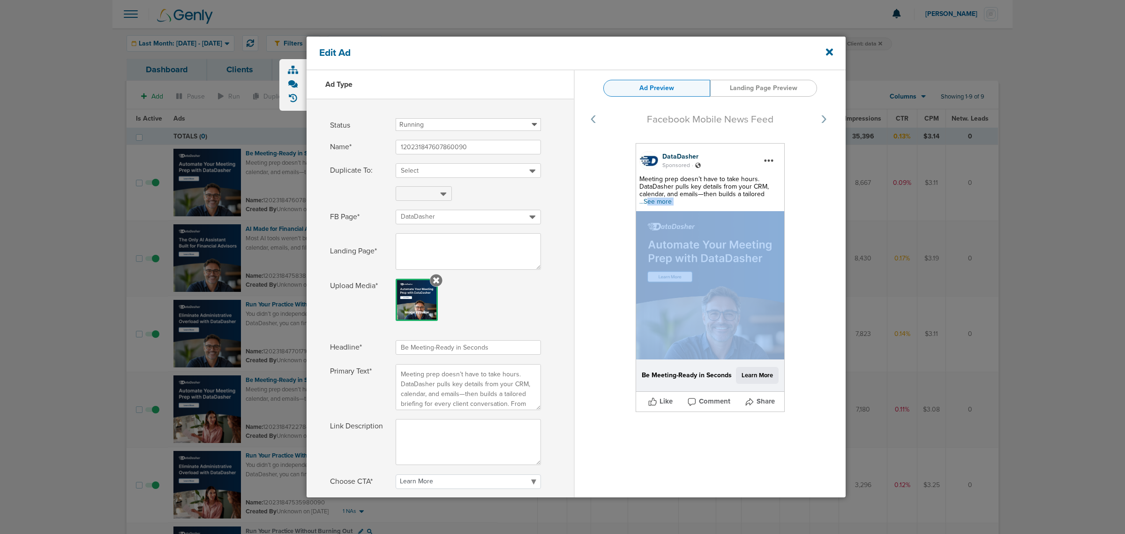
click at [643, 209] on div "DataDasher Sponsored . Meeting prep doesn’t have to take hours. DataDasher pull…" at bounding box center [710, 277] width 149 height 269
click at [657, 201] on span "...See more" at bounding box center [656, 201] width 32 height 8
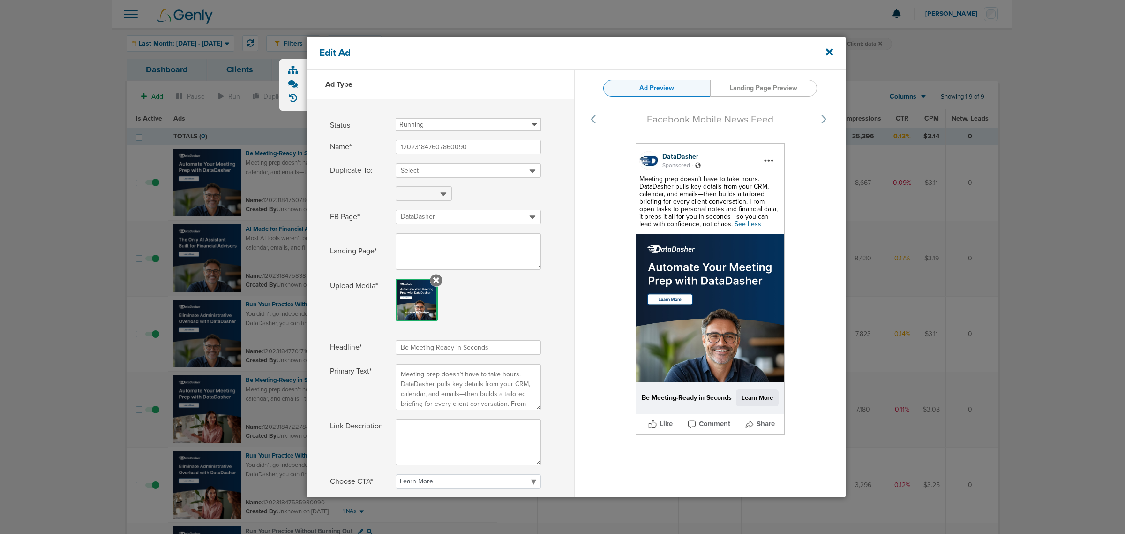
click at [749, 217] on span "Meeting prep doesn’t have to take hours. DataDasher pulls key details from your…" at bounding box center [709, 201] width 138 height 53
drag, startPoint x: 743, startPoint y: 221, endPoint x: 636, endPoint y: 179, distance: 115.5
click at [636, 179] on div "DataDasher Sponsored . Meeting prep doesn’t have to take hours. DataDasher pull…" at bounding box center [710, 288] width 149 height 291
copy span "Meeting prep doesn’t have to take hours. DataDasher pulls key details from your…"
click at [830, 53] on icon at bounding box center [829, 52] width 7 height 7
